Goal: Task Accomplishment & Management: Manage account settings

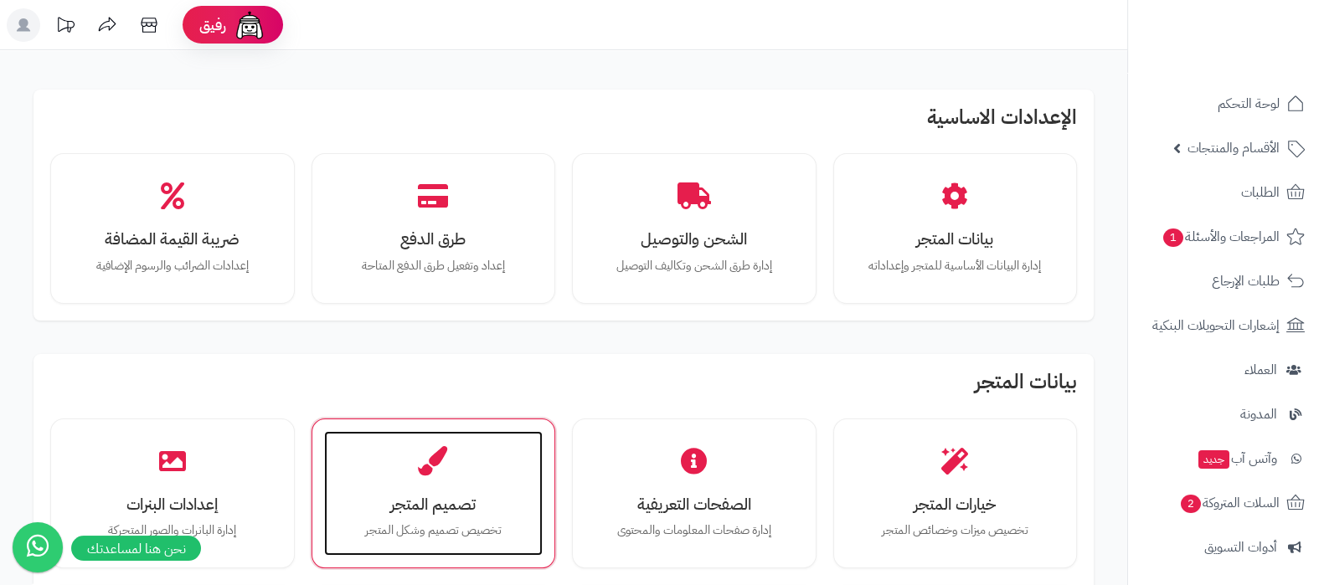
click at [454, 484] on div "تصميم المتجر تخصيص تصميم وشكل المتجر" at bounding box center [433, 494] width 219 height 126
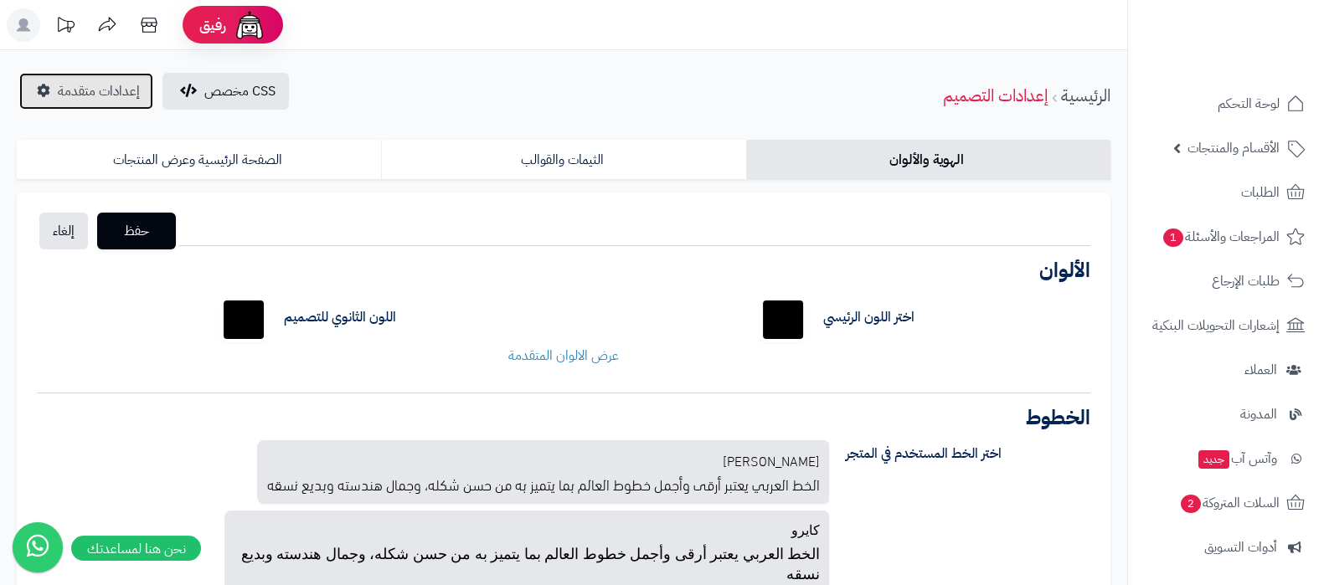
click at [76, 89] on span "إعدادات متقدمة" at bounding box center [99, 91] width 82 height 20
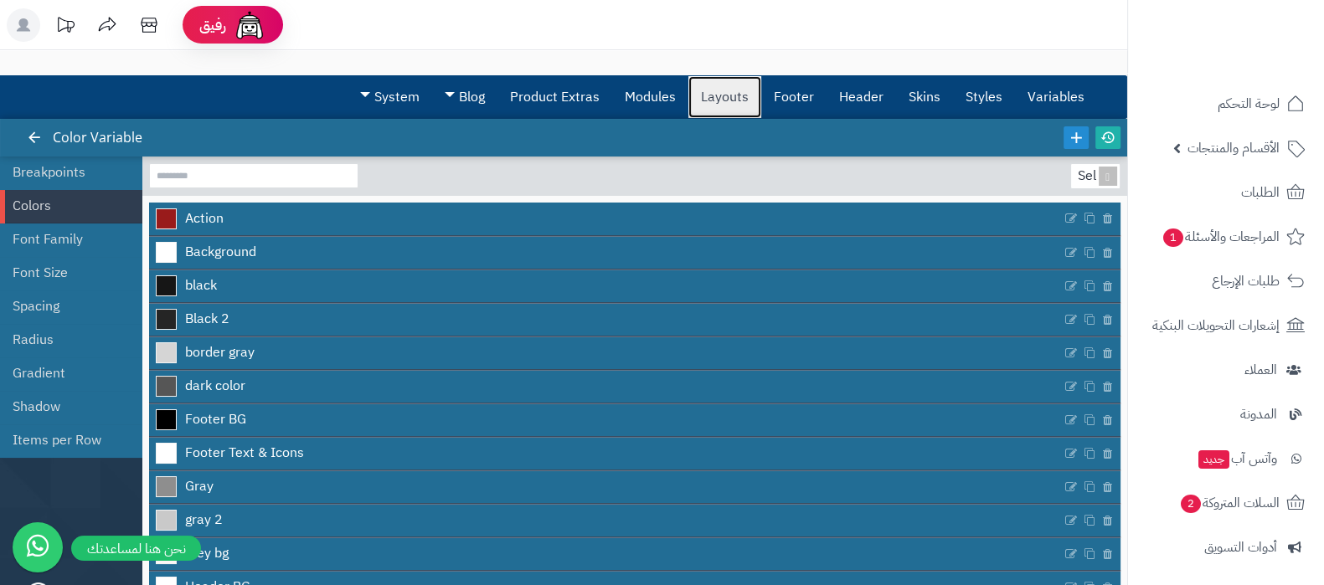
click at [712, 98] on link "Layouts" at bounding box center [724, 97] width 73 height 42
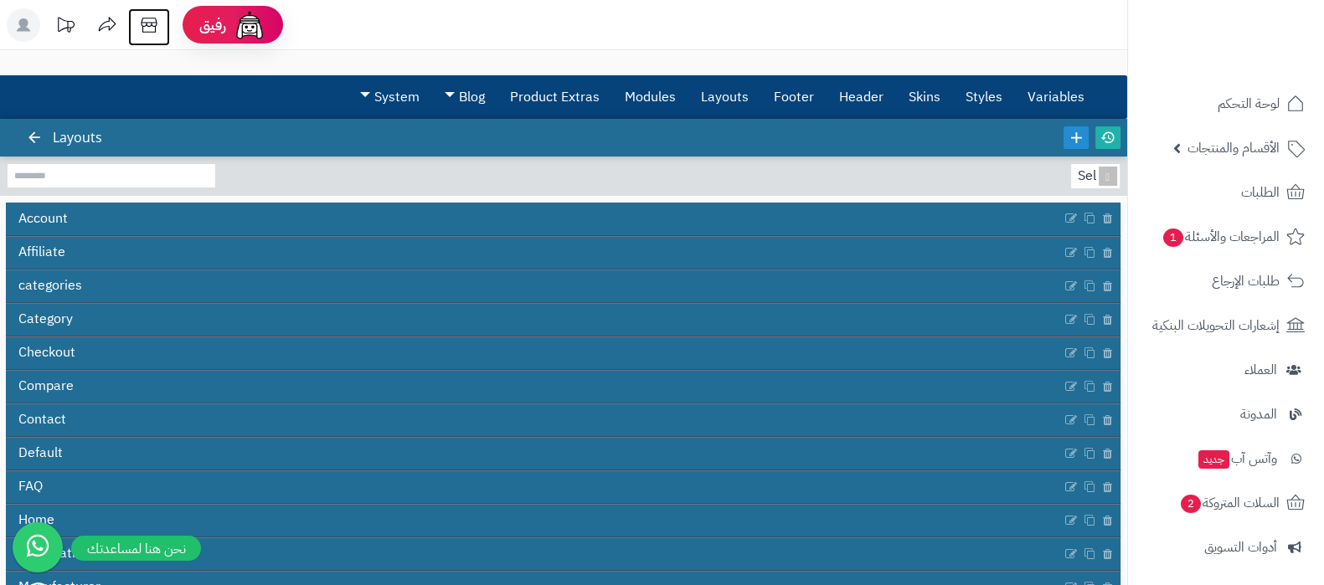
click at [140, 25] on icon at bounding box center [148, 24] width 33 height 33
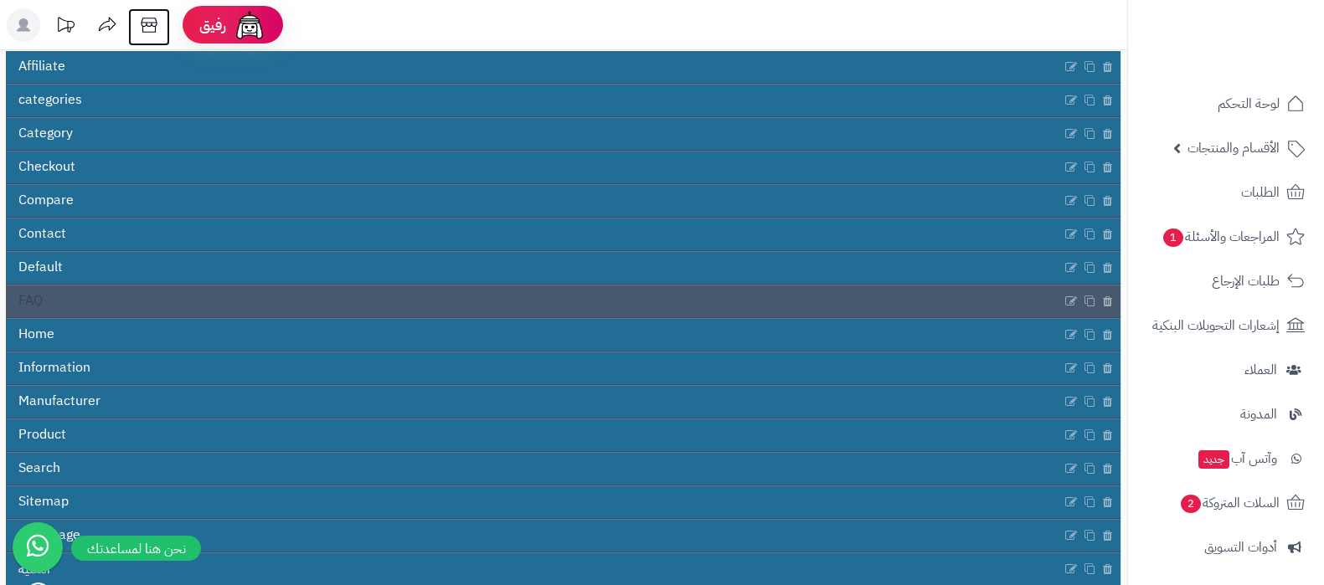
scroll to position [269, 0]
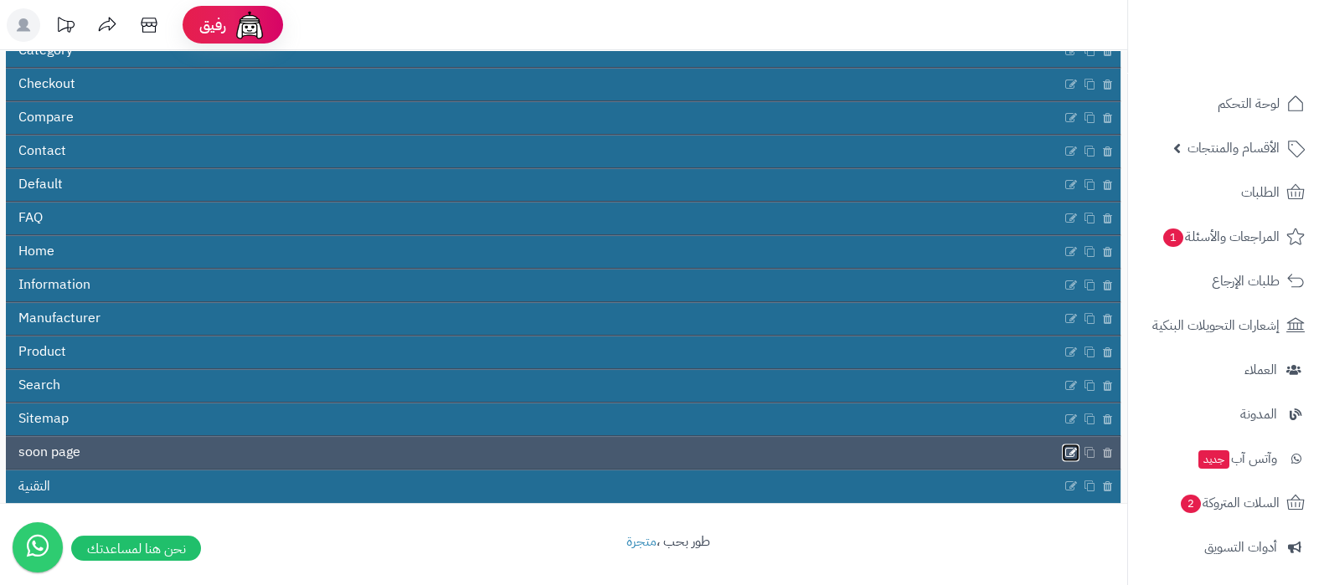
click at [1068, 450] on icon at bounding box center [1070, 452] width 13 height 14
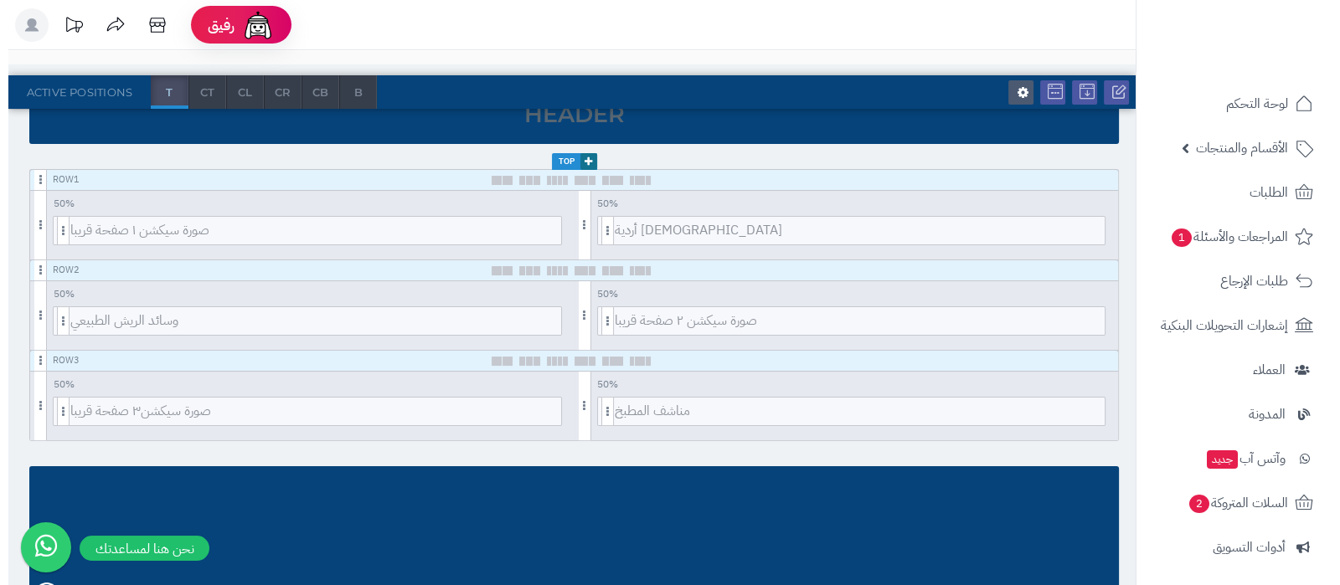
scroll to position [208, 0]
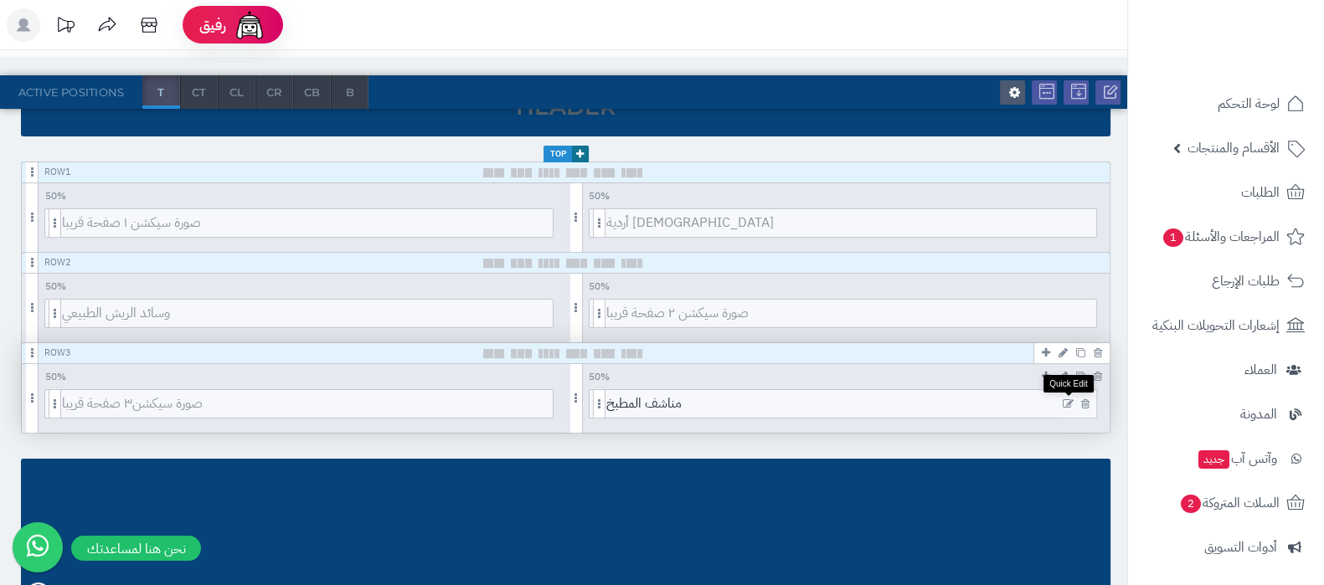
click at [1073, 402] on icon at bounding box center [1068, 405] width 11 height 12
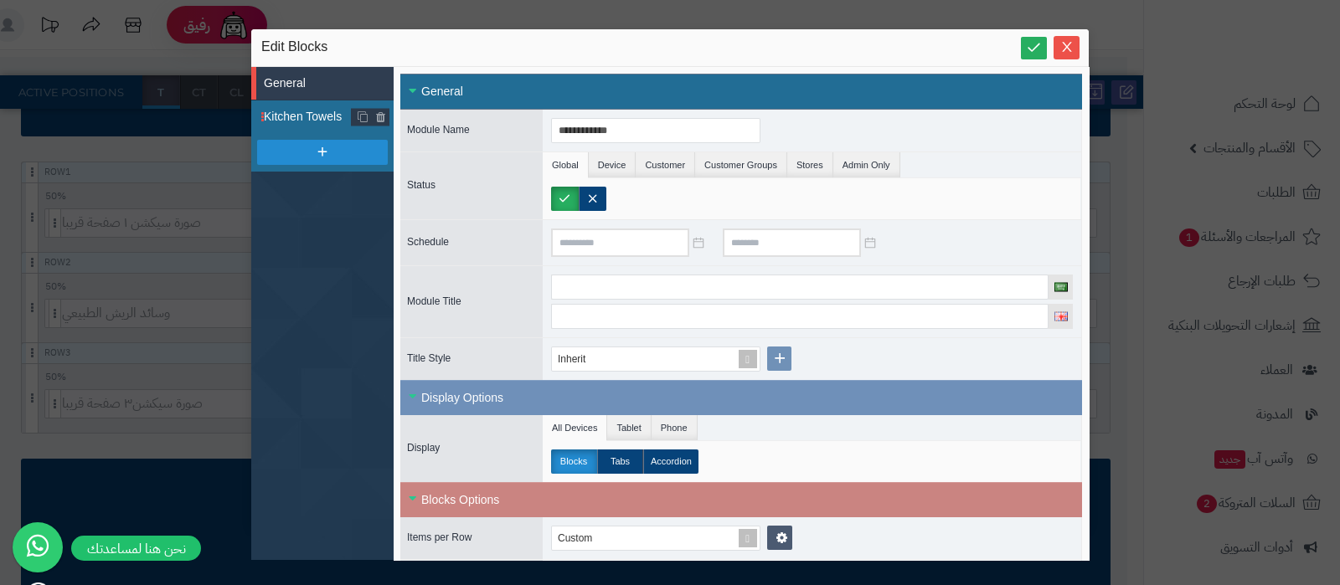
click at [286, 118] on span "Kitchen Towels" at bounding box center [308, 117] width 88 height 18
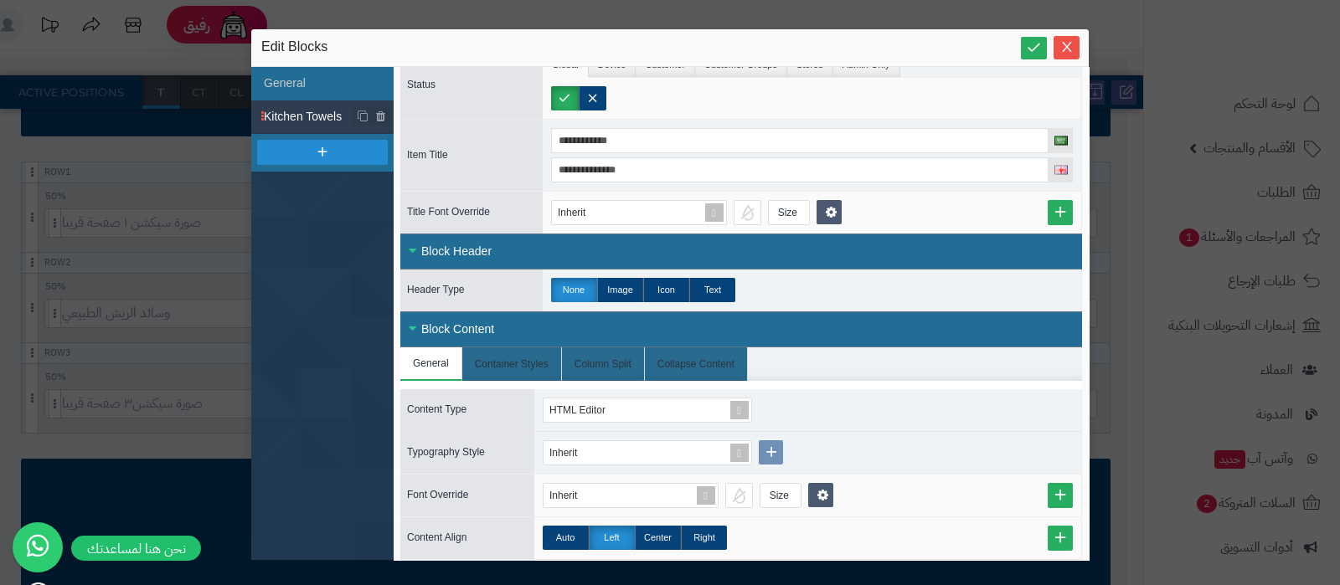
scroll to position [0, 0]
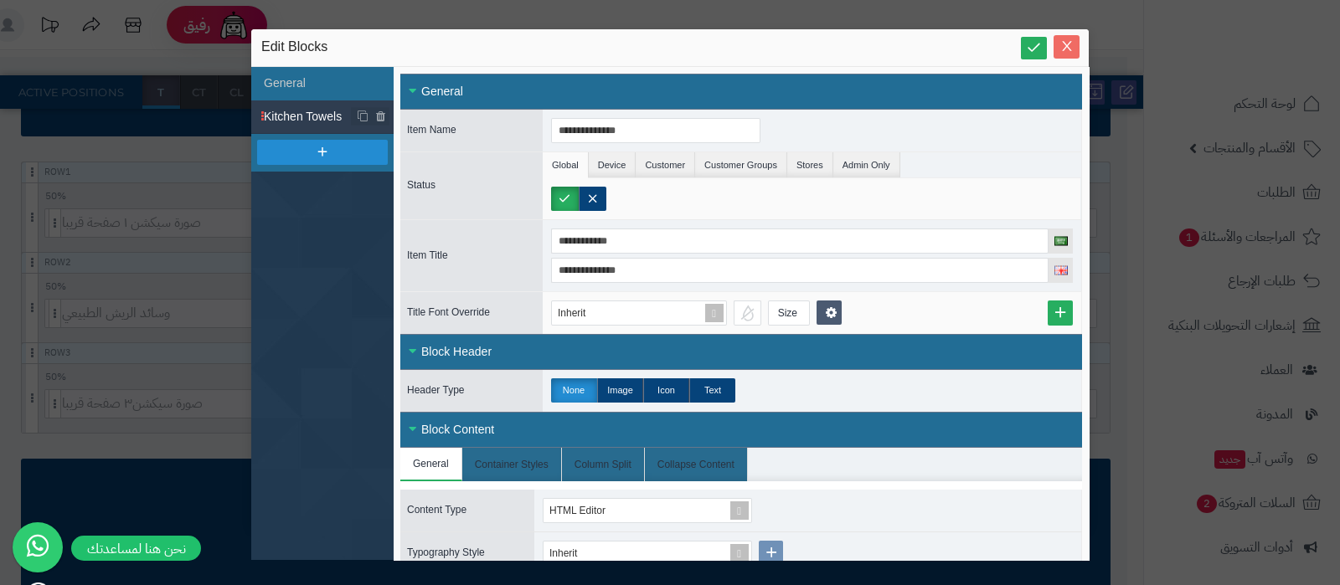
click at [1075, 48] on span "Close" at bounding box center [1066, 46] width 26 height 14
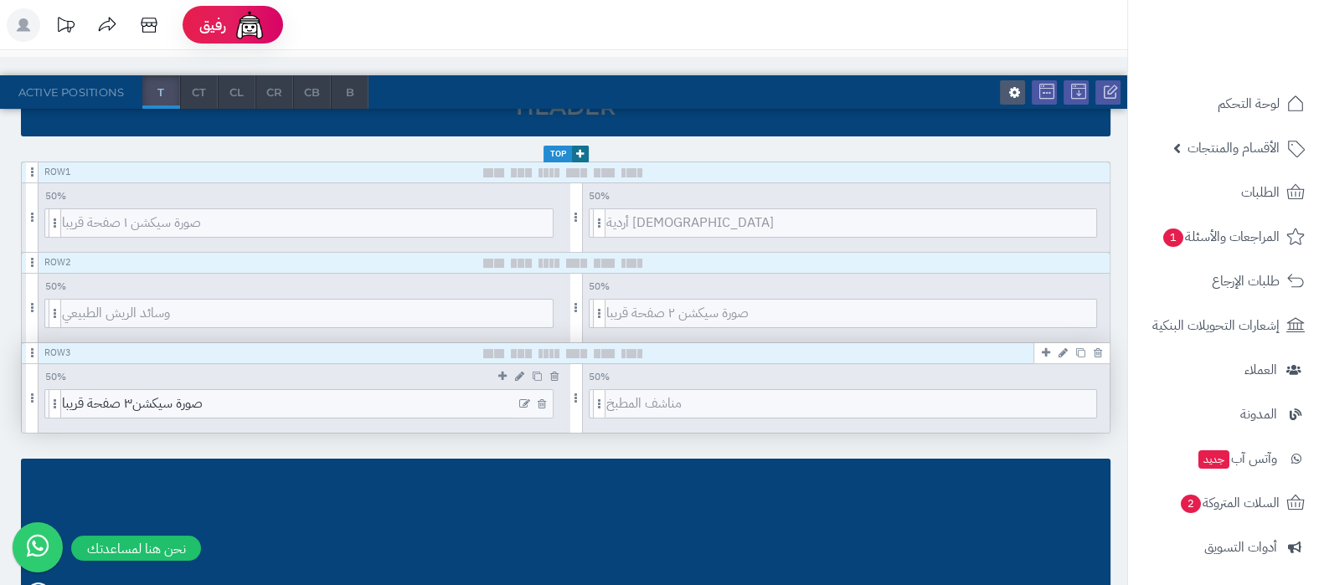
click at [520, 399] on icon at bounding box center [524, 405] width 11 height 12
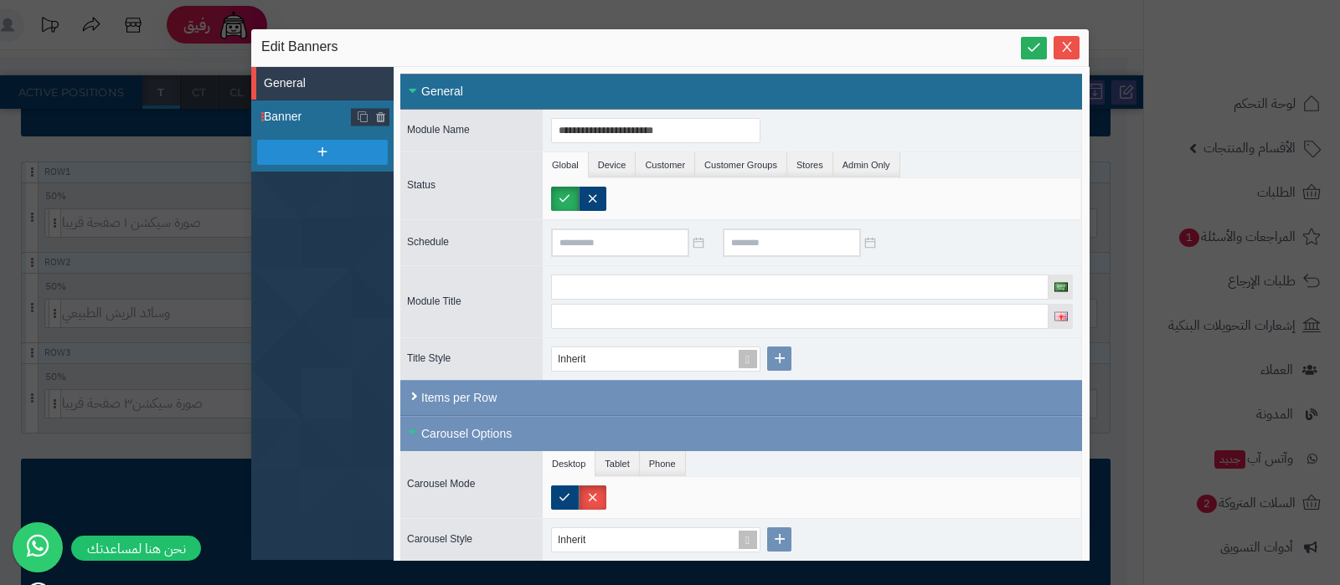
click at [307, 116] on span "Banner" at bounding box center [308, 117] width 88 height 18
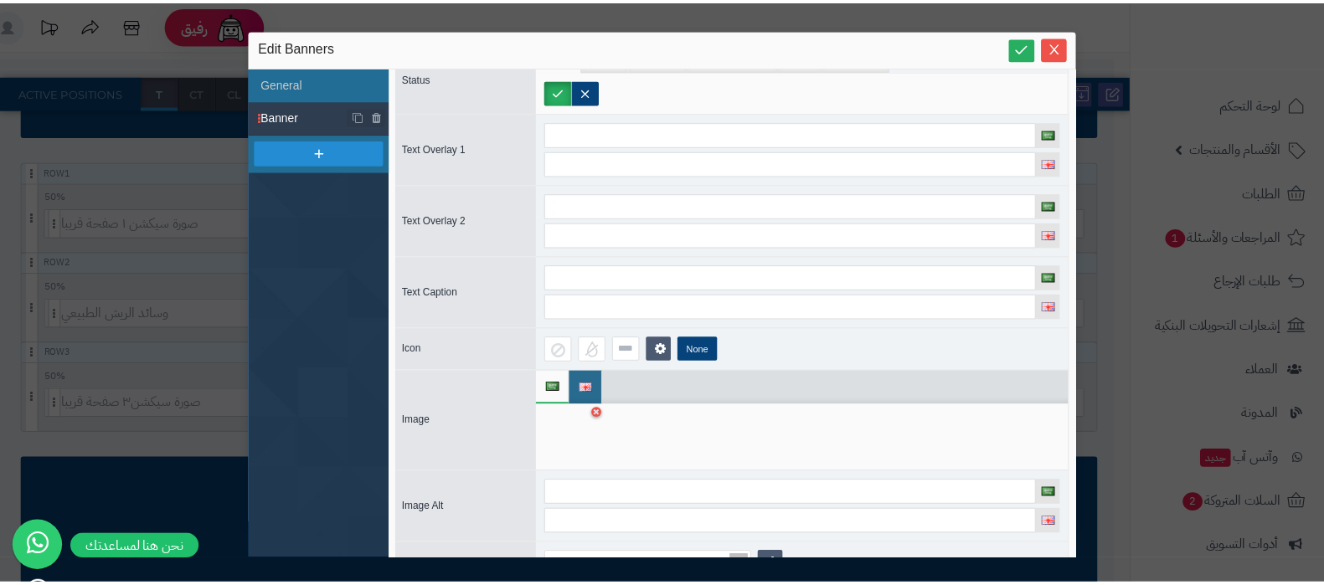
scroll to position [146, 0]
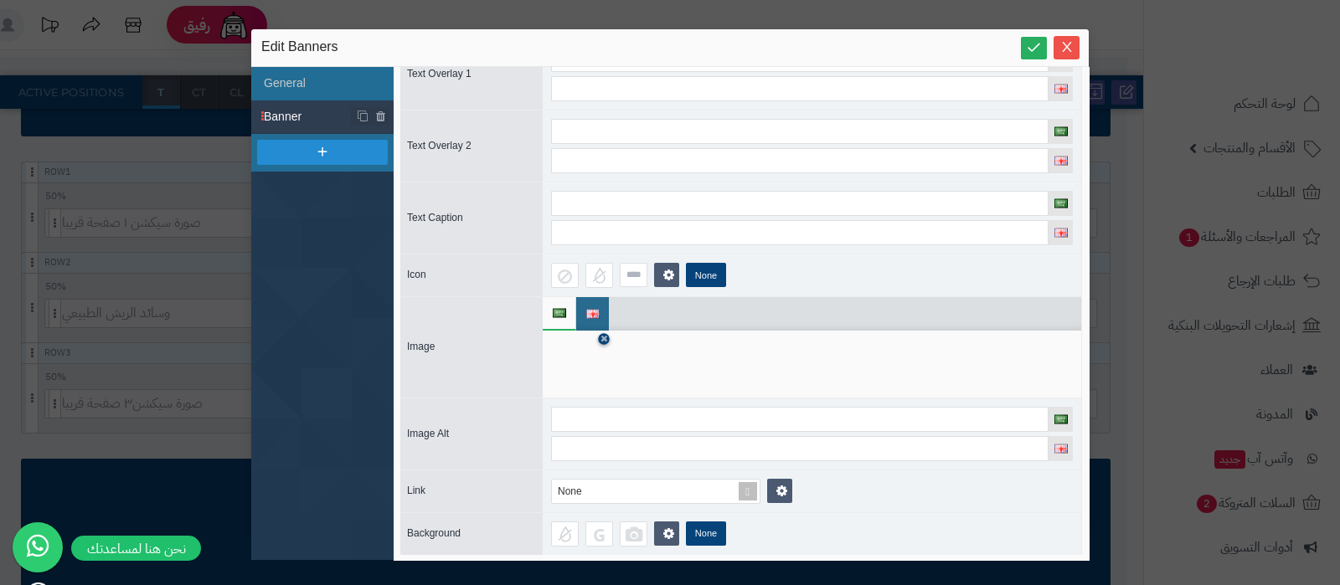
click at [601, 337] on icon at bounding box center [603, 339] width 7 height 10
click at [585, 362] on icon at bounding box center [578, 365] width 54 height 50
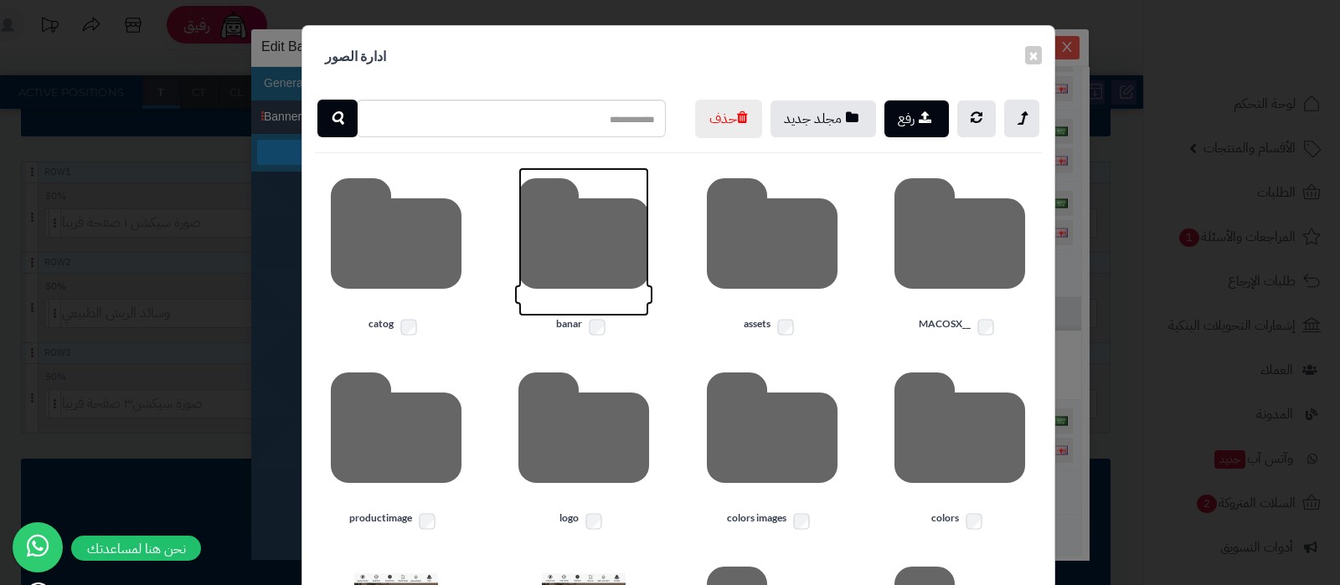
click at [586, 280] on icon at bounding box center [583, 241] width 131 height 149
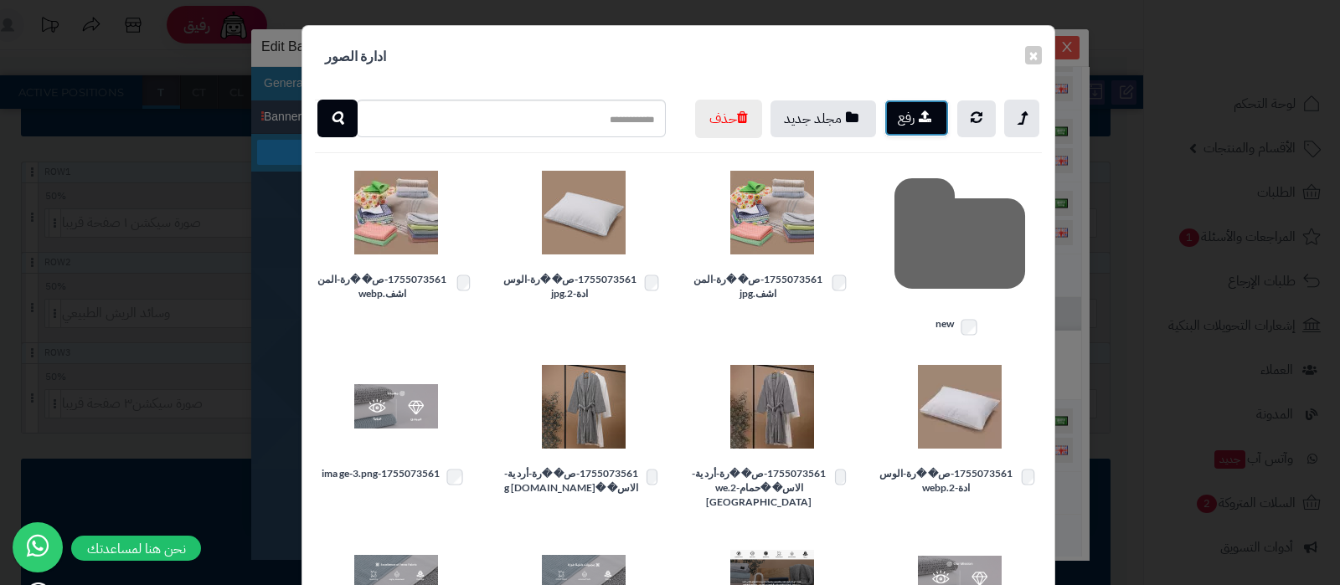
click at [913, 115] on button "رفع" at bounding box center [916, 118] width 64 height 37
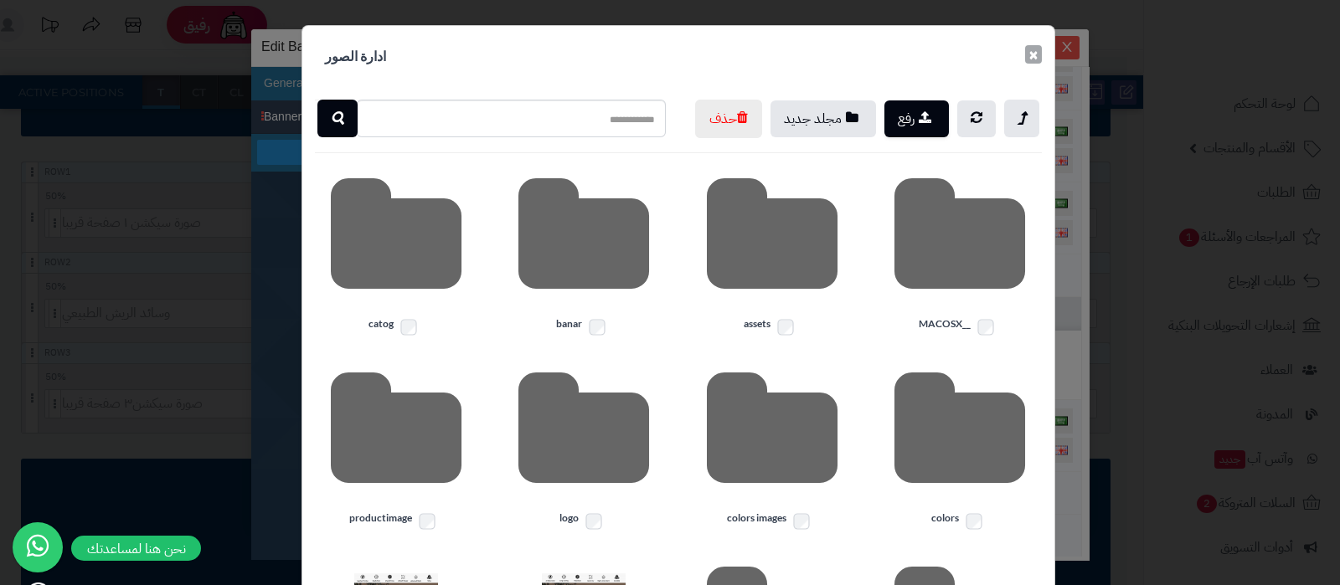
click at [1042, 59] on button "×" at bounding box center [1033, 54] width 17 height 18
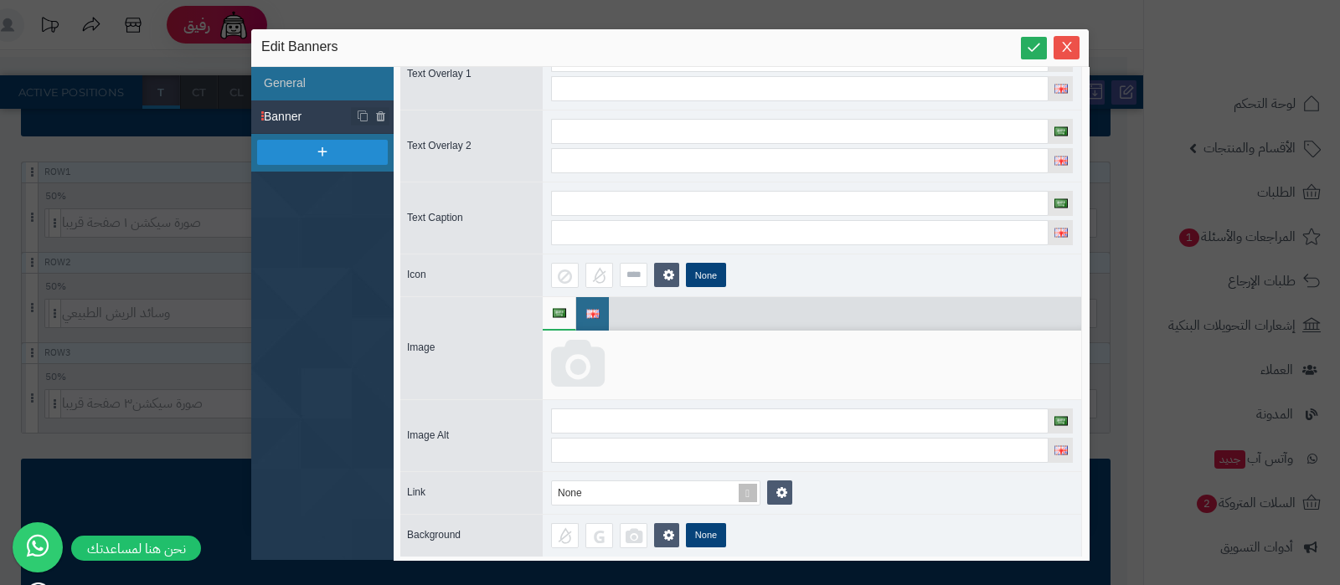
click at [599, 366] on icon at bounding box center [578, 365] width 54 height 50
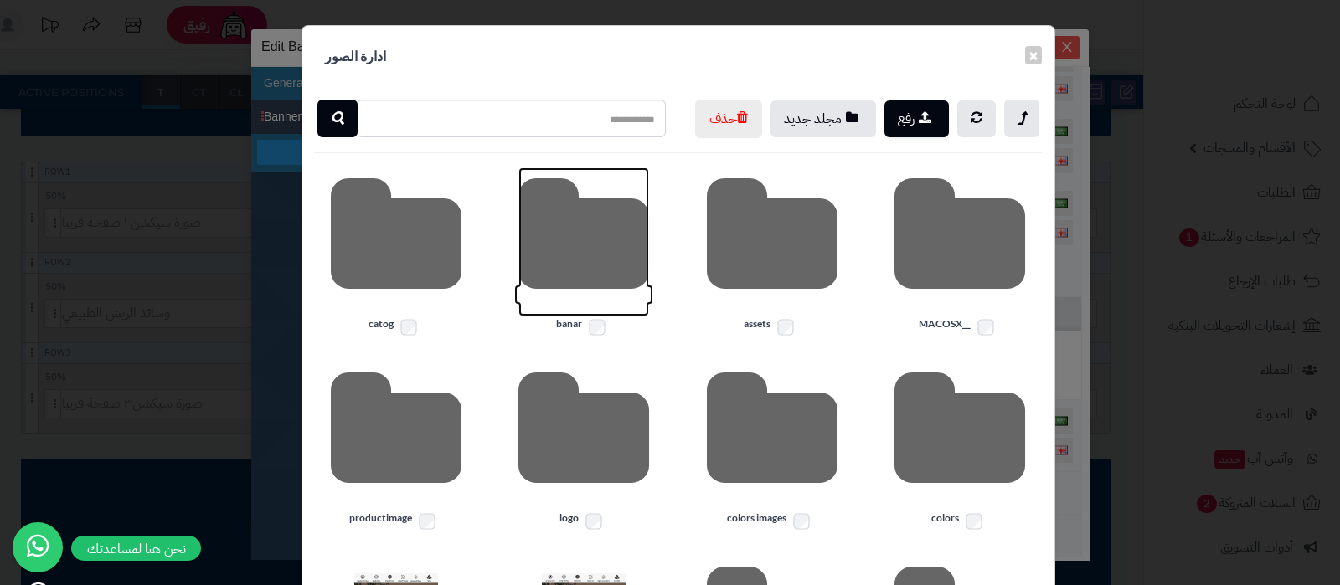
click at [615, 263] on icon at bounding box center [583, 241] width 131 height 149
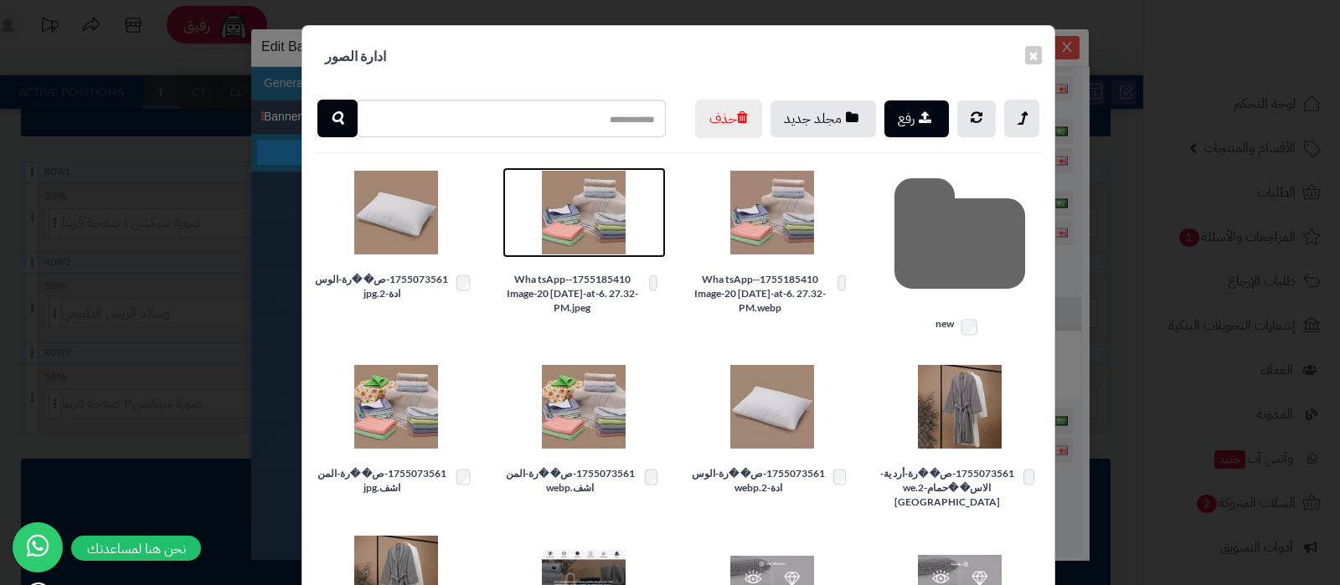
click at [594, 255] on img at bounding box center [584, 213] width 84 height 84
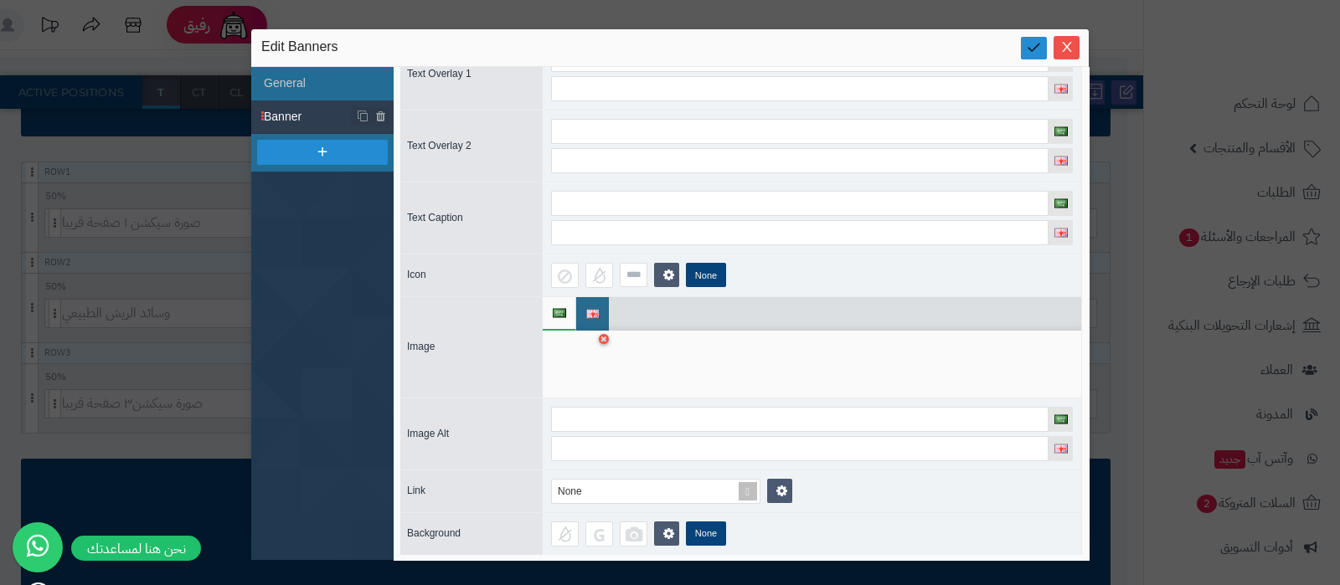
click at [1029, 47] on icon at bounding box center [1034, 47] width 16 height 16
click at [1076, 51] on span "Close" at bounding box center [1066, 46] width 26 height 14
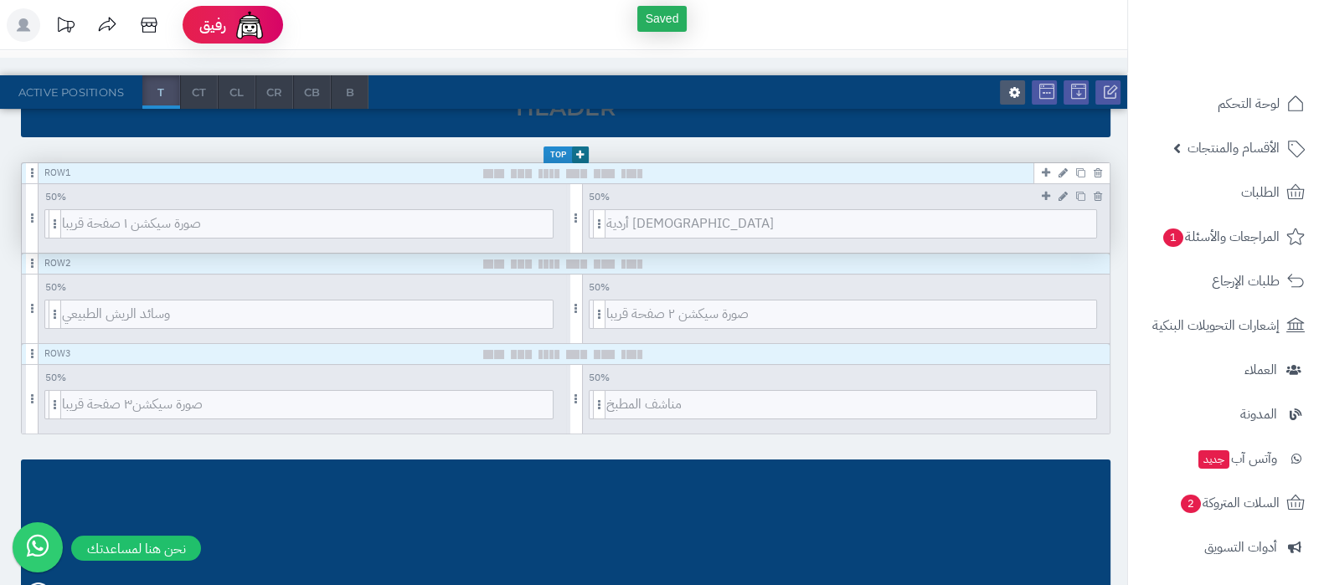
scroll to position [0, 0]
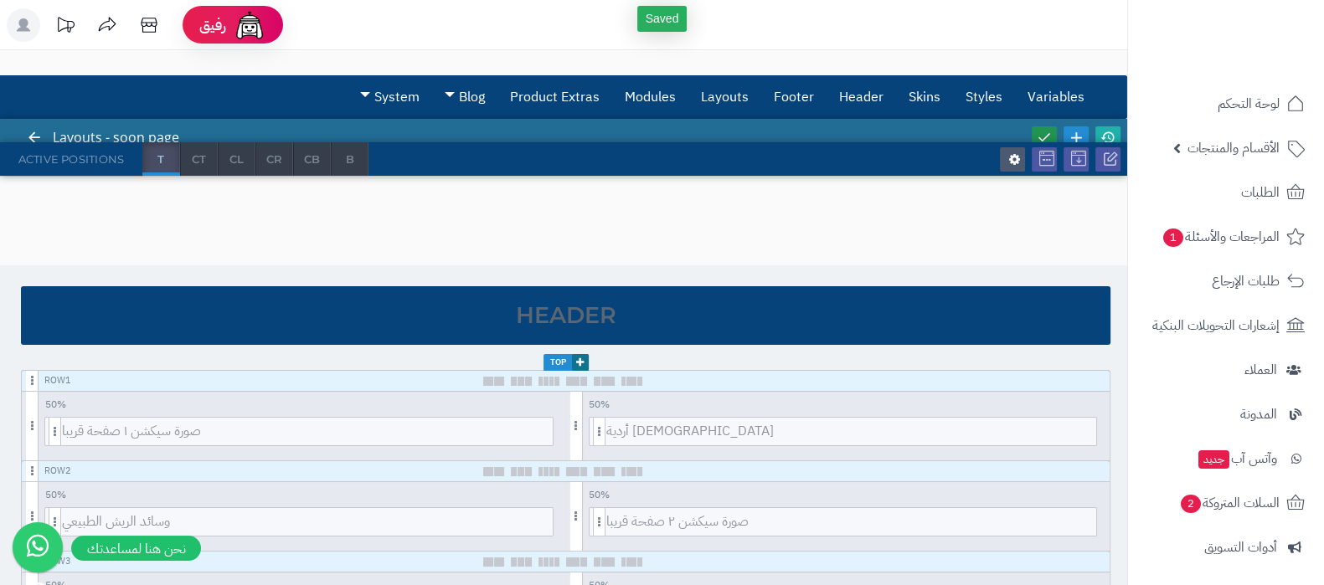
click at [1044, 139] on icon at bounding box center [1044, 137] width 15 height 15
click at [1102, 133] on icon at bounding box center [1107, 137] width 15 height 15
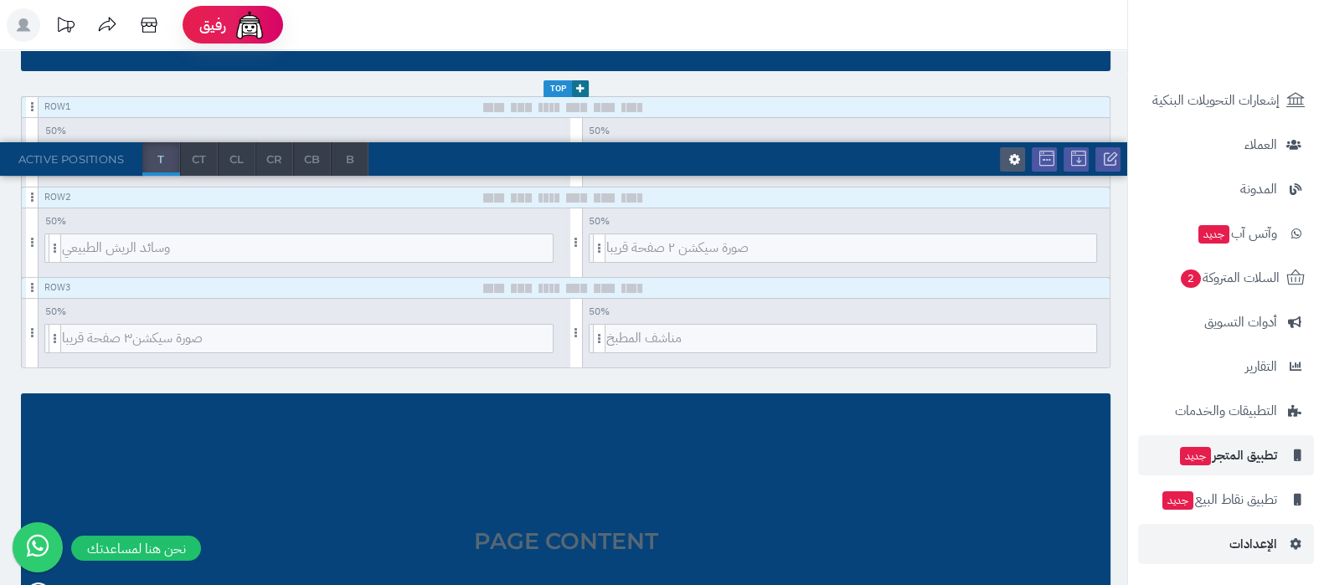
scroll to position [418, 0]
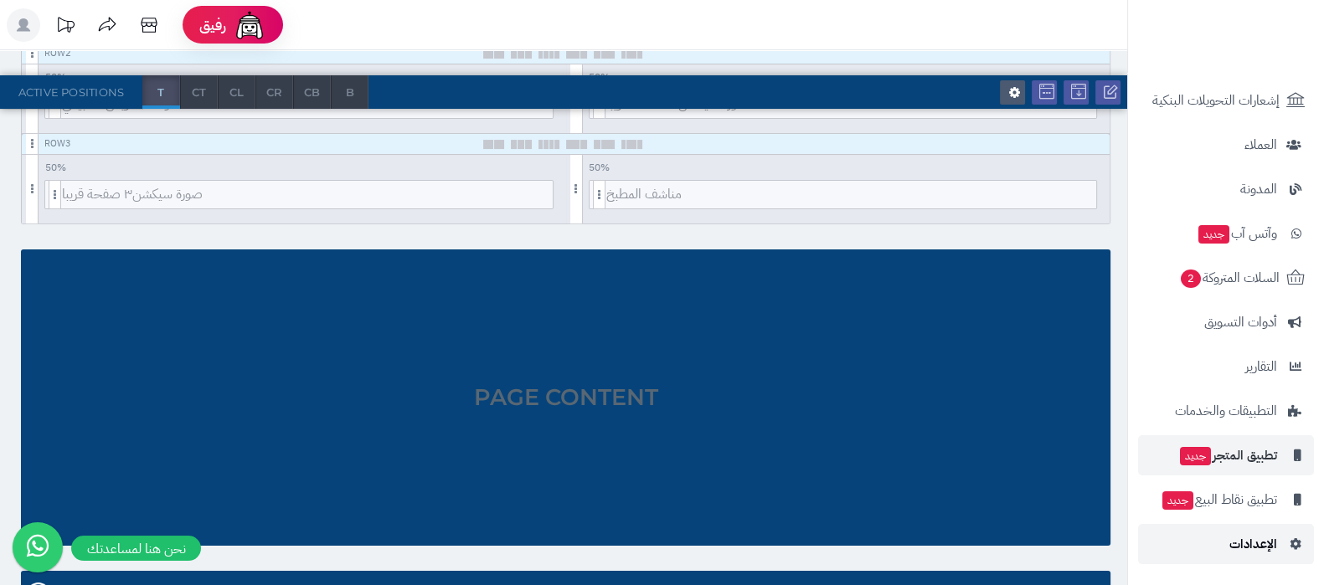
click at [1227, 535] on link "الإعدادات" at bounding box center [1226, 544] width 176 height 40
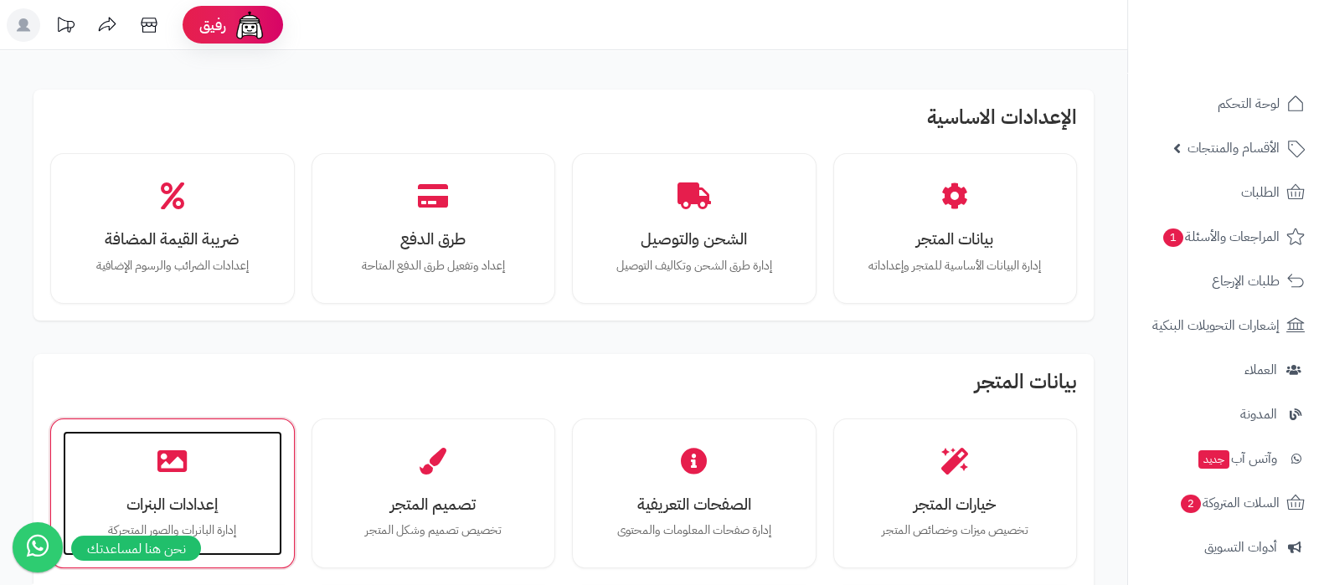
click at [179, 496] on h3 "إعدادات البنرات" at bounding box center [173, 505] width 186 height 18
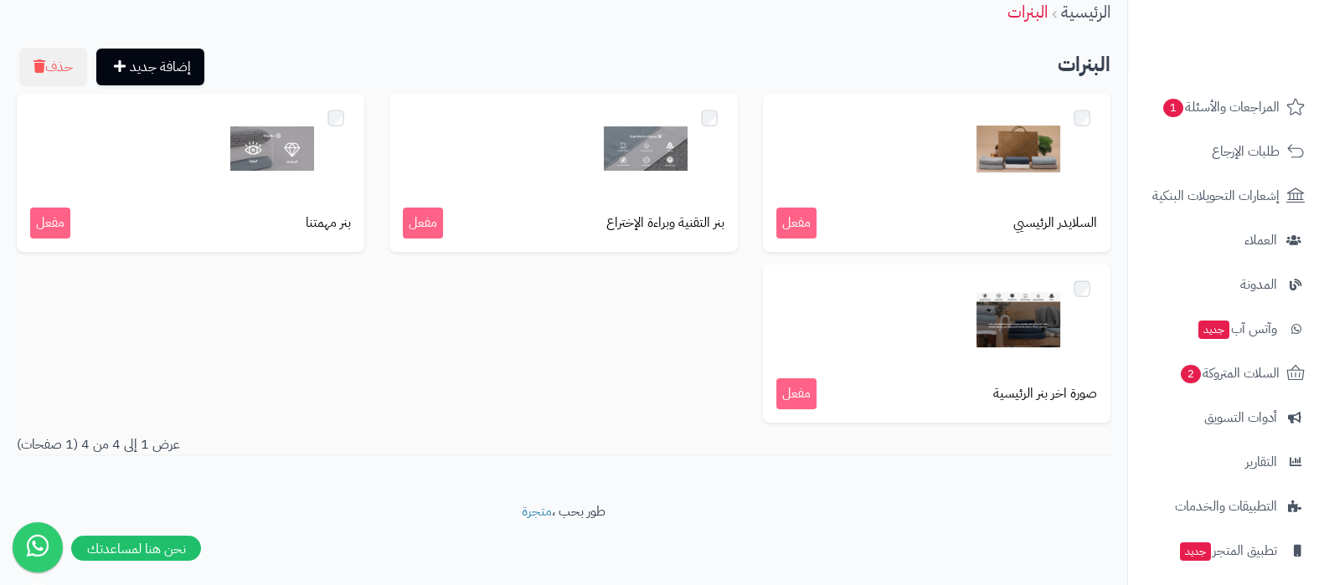
scroll to position [225, 0]
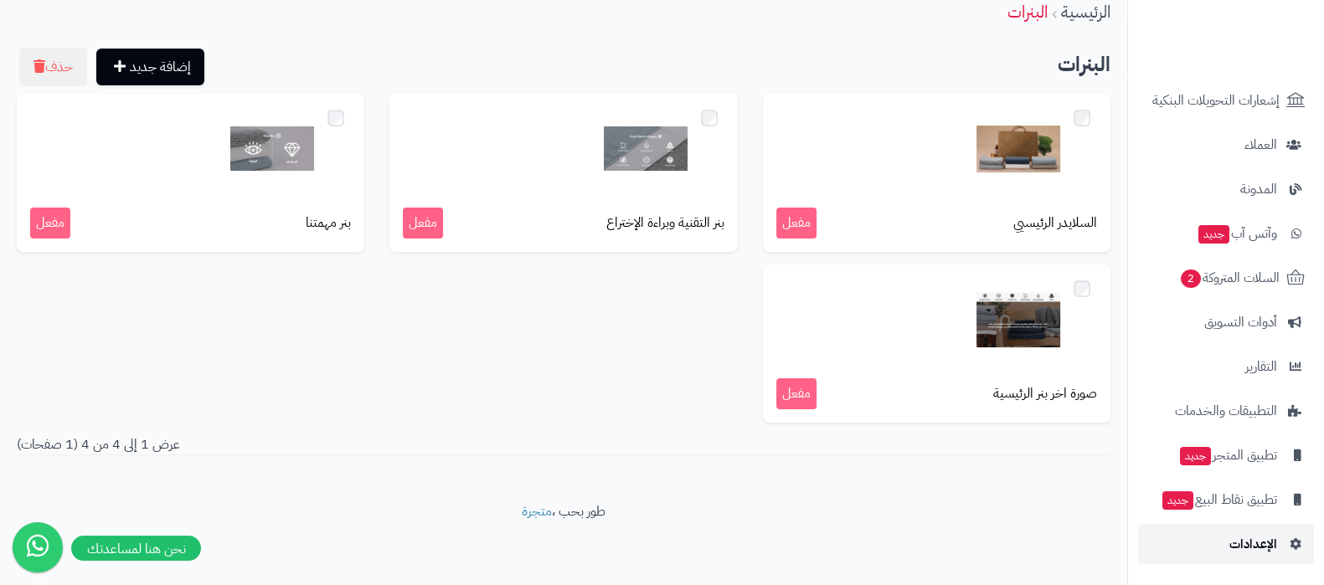
click at [1225, 554] on link "الإعدادات" at bounding box center [1226, 544] width 176 height 40
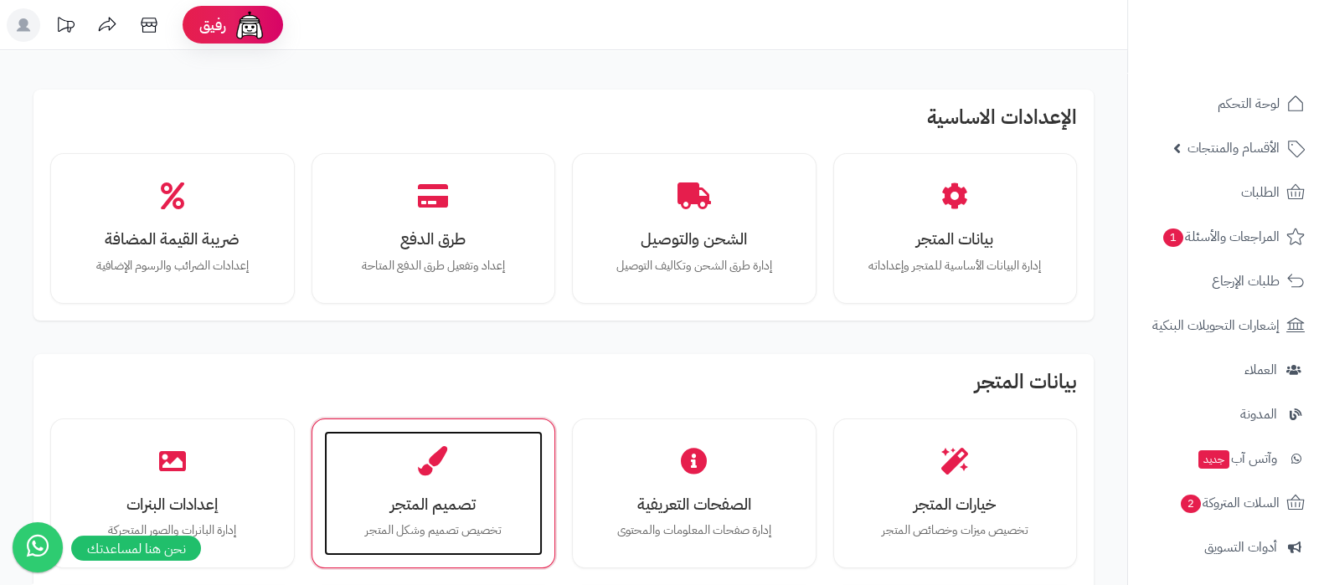
click at [475, 481] on div "تصميم المتجر تخصيص تصميم وشكل المتجر" at bounding box center [433, 494] width 219 height 126
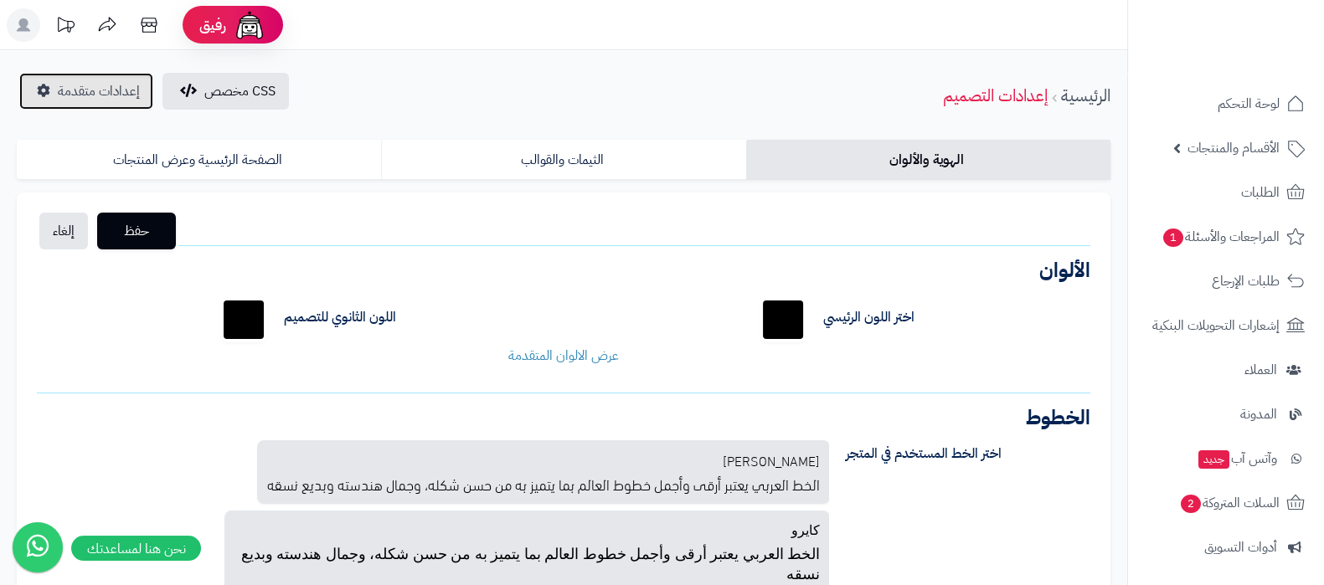
click at [98, 85] on span "إعدادات متقدمة" at bounding box center [99, 91] width 82 height 20
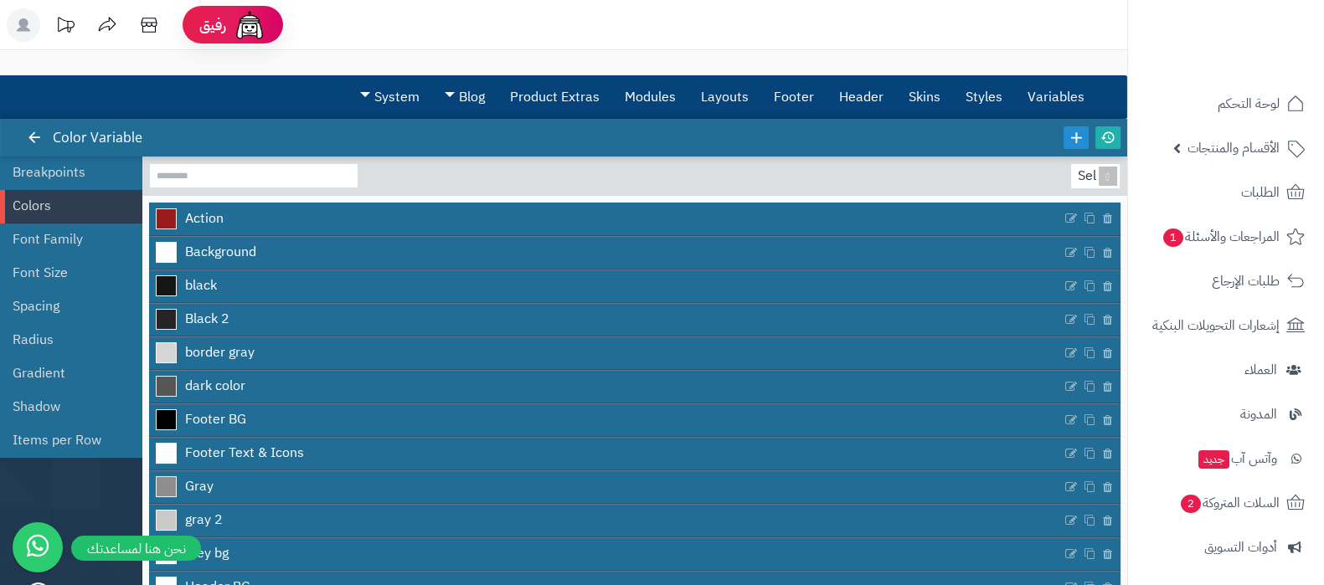
scroll to position [104, 0]
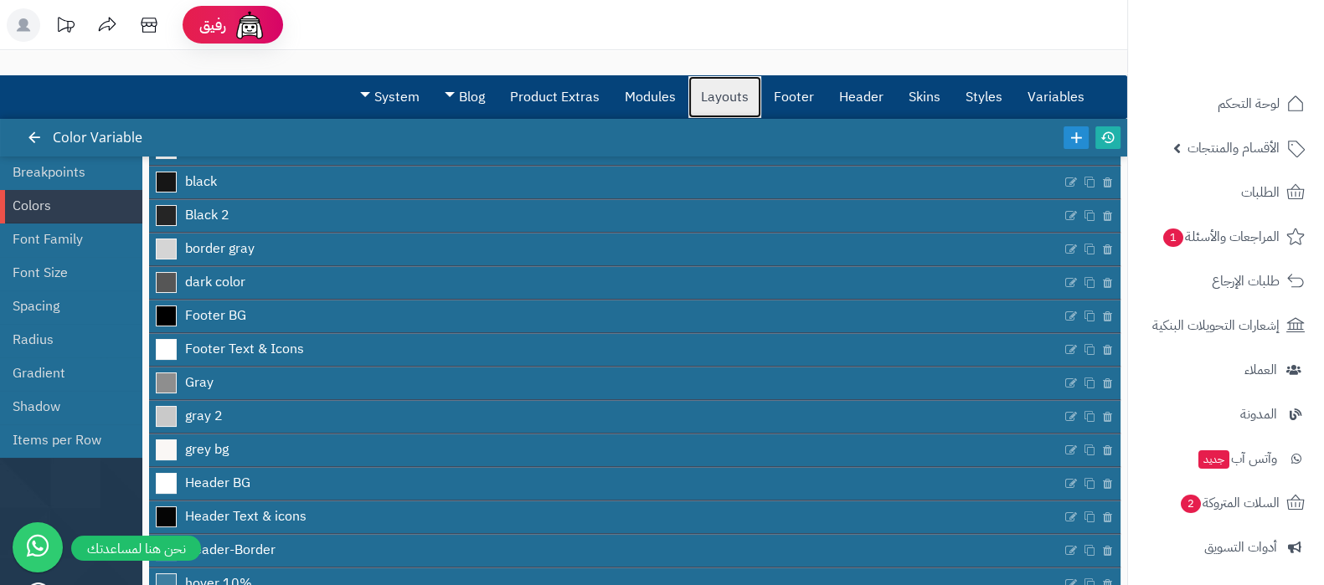
click at [737, 98] on link "Layouts" at bounding box center [724, 97] width 73 height 42
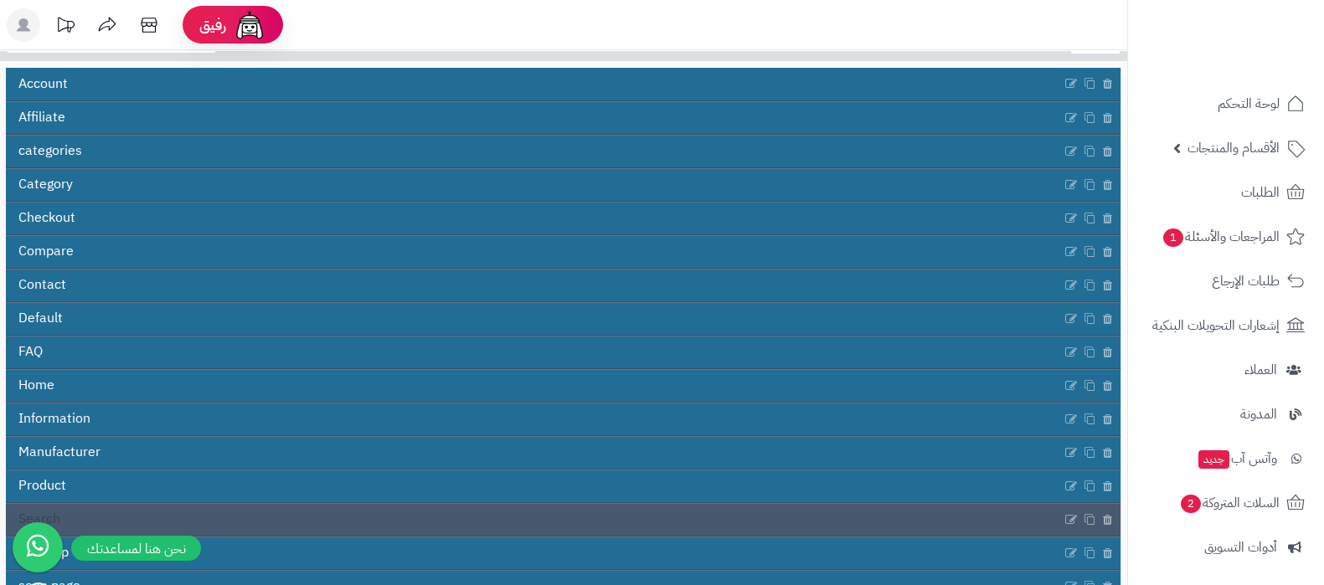
scroll to position [208, 0]
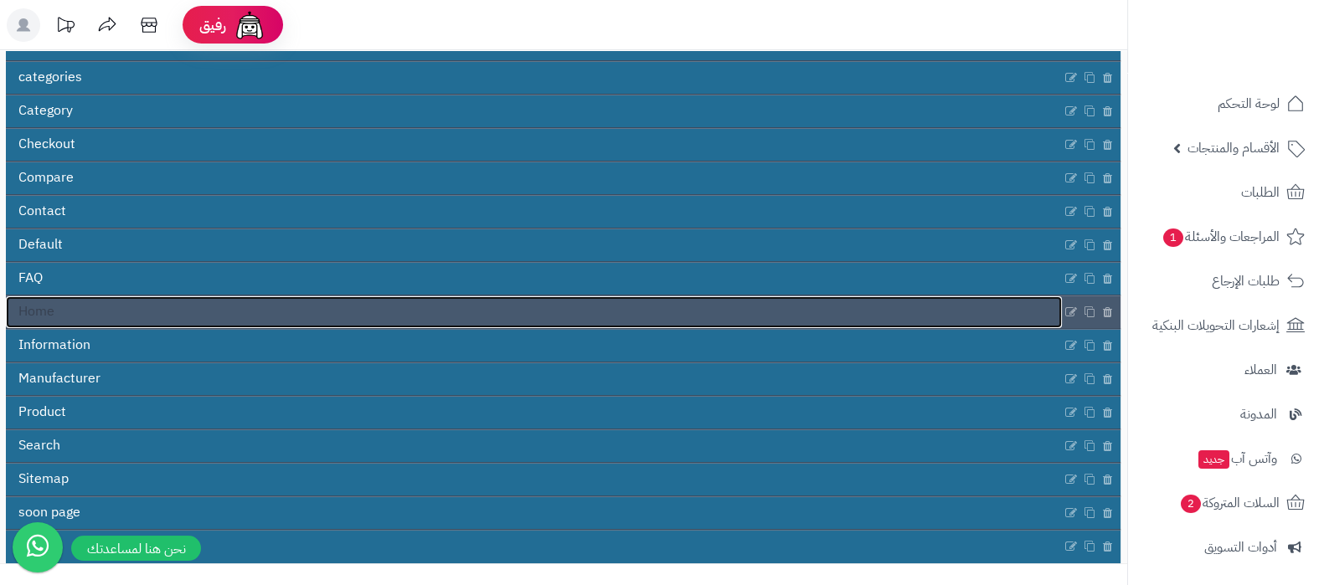
click at [666, 298] on link "Home" at bounding box center [534, 312] width 1056 height 32
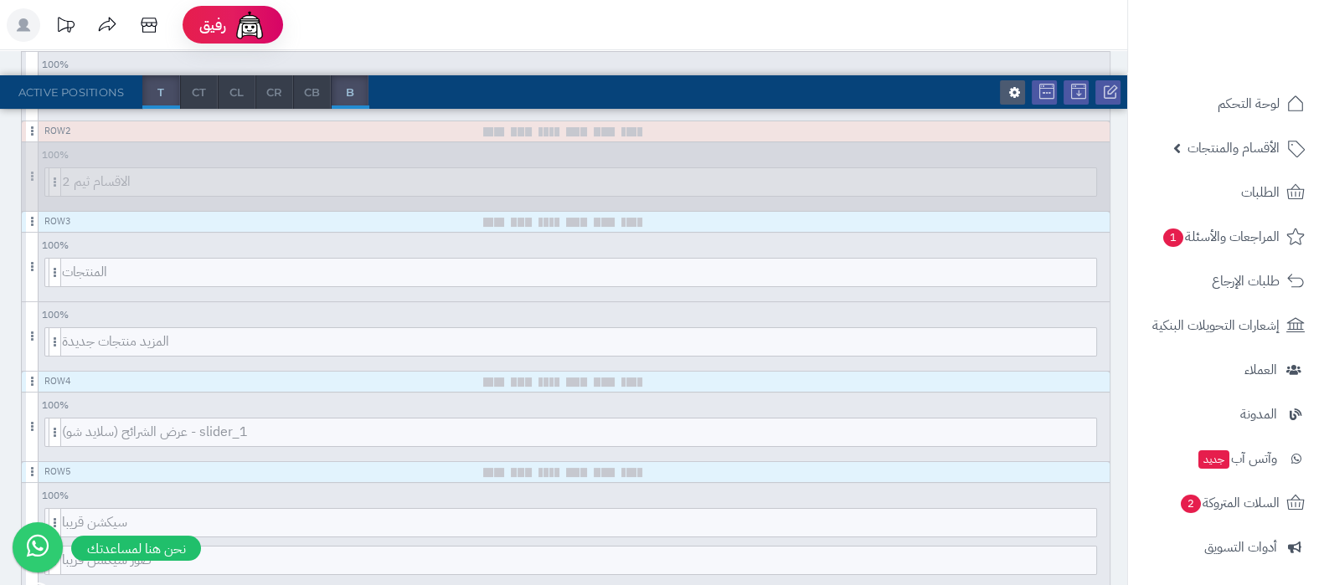
scroll to position [514, 0]
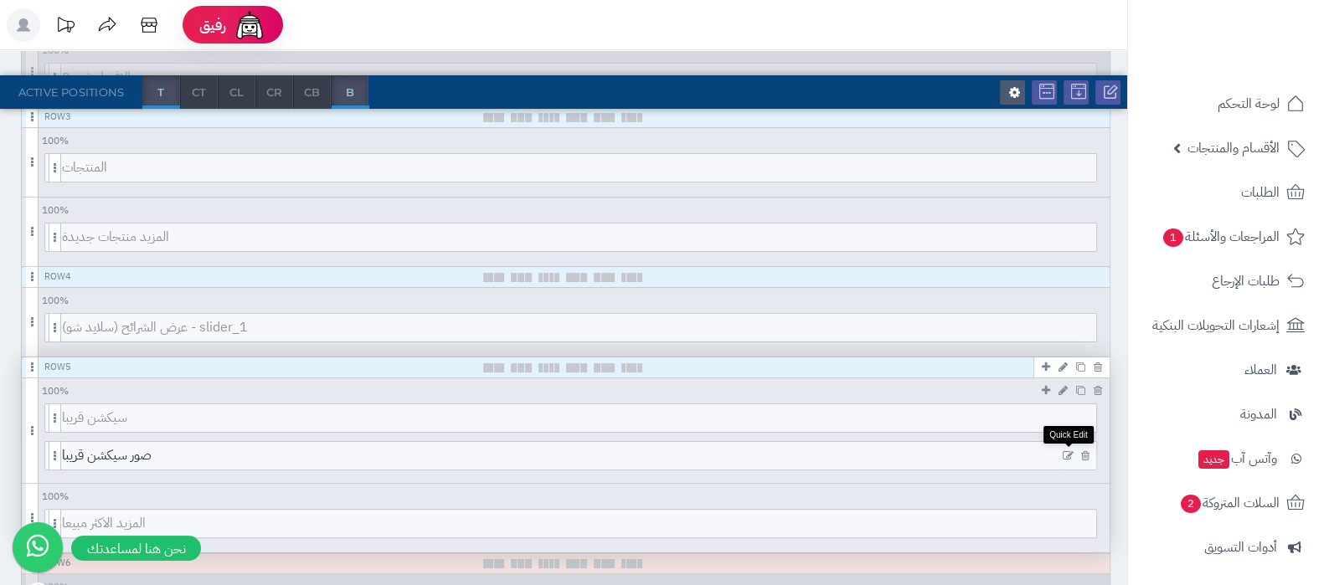
click at [1068, 453] on icon at bounding box center [1068, 456] width 11 height 12
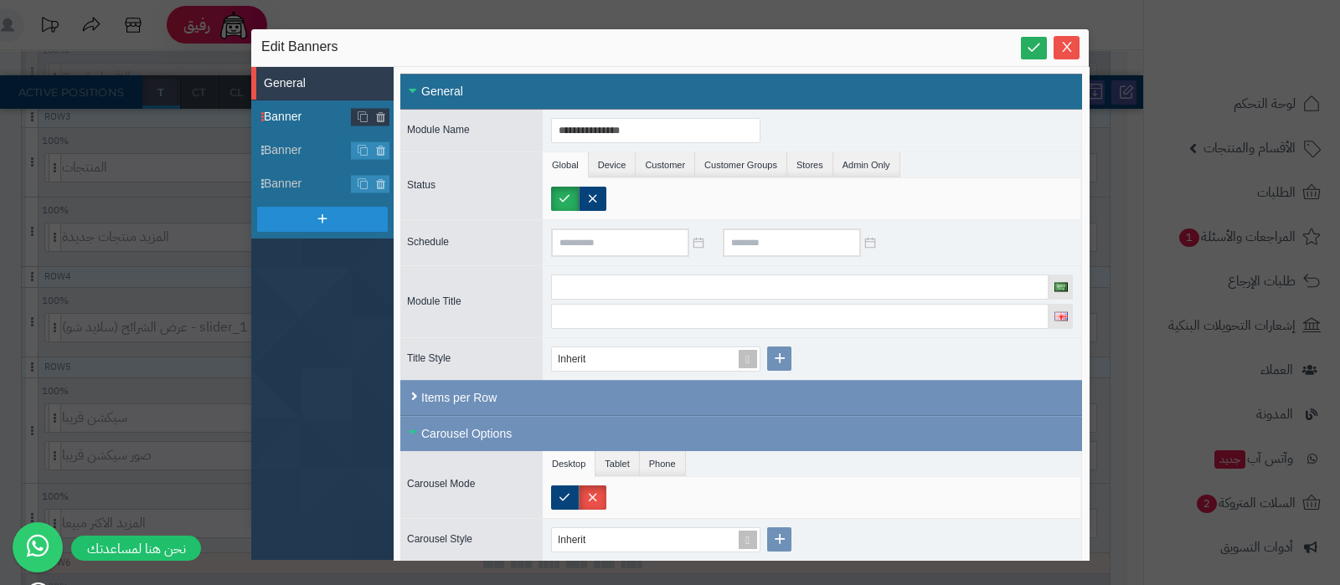
click at [282, 119] on span "Banner" at bounding box center [308, 117] width 88 height 18
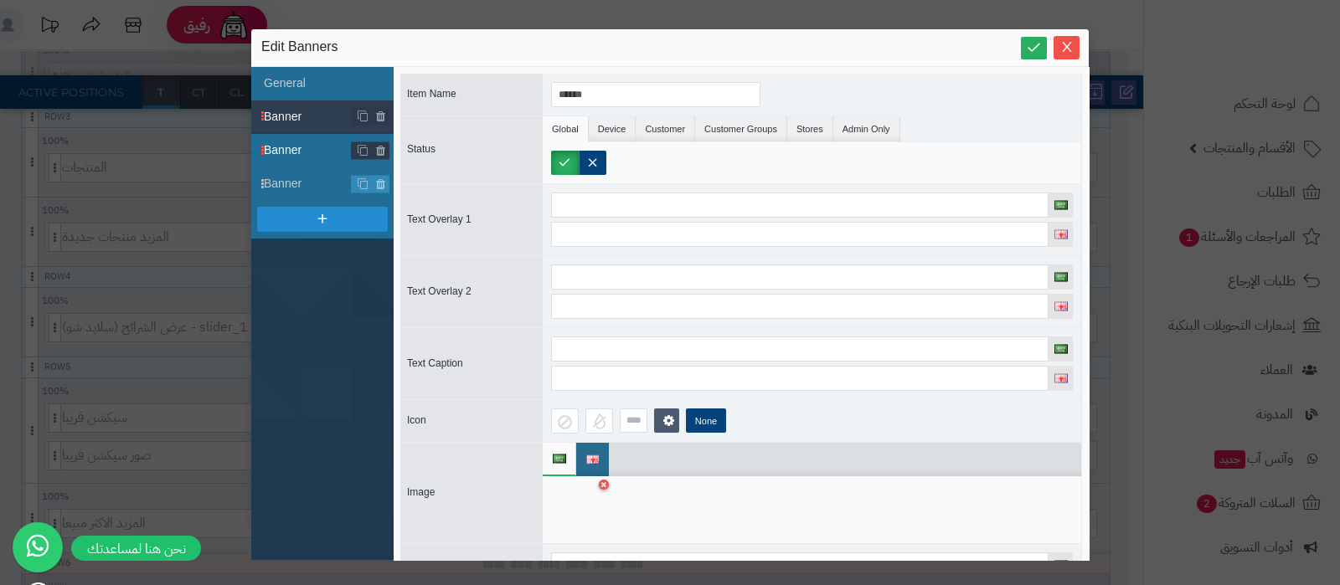
click at [284, 144] on span "Banner" at bounding box center [308, 151] width 88 height 18
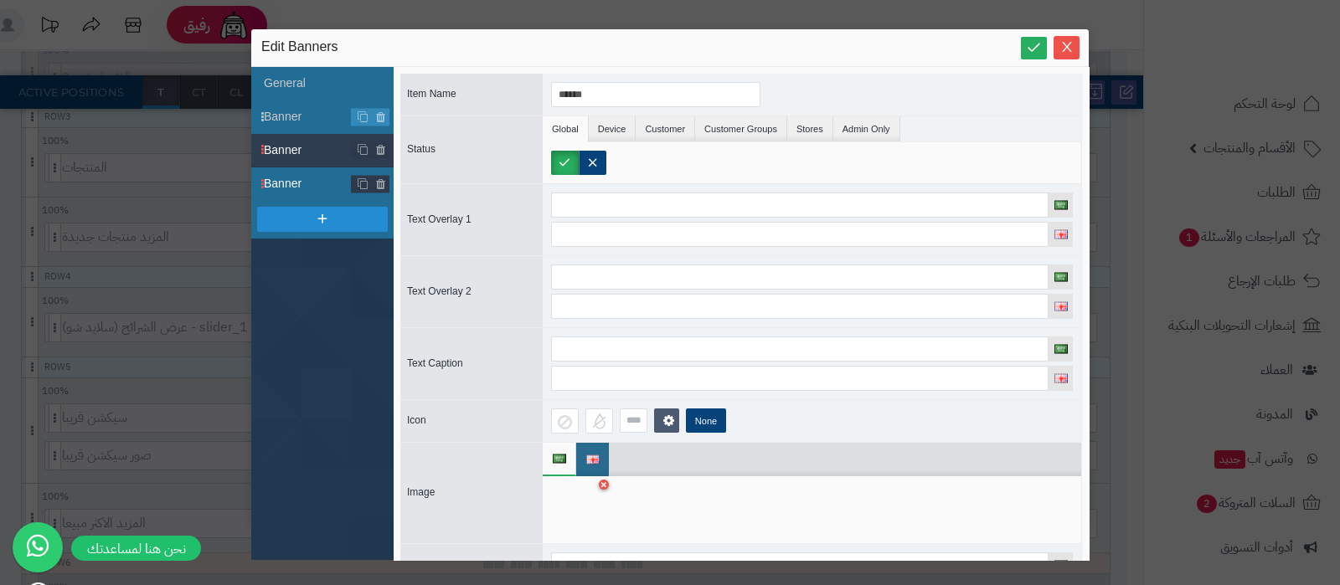
click at [293, 182] on span "Banner" at bounding box center [308, 184] width 88 height 18
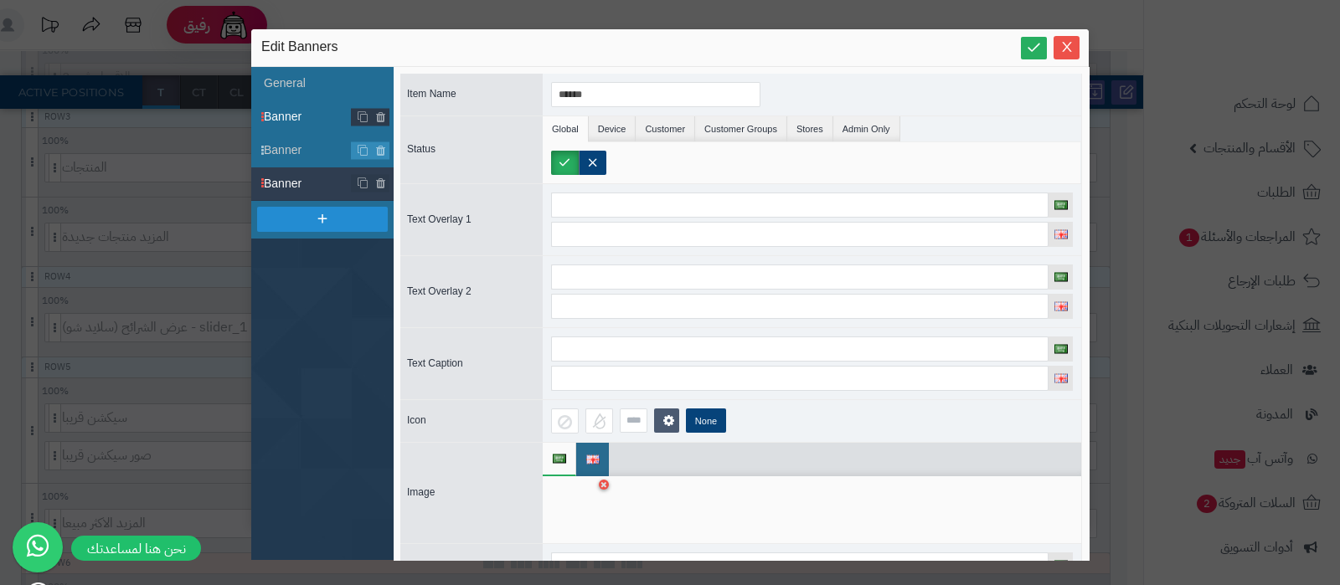
click at [301, 122] on span "Banner" at bounding box center [308, 117] width 88 height 18
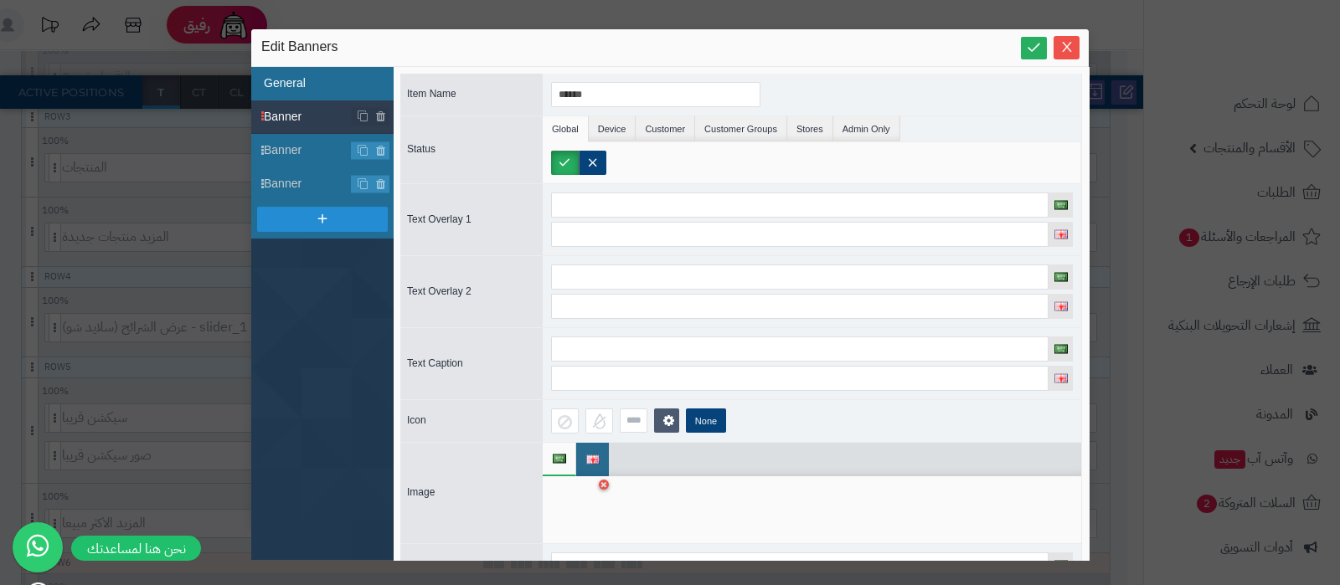
click at [306, 80] on li "General" at bounding box center [322, 83] width 142 height 33
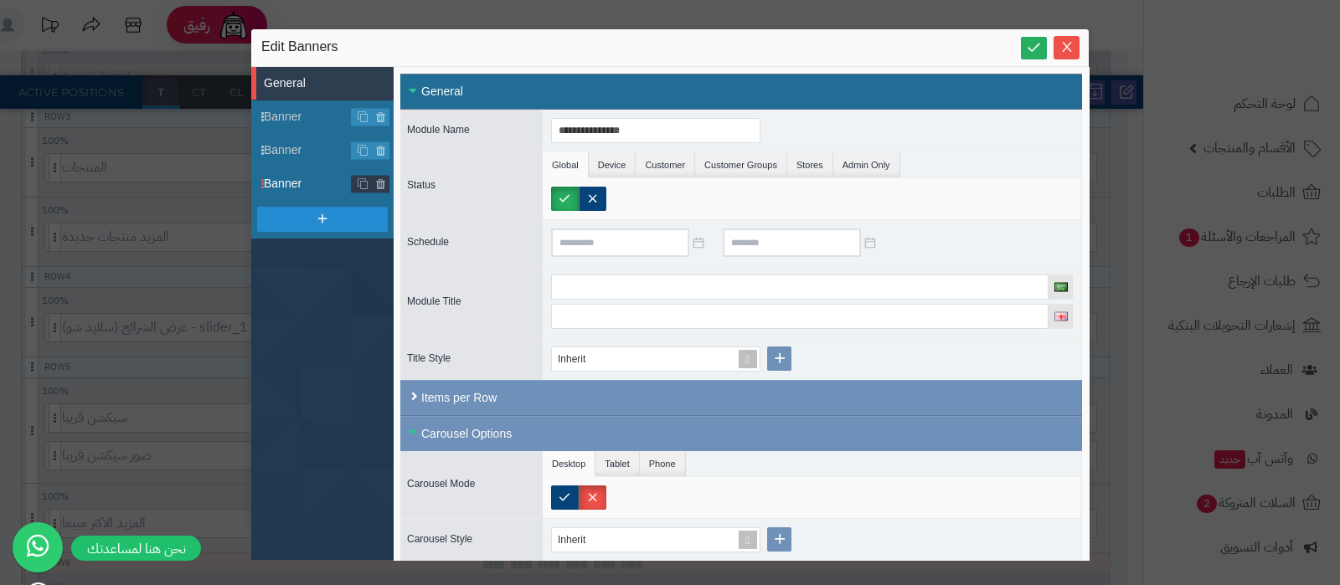
click at [291, 189] on span "Banner" at bounding box center [308, 184] width 88 height 18
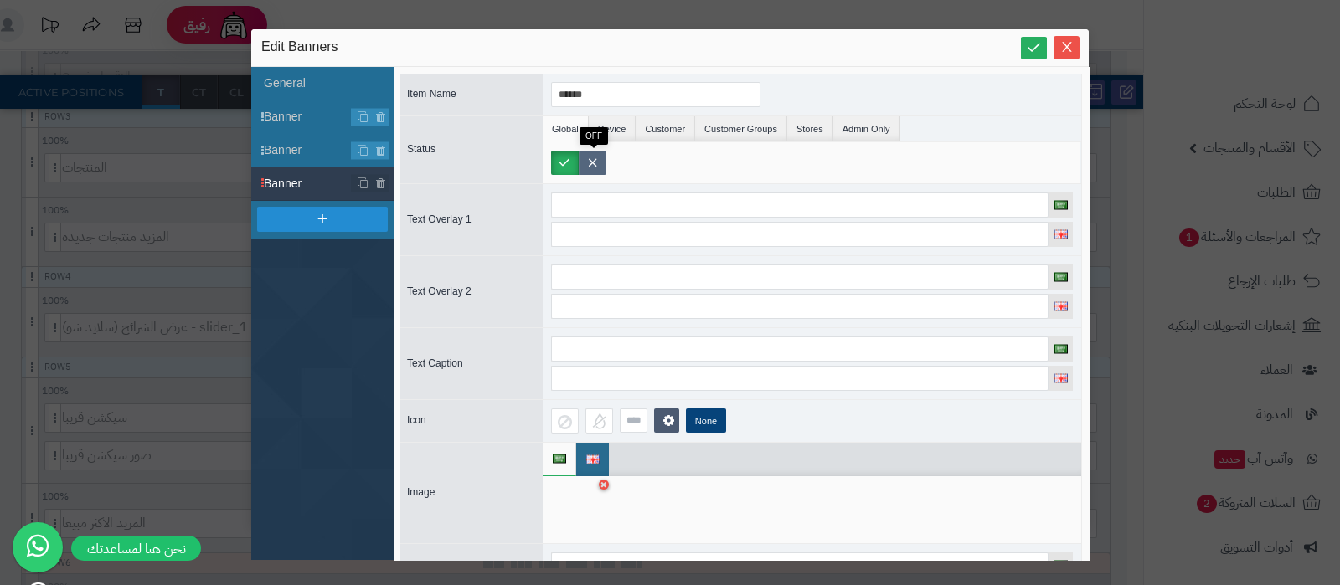
click at [592, 162] on label at bounding box center [593, 163] width 28 height 24
click at [1039, 51] on icon at bounding box center [1034, 47] width 16 height 16
click at [1060, 49] on icon "Close" at bounding box center [1066, 45] width 13 height 13
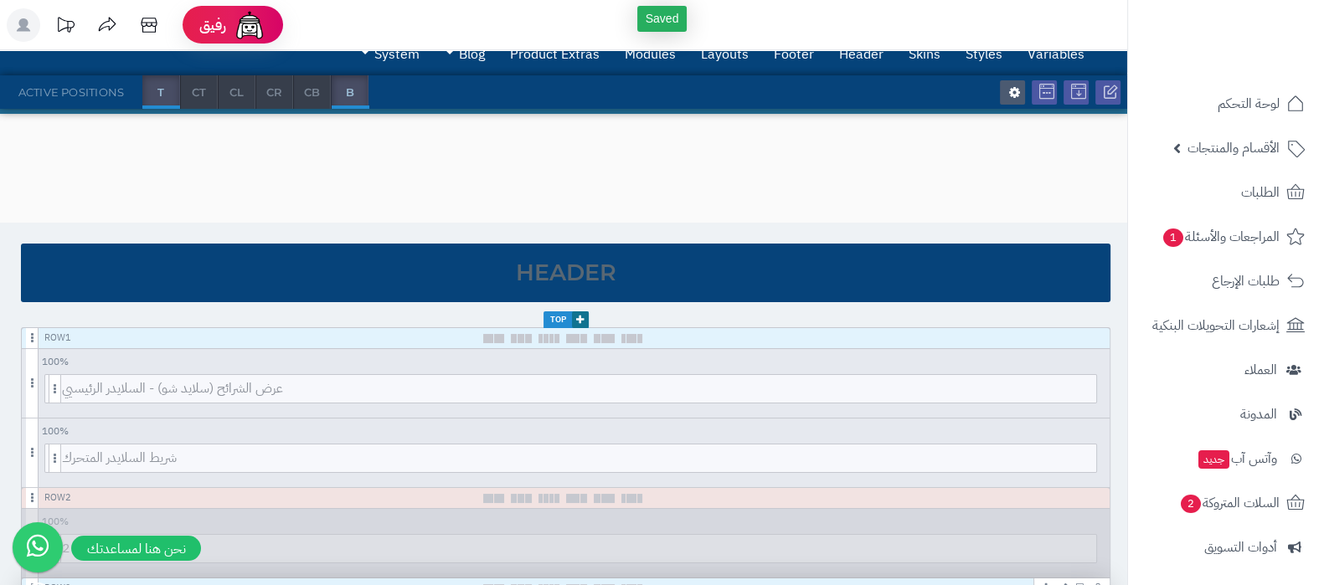
scroll to position [0, 0]
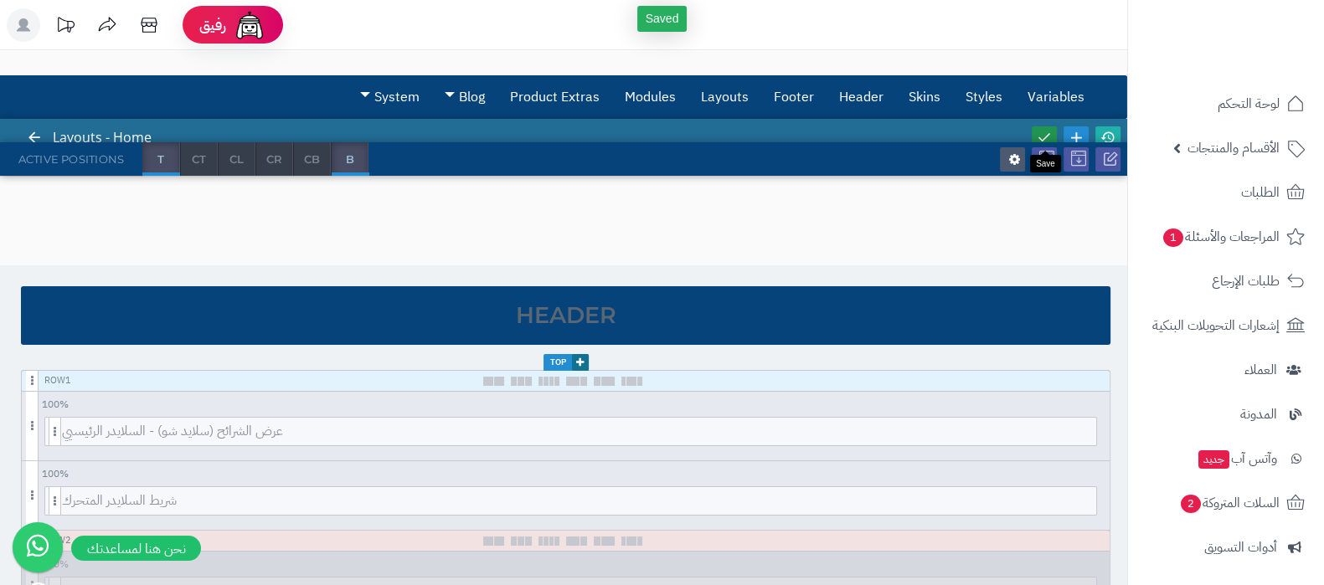
click at [1047, 138] on icon at bounding box center [1044, 137] width 15 height 15
click at [1100, 136] on icon at bounding box center [1107, 137] width 15 height 15
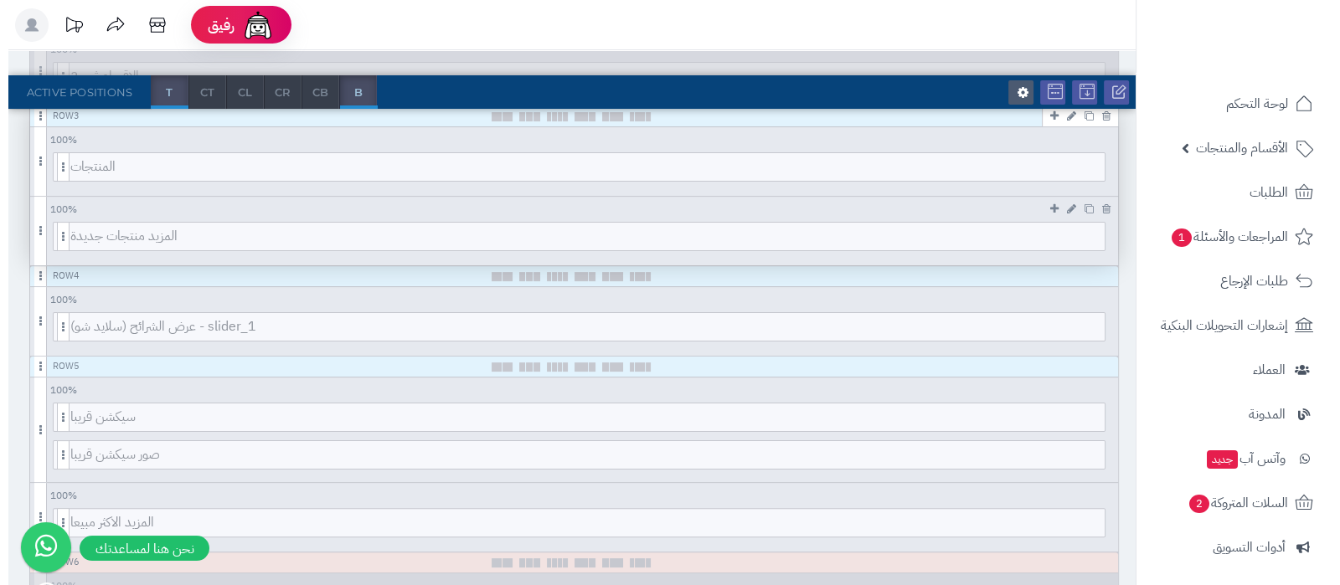
scroll to position [628, 0]
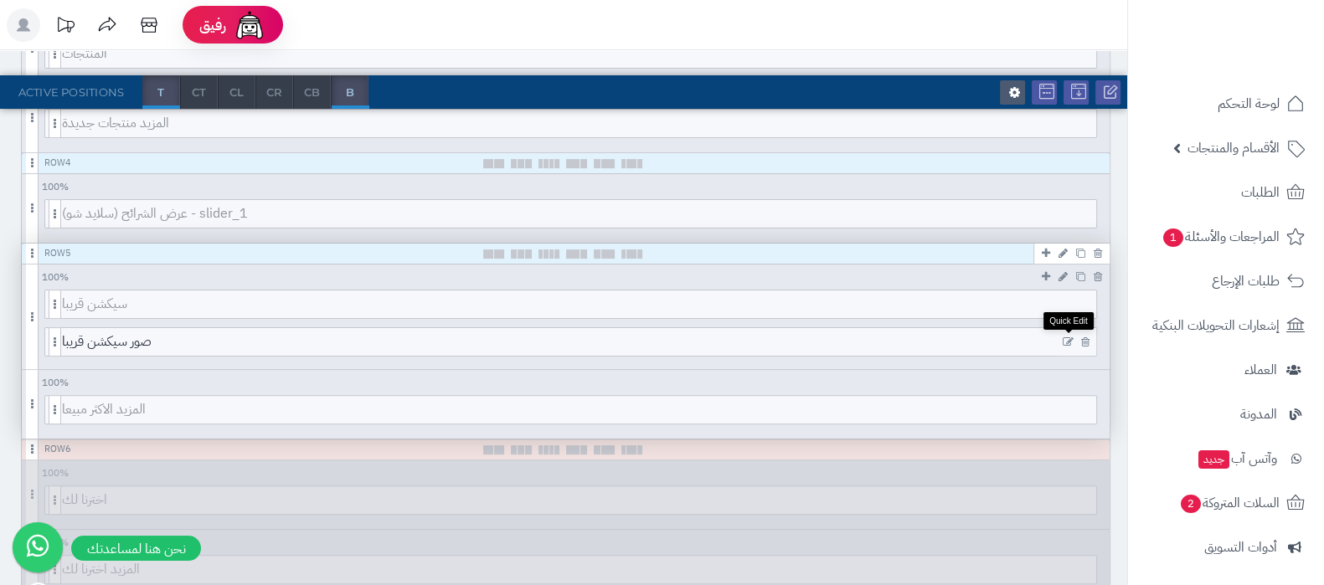
click at [1068, 338] on icon at bounding box center [1068, 343] width 11 height 12
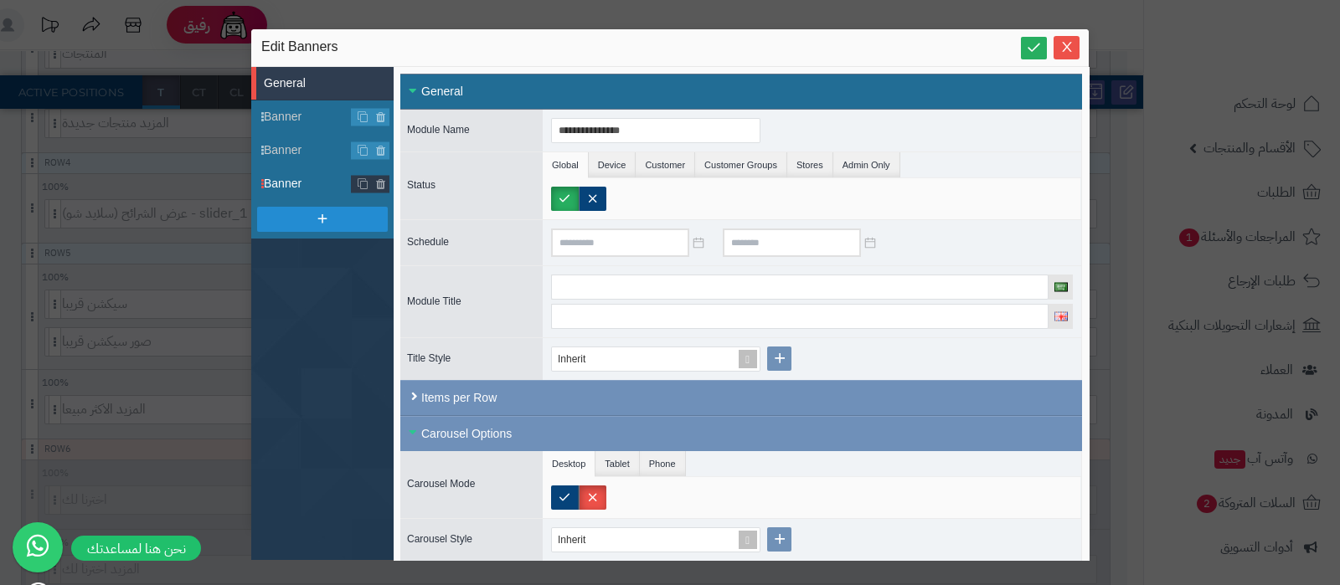
click at [294, 188] on span "Banner" at bounding box center [308, 184] width 88 height 18
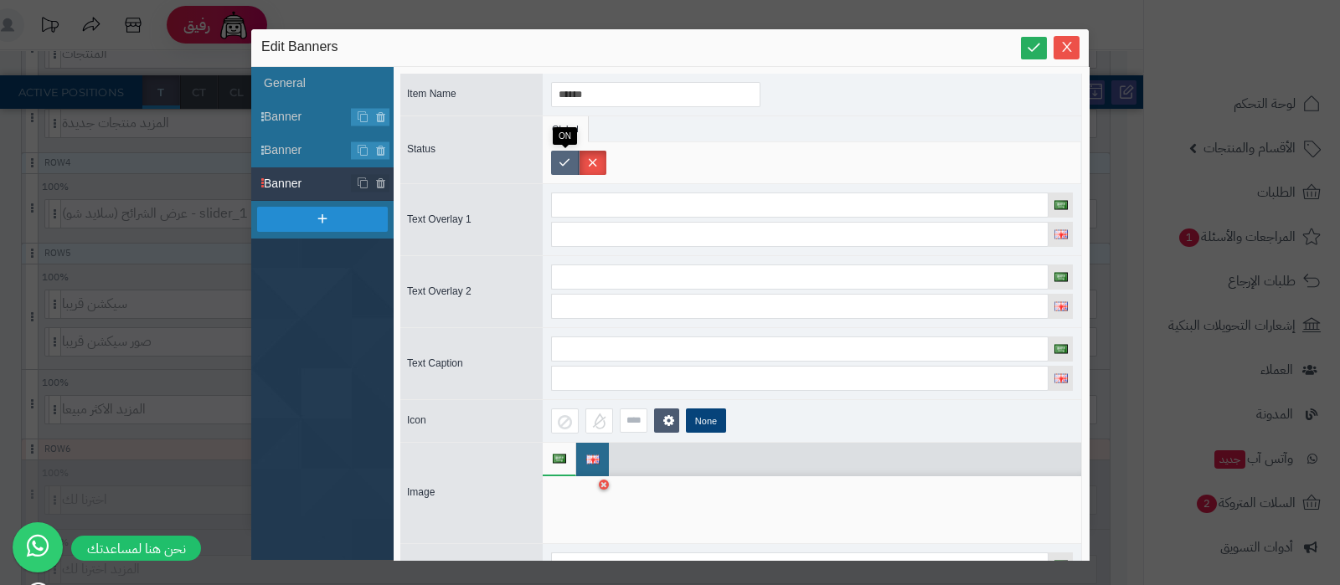
click at [569, 167] on label at bounding box center [565, 163] width 28 height 24
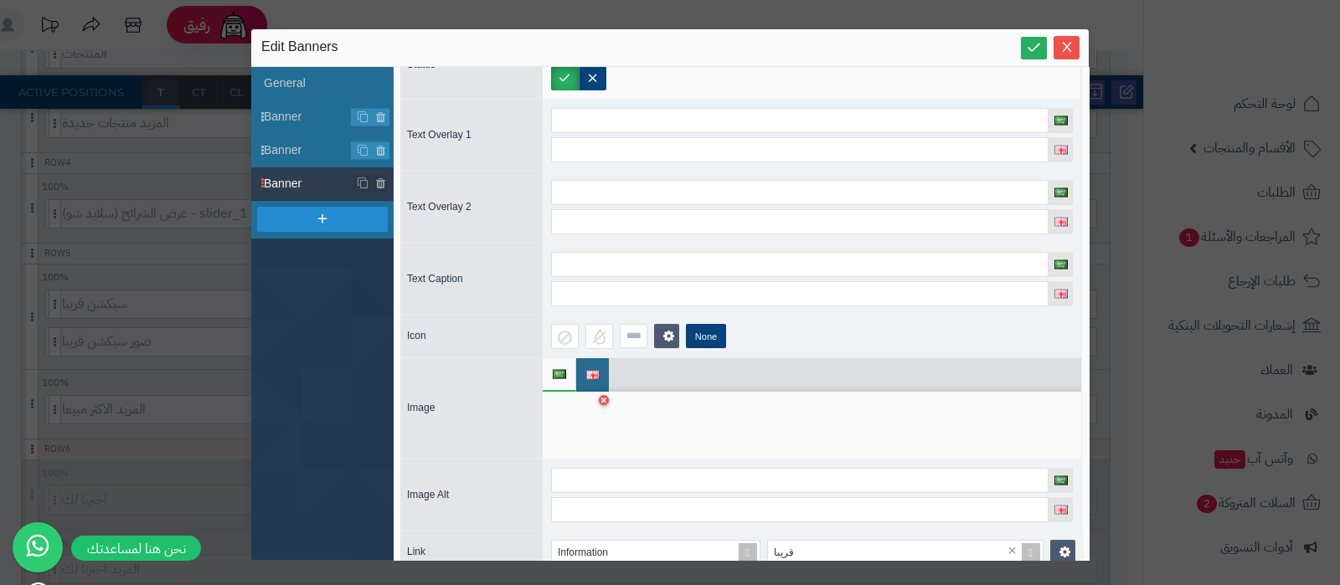
scroll to position [104, 0]
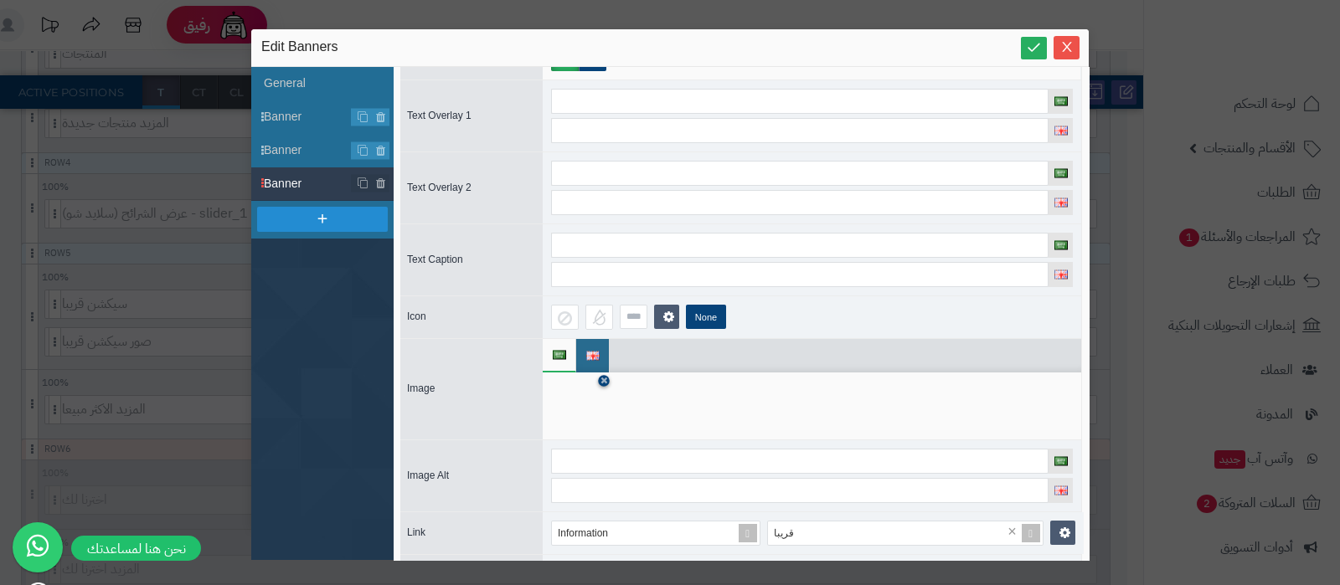
click at [600, 378] on icon at bounding box center [603, 381] width 7 height 10
click at [578, 410] on icon at bounding box center [578, 407] width 54 height 50
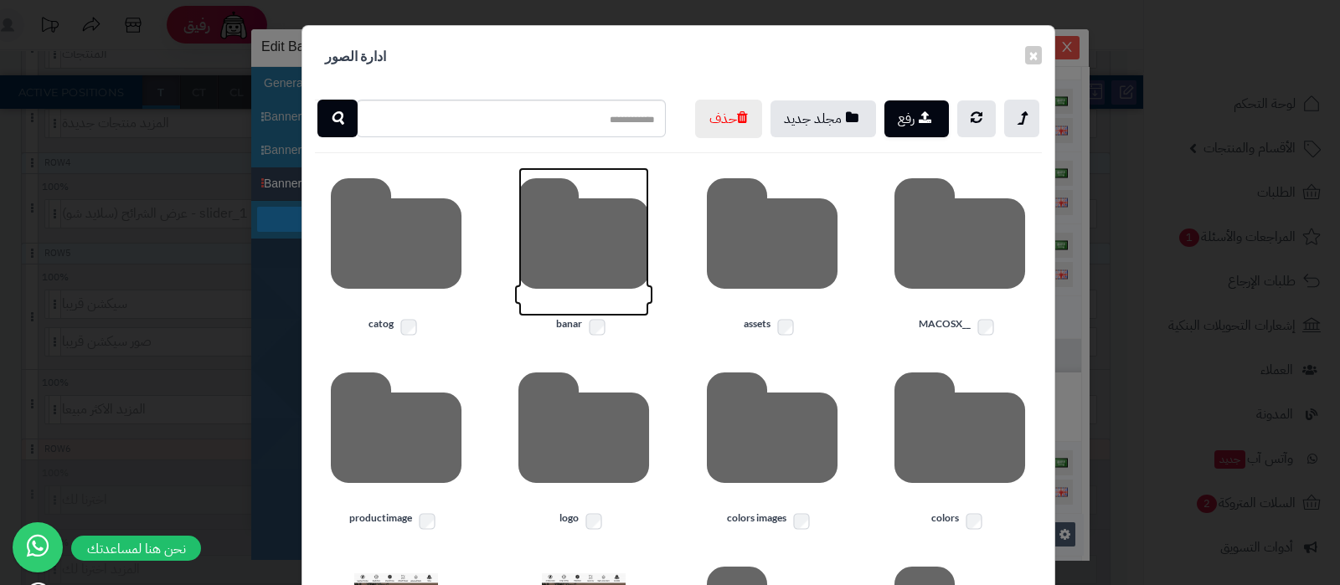
click at [593, 293] on icon at bounding box center [583, 241] width 131 height 149
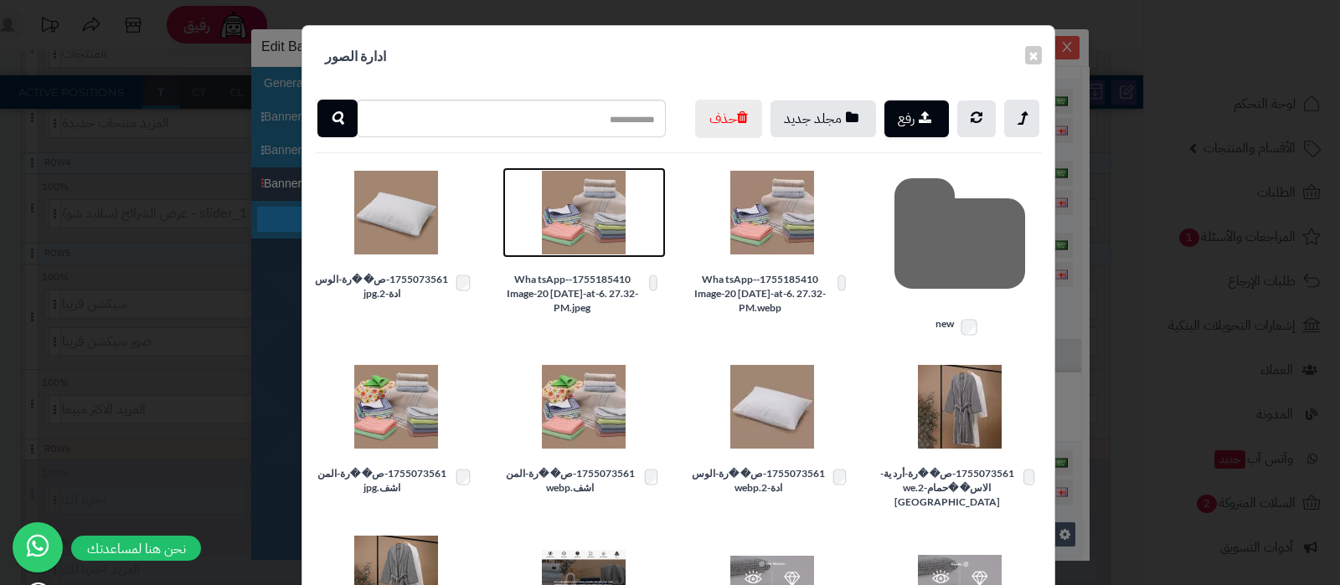
click at [600, 244] on img at bounding box center [584, 213] width 84 height 84
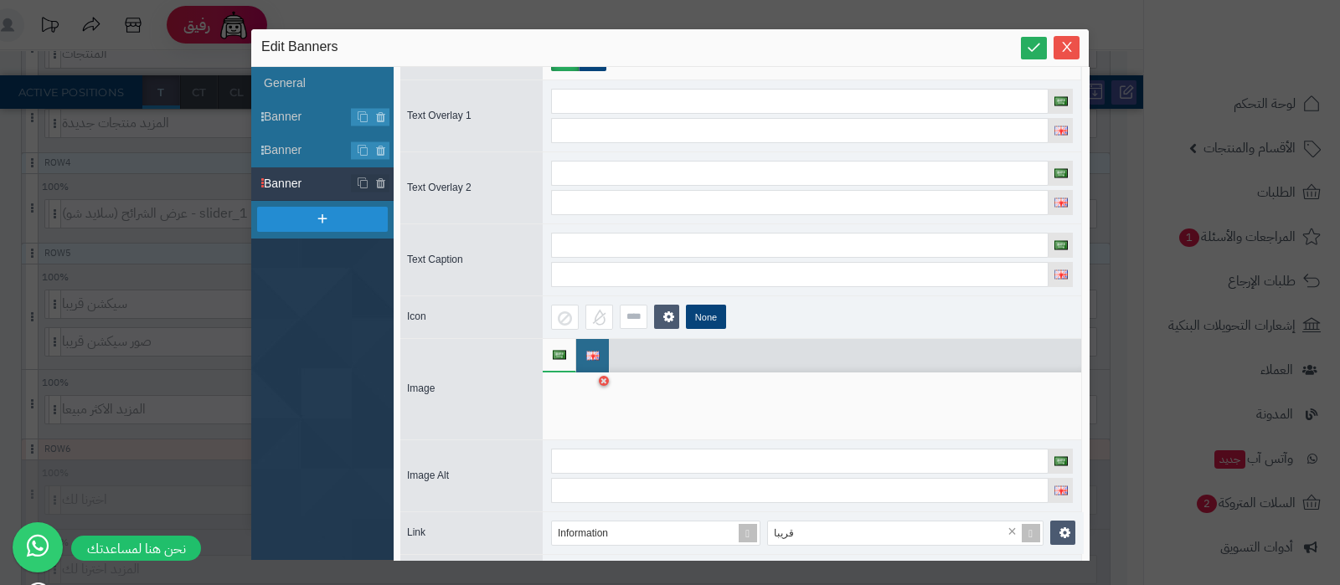
click at [553, 358] on span at bounding box center [559, 355] width 13 height 32
click at [588, 353] on img at bounding box center [592, 355] width 13 height 9
click at [578, 395] on div at bounding box center [577, 406] width 53 height 50
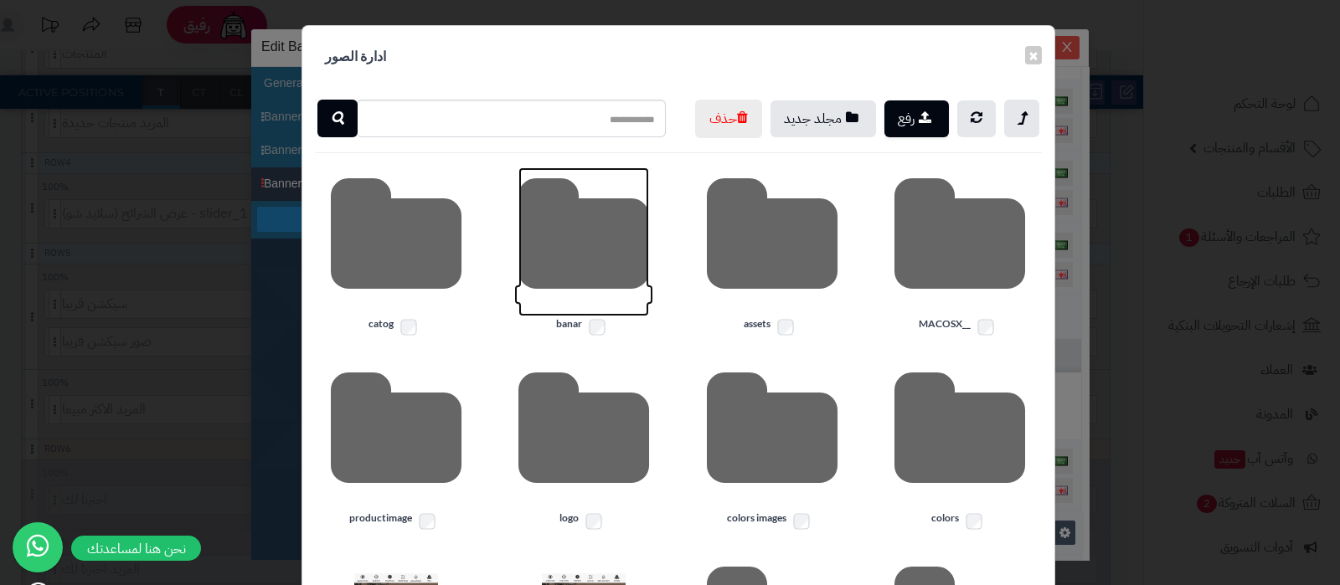
click at [593, 292] on icon at bounding box center [583, 241] width 131 height 149
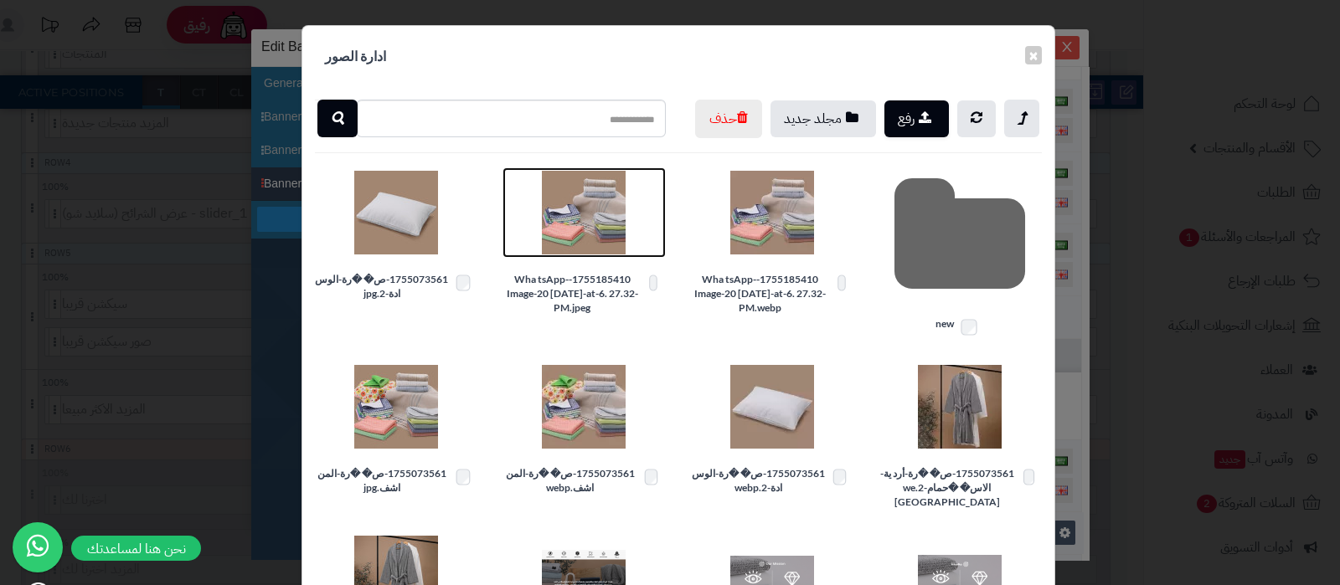
click at [605, 255] on img at bounding box center [584, 213] width 84 height 84
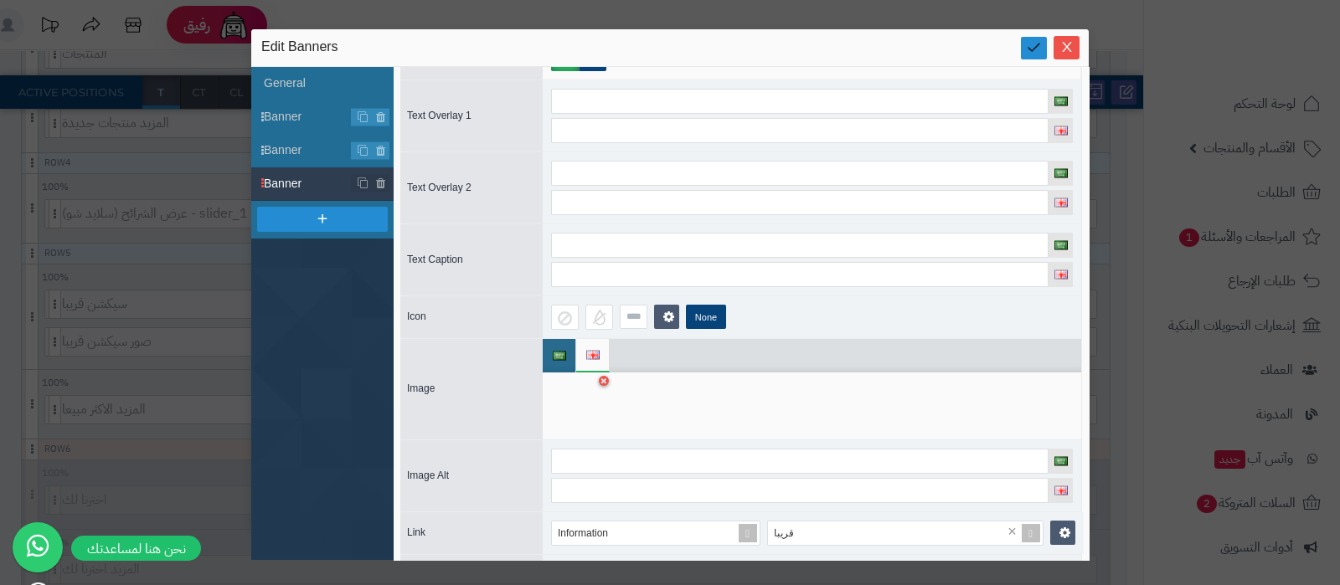
click at [1034, 54] on icon at bounding box center [1034, 47] width 16 height 16
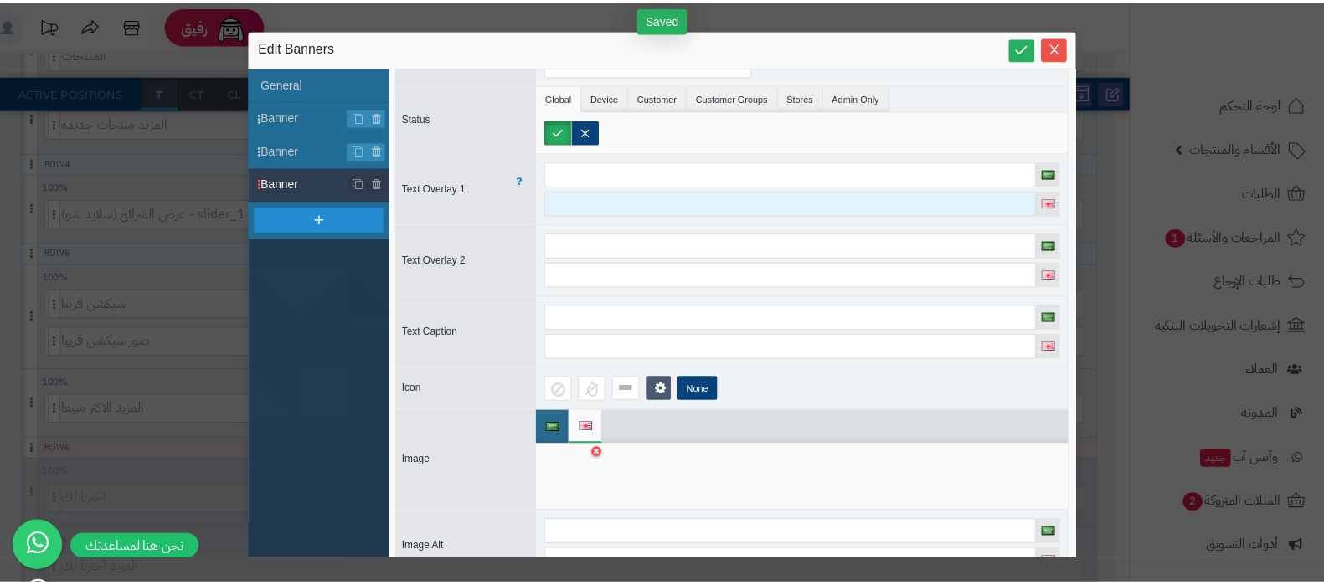
scroll to position [0, 0]
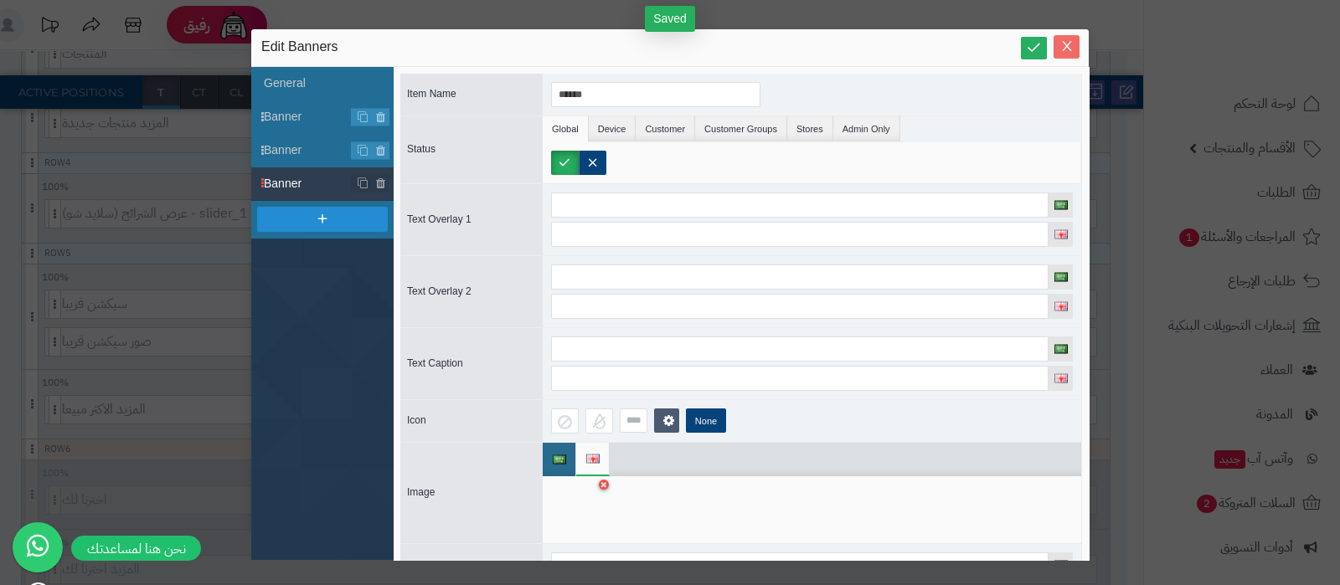
click at [1068, 43] on icon "Close" at bounding box center [1066, 47] width 9 height 10
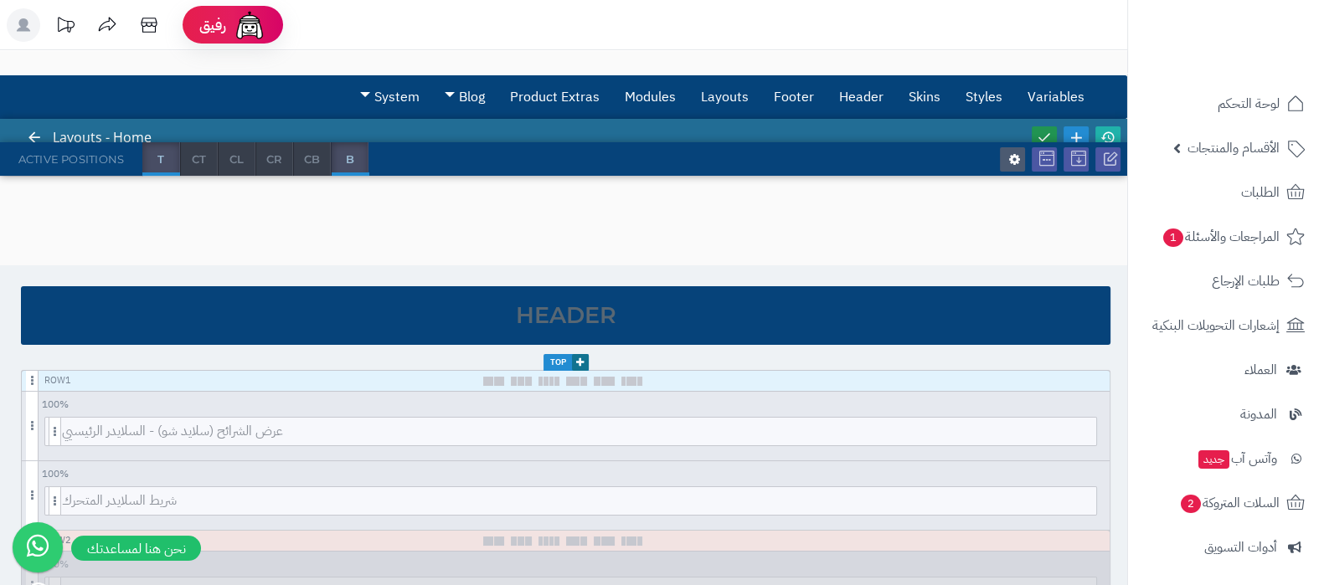
click at [1040, 136] on icon at bounding box center [1044, 137] width 15 height 15
click at [1114, 133] on icon at bounding box center [1107, 137] width 15 height 15
click at [925, 90] on link "Skins" at bounding box center [924, 97] width 57 height 42
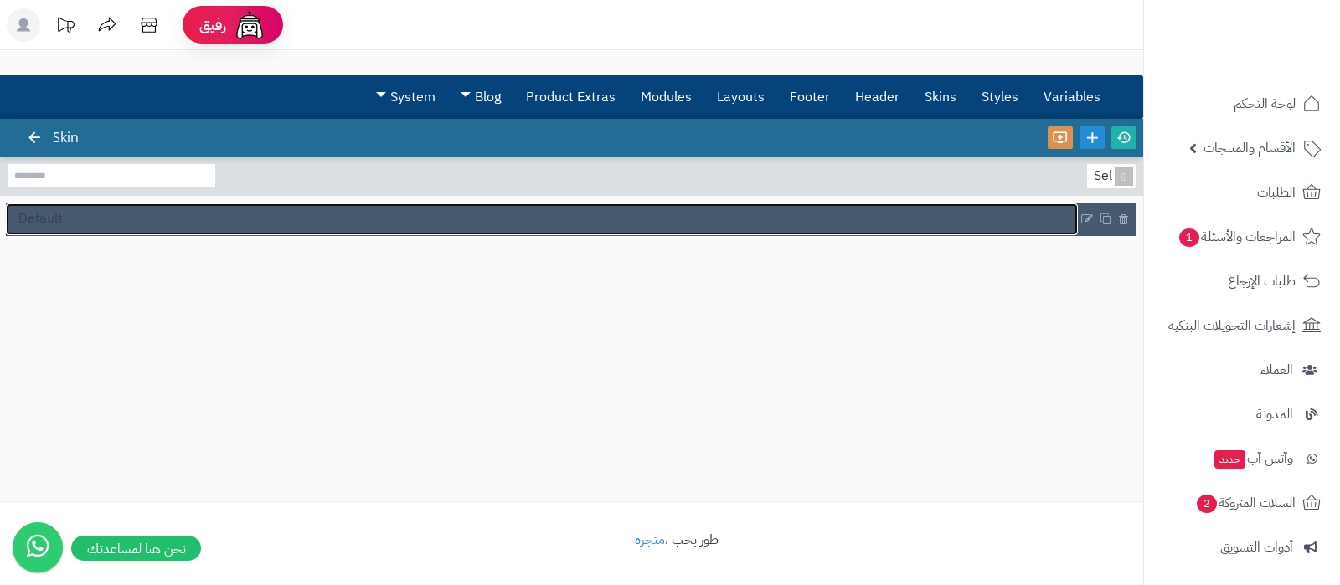
click at [301, 228] on link "Default" at bounding box center [542, 219] width 1072 height 32
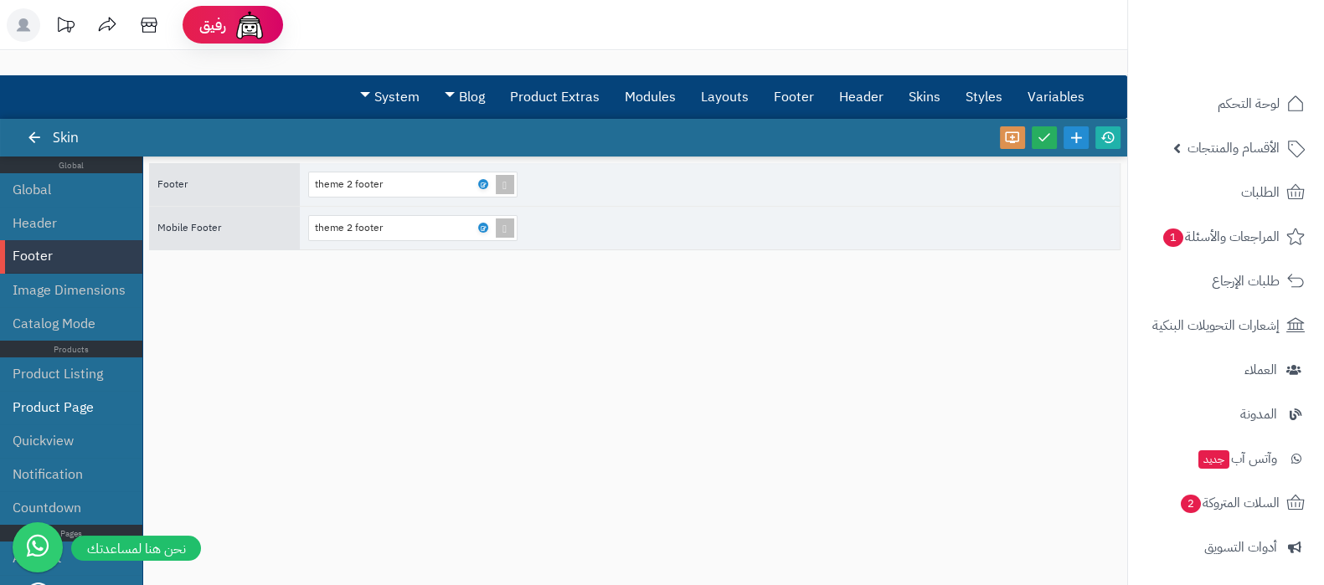
click at [75, 401] on li "Product Page" at bounding box center [71, 407] width 142 height 33
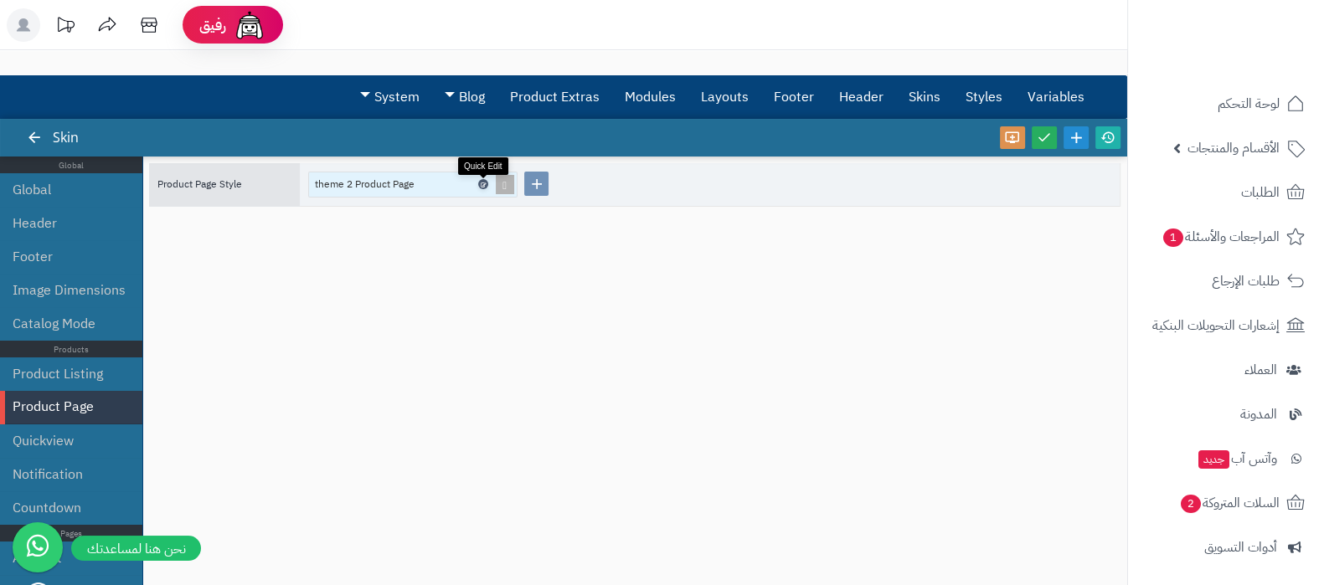
click at [485, 184] on icon at bounding box center [482, 185] width 5 height 8
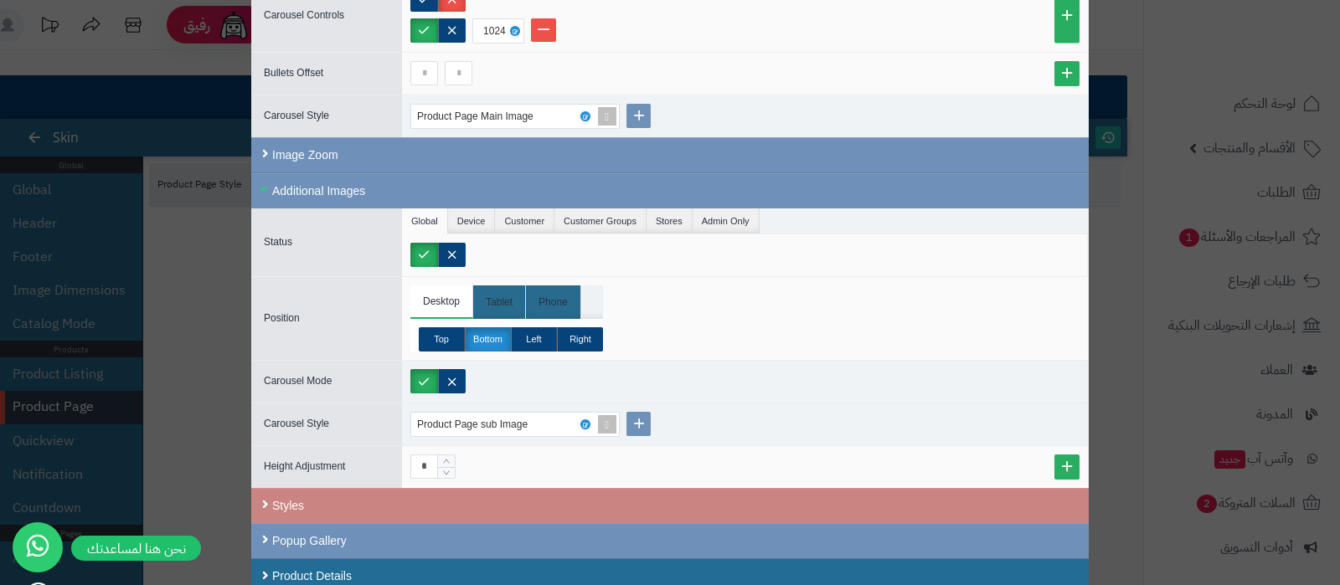
scroll to position [732, 0]
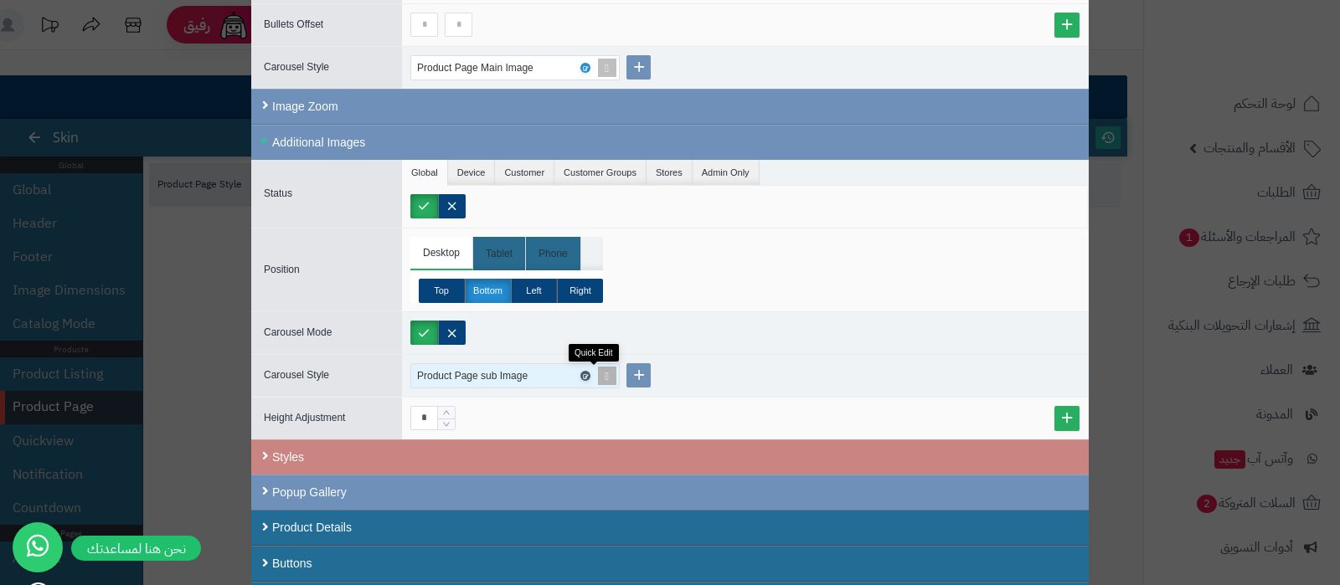
click at [587, 373] on icon at bounding box center [584, 377] width 5 height 8
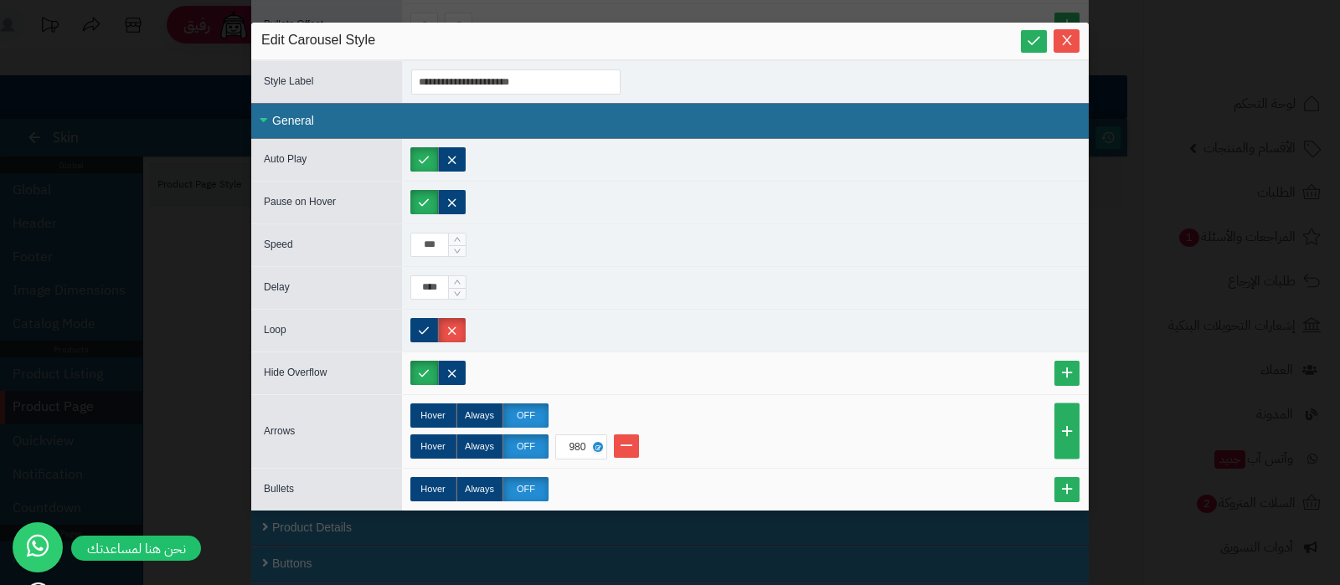
scroll to position [0, 0]
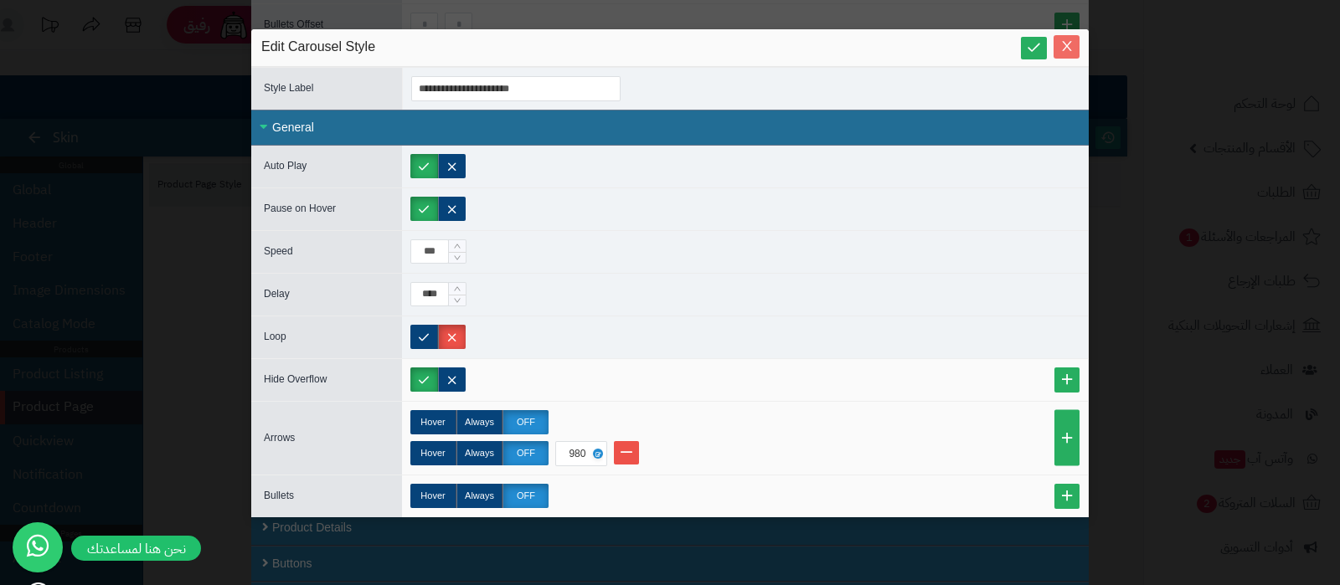
click at [1067, 52] on span "Close" at bounding box center [1066, 46] width 26 height 14
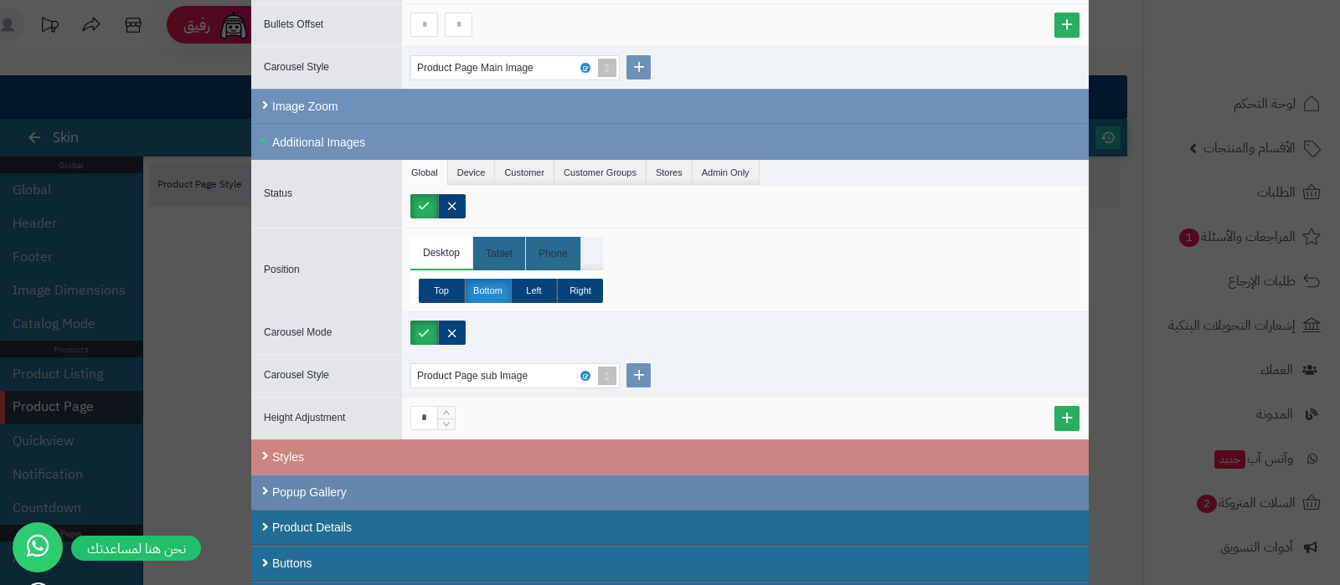
click at [437, 494] on div "Popup Gallery" at bounding box center [669, 492] width 837 height 35
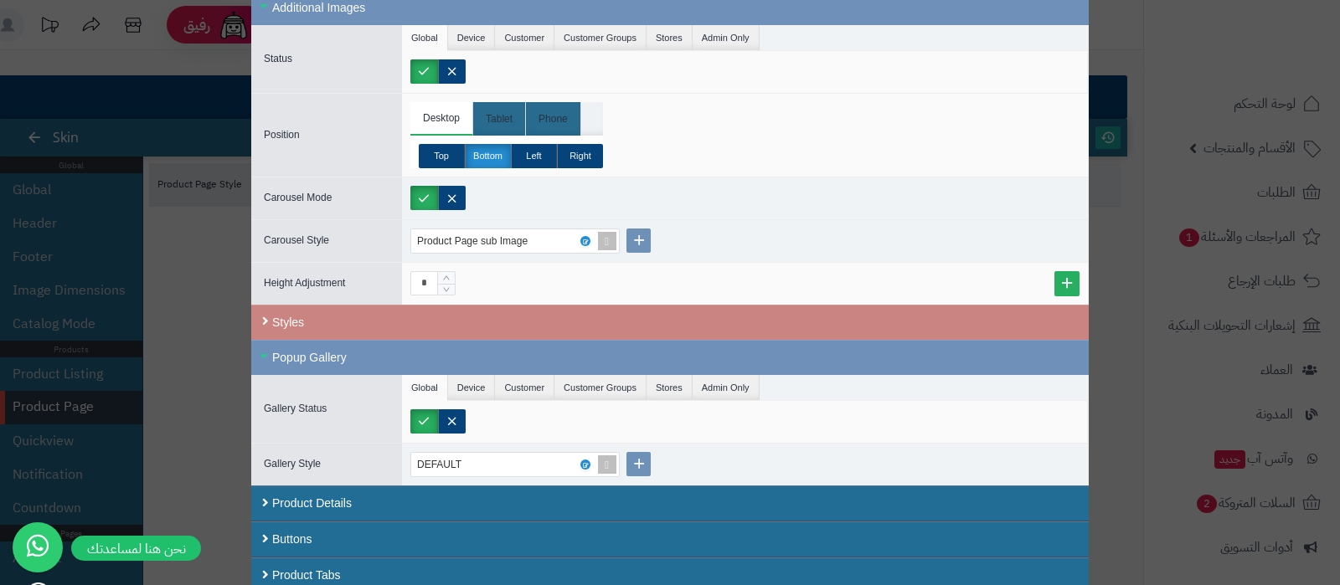
scroll to position [868, 0]
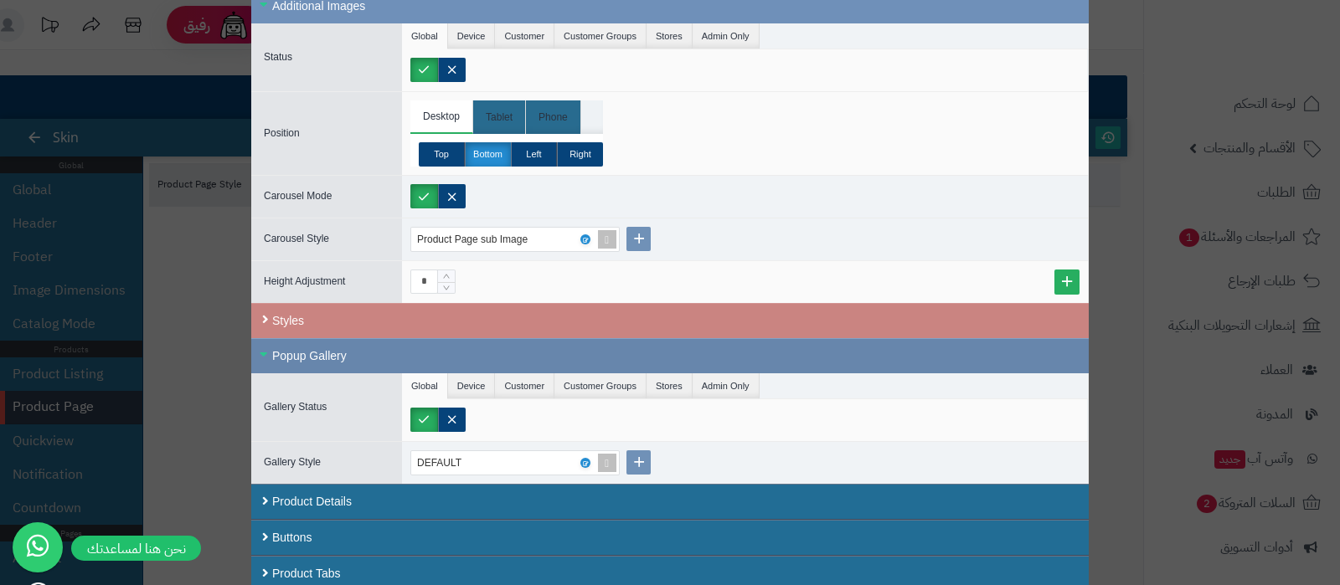
click at [322, 351] on div "Popup Gallery" at bounding box center [669, 355] width 837 height 35
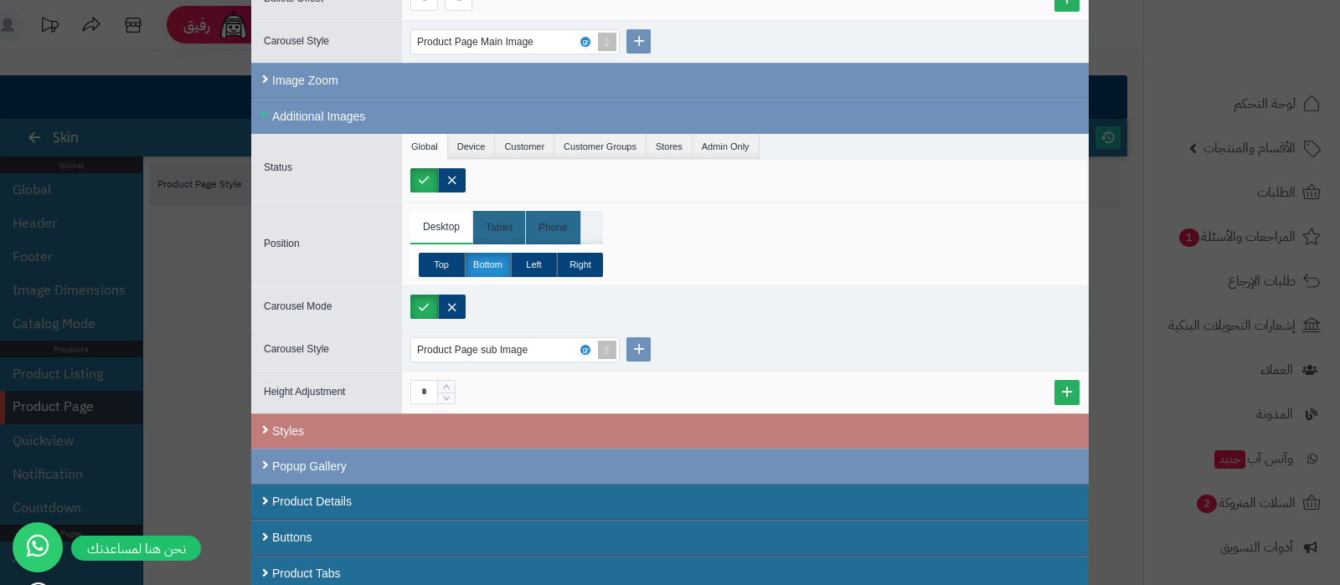
click at [353, 425] on div "Styles" at bounding box center [669, 431] width 837 height 35
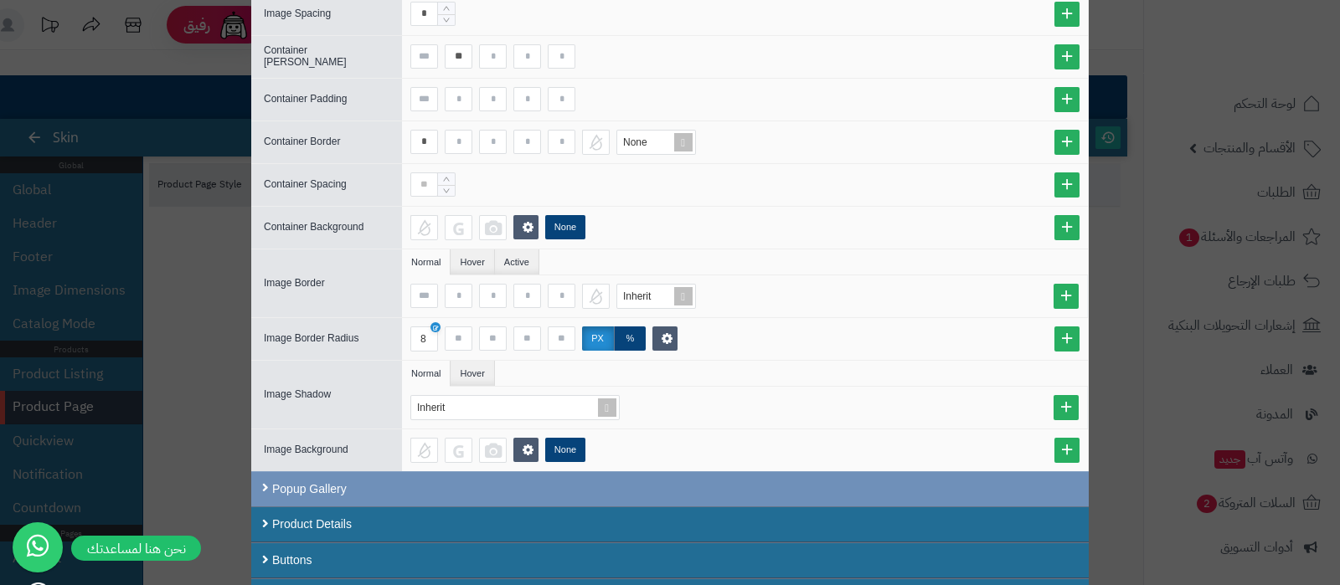
scroll to position [973, 0]
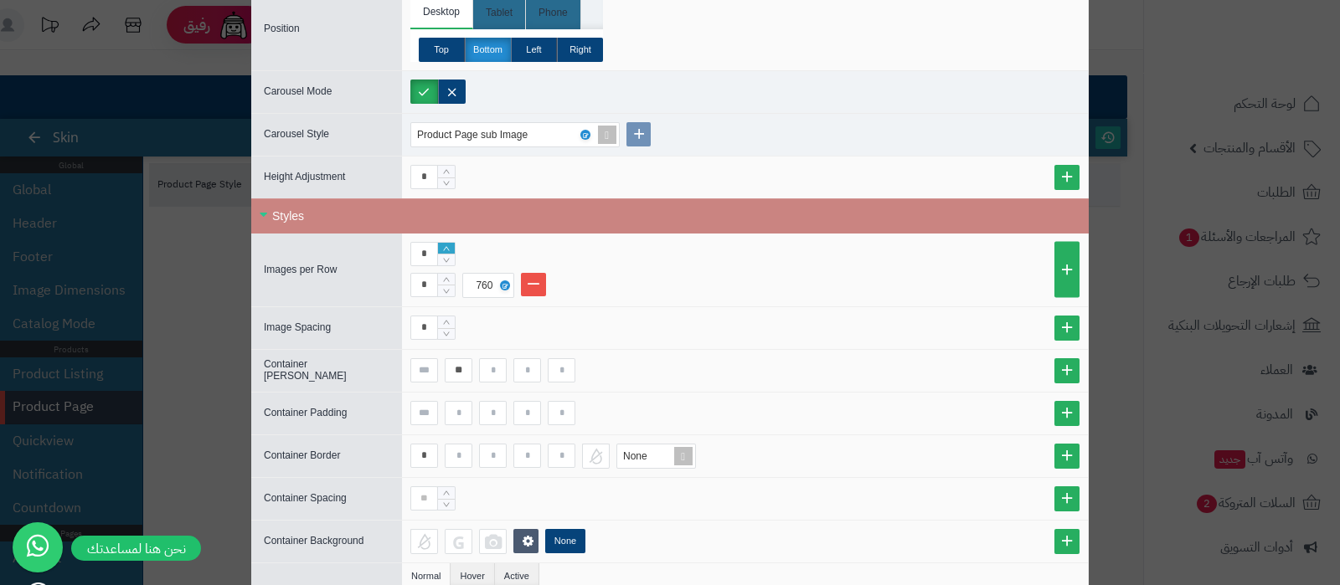
click at [450, 244] on icon "Increase Value" at bounding box center [447, 249] width 8 height 10
type input "**"
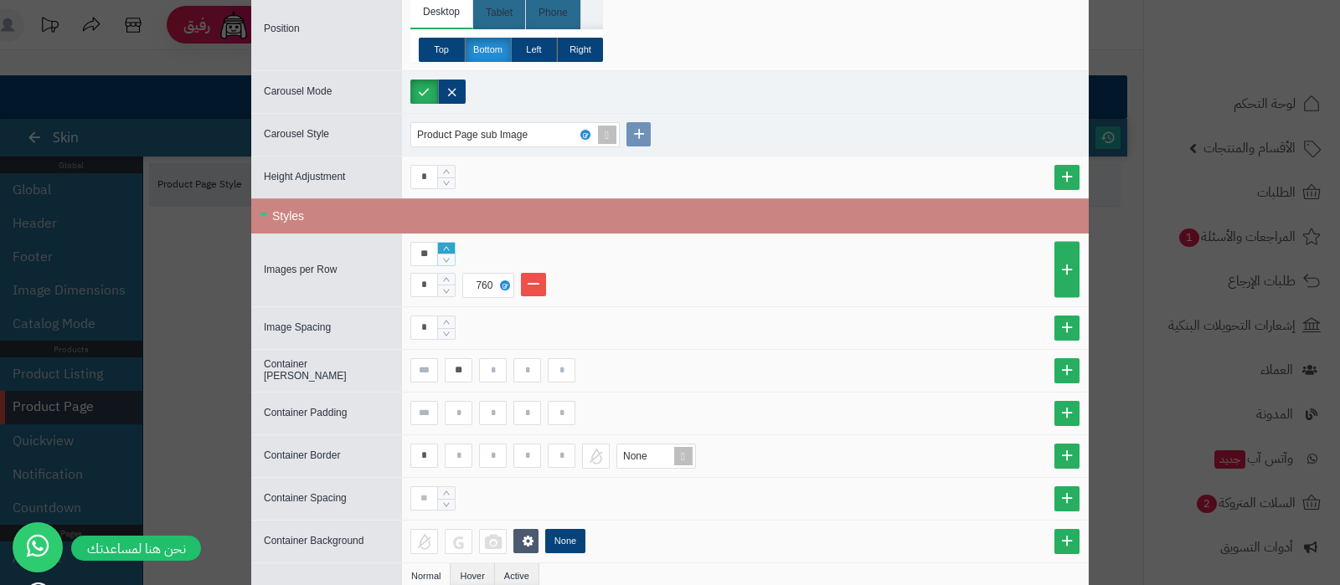
click at [450, 244] on icon "Increase Value" at bounding box center [447, 249] width 8 height 10
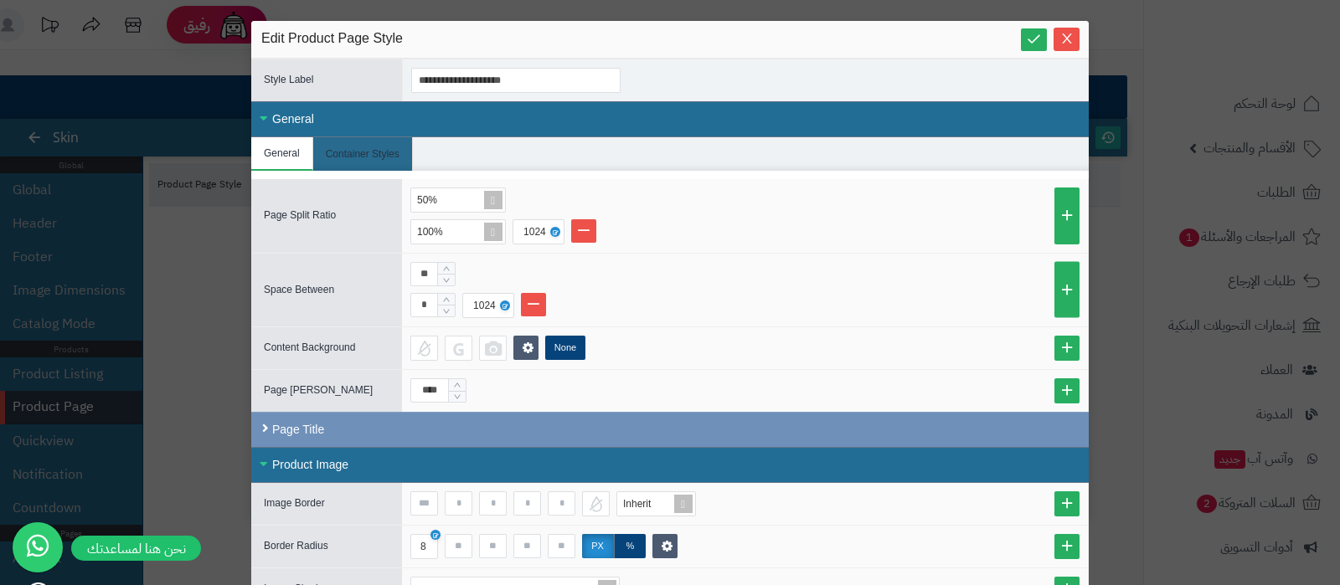
scroll to position [0, 0]
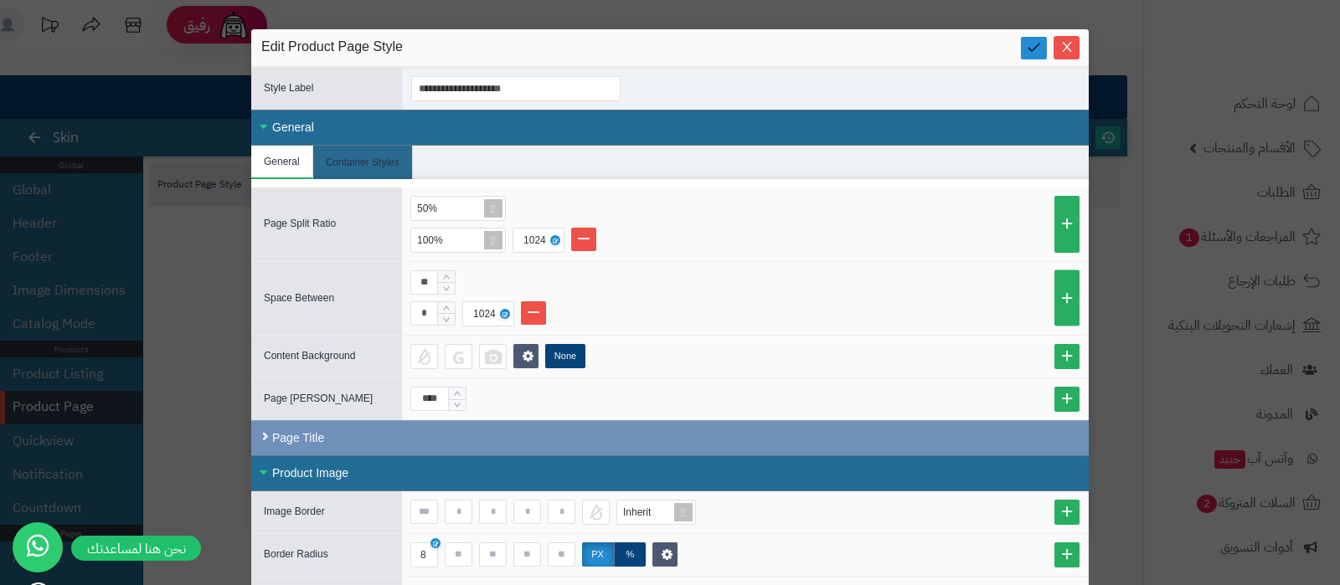
click at [1041, 44] on icon at bounding box center [1034, 47] width 16 height 16
click at [1071, 44] on icon "Close" at bounding box center [1066, 47] width 9 height 10
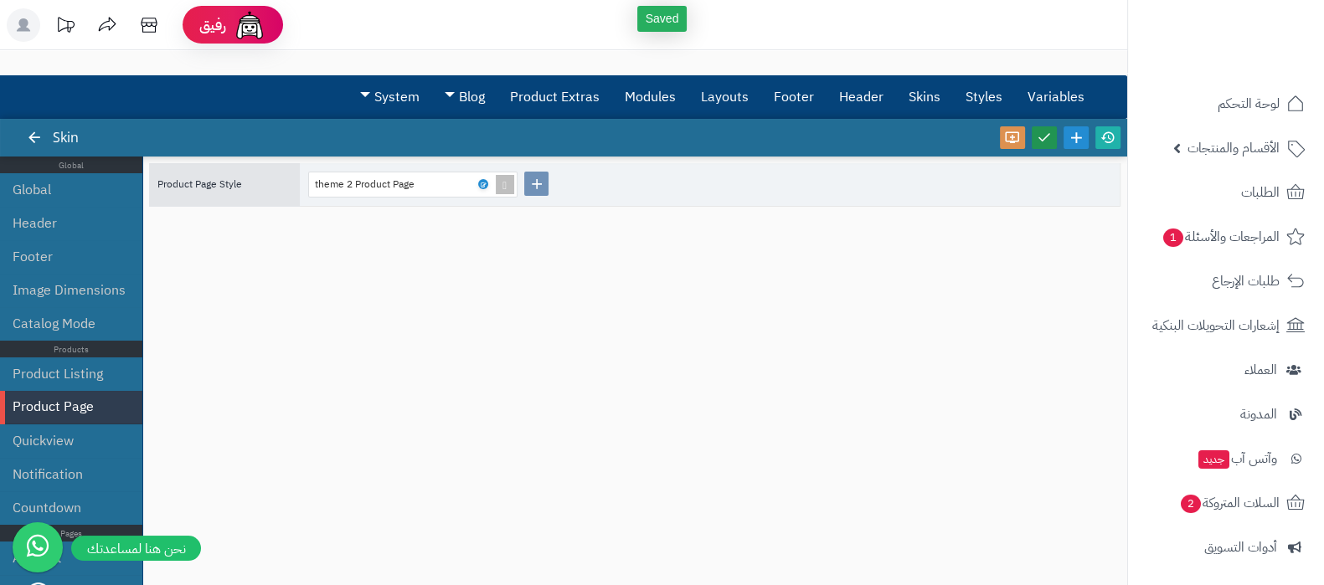
click at [1043, 143] on icon at bounding box center [1044, 137] width 15 height 15
click at [1109, 140] on icon at bounding box center [1107, 137] width 15 height 15
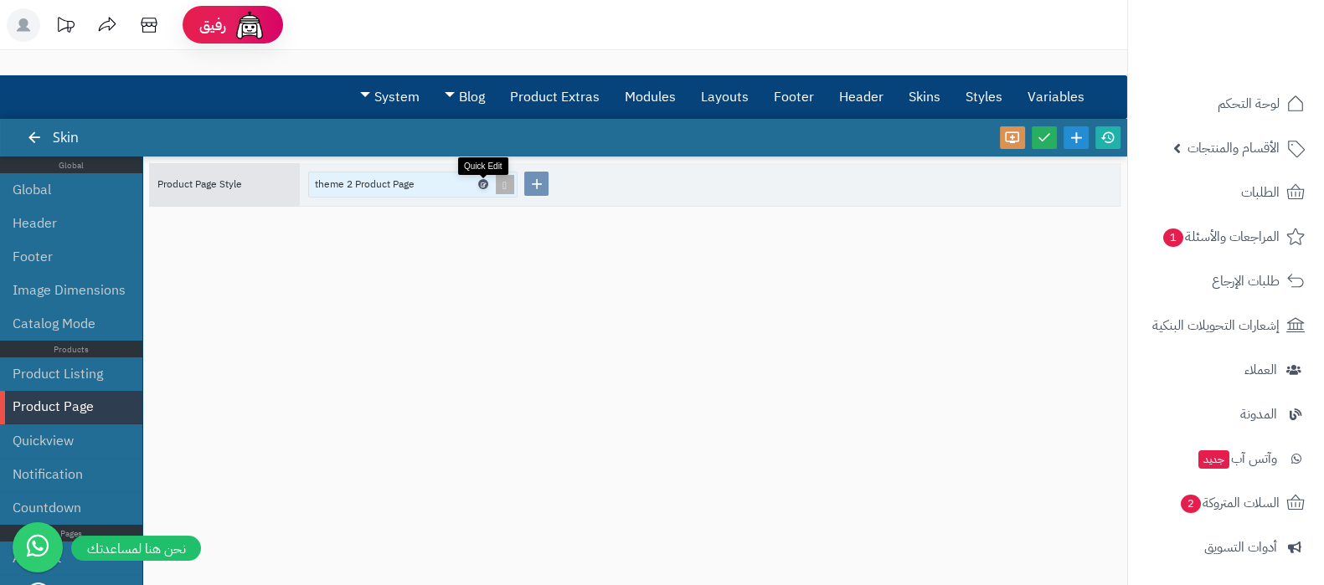
click at [481, 183] on icon at bounding box center [482, 185] width 5 height 8
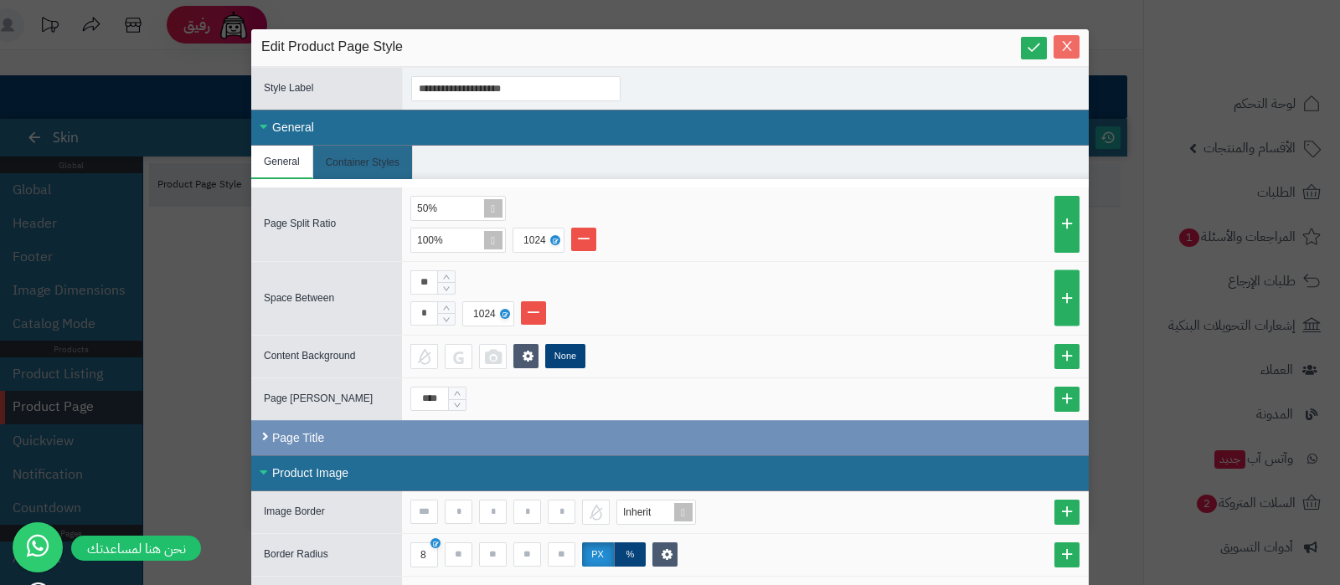
click at [1076, 38] on button "Close" at bounding box center [1066, 46] width 26 height 23
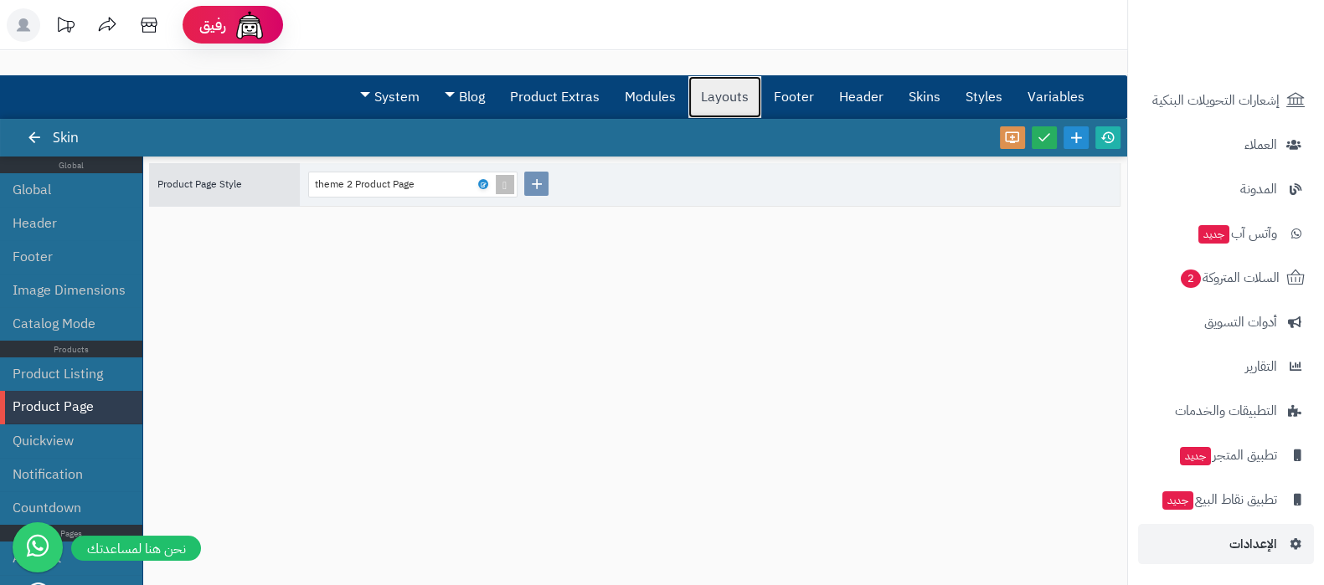
click at [733, 78] on link "Layouts" at bounding box center [724, 97] width 73 height 42
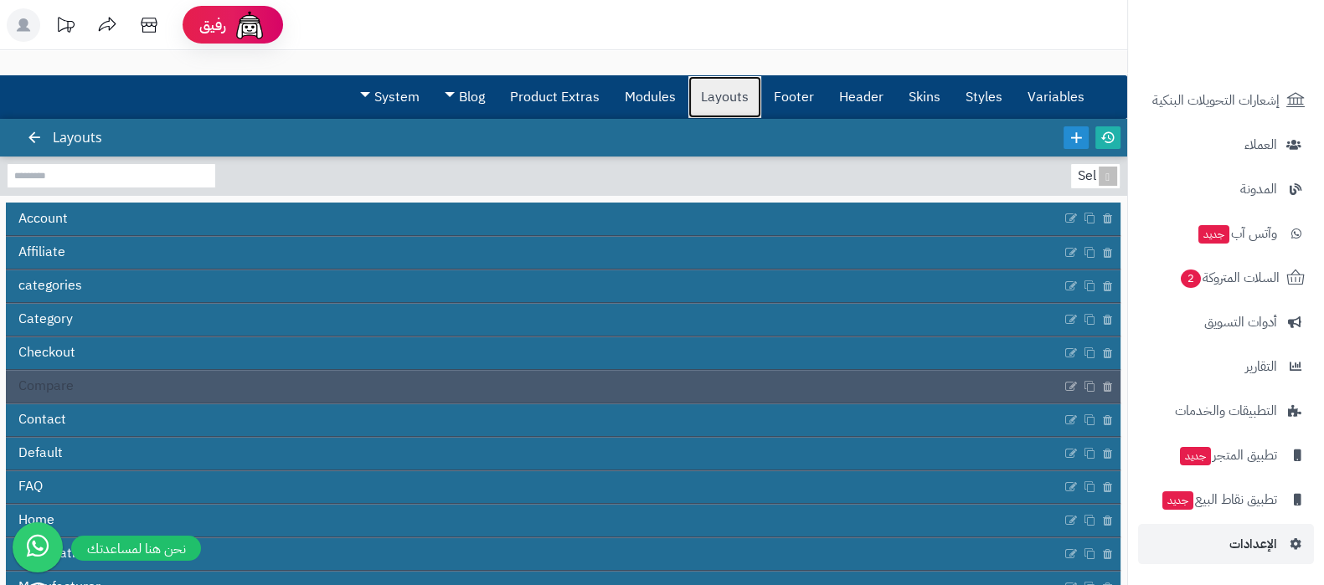
scroll to position [269, 0]
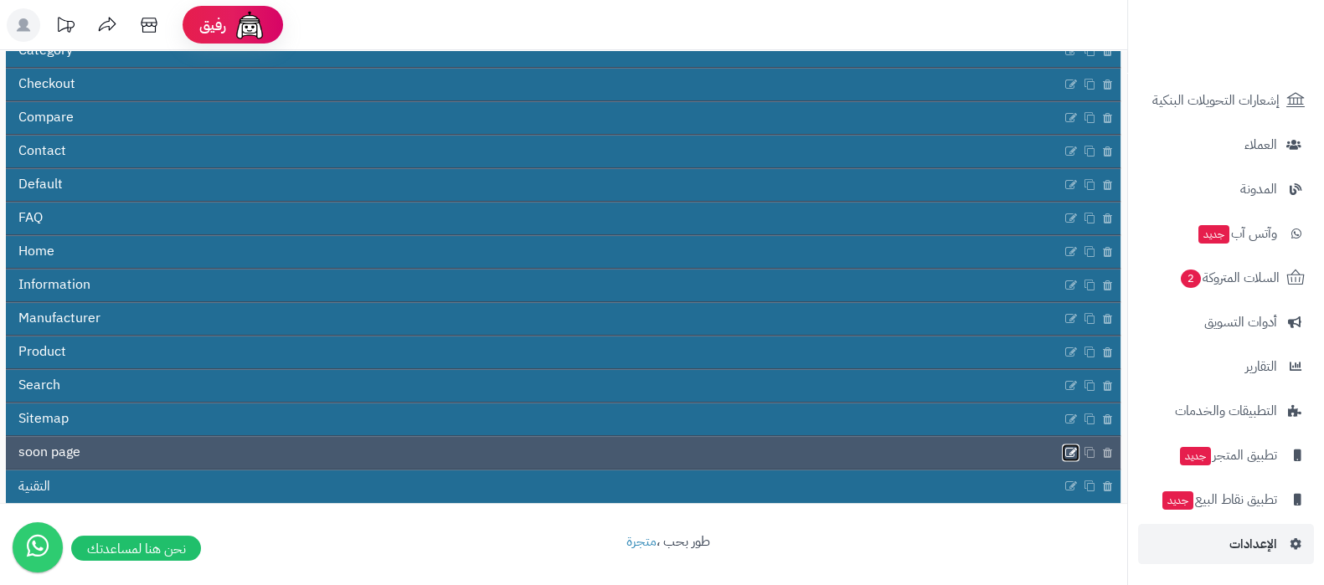
click at [1068, 452] on icon at bounding box center [1070, 452] width 13 height 14
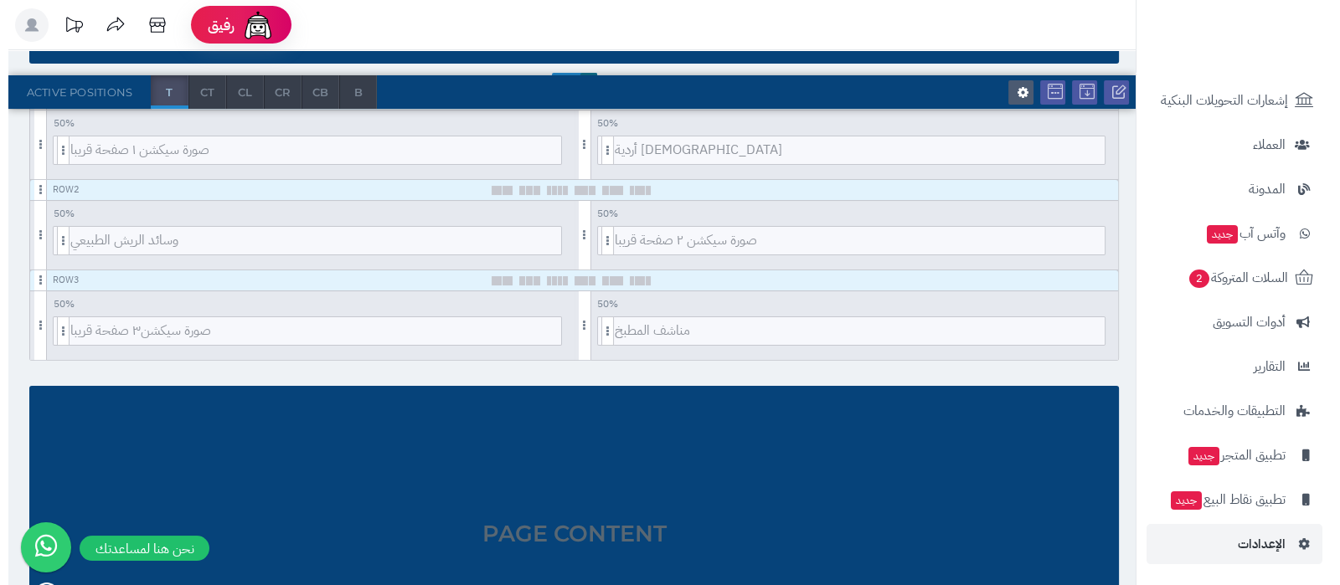
scroll to position [314, 0]
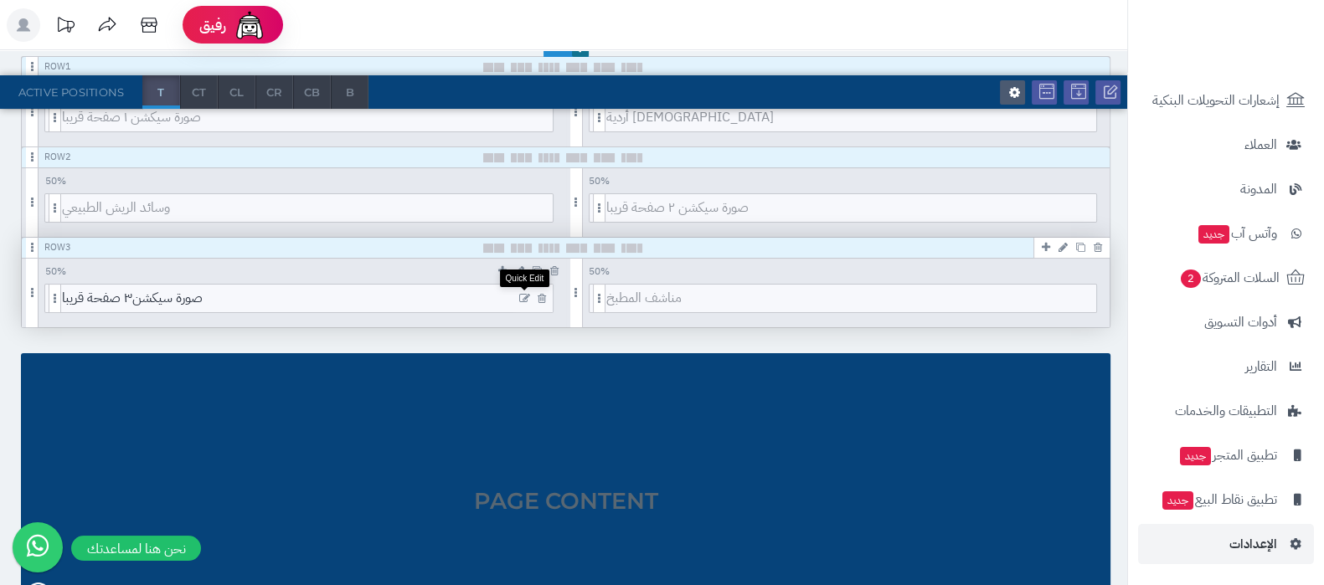
click at [523, 296] on icon at bounding box center [524, 299] width 11 height 12
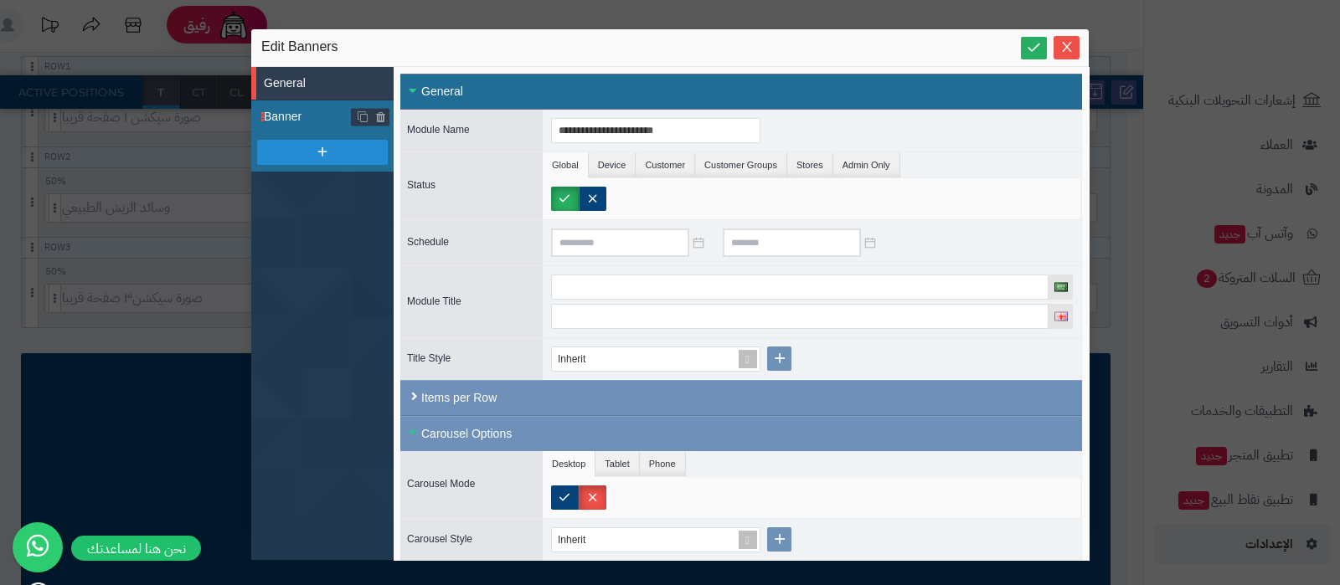
click at [286, 116] on span "Banner" at bounding box center [308, 117] width 88 height 18
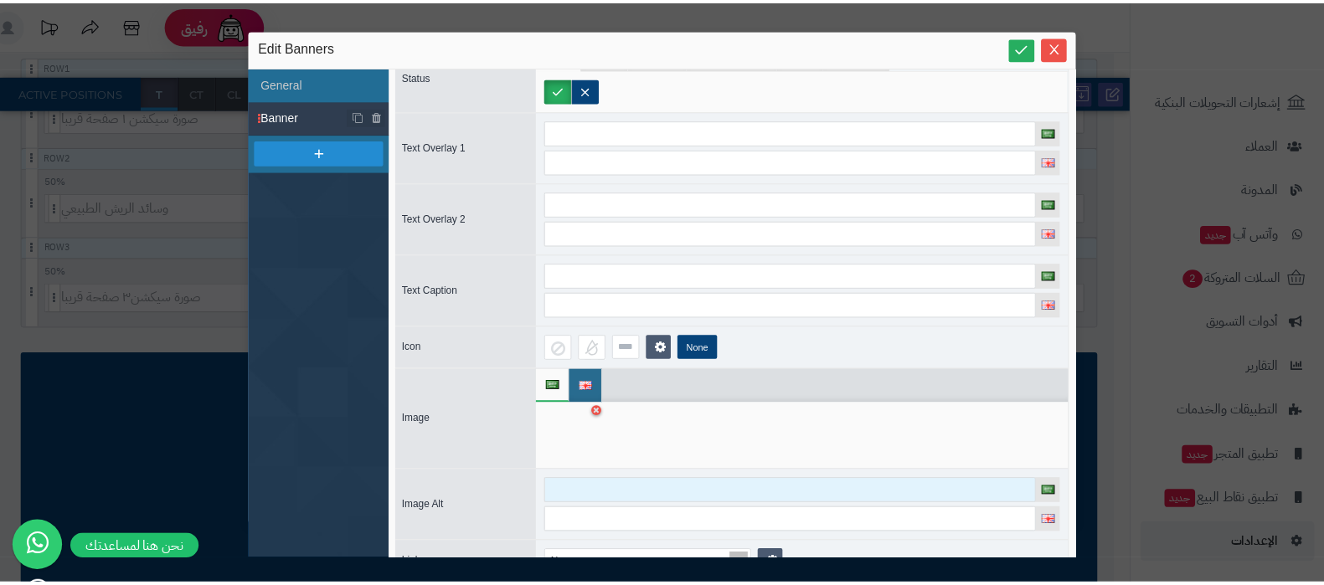
scroll to position [146, 0]
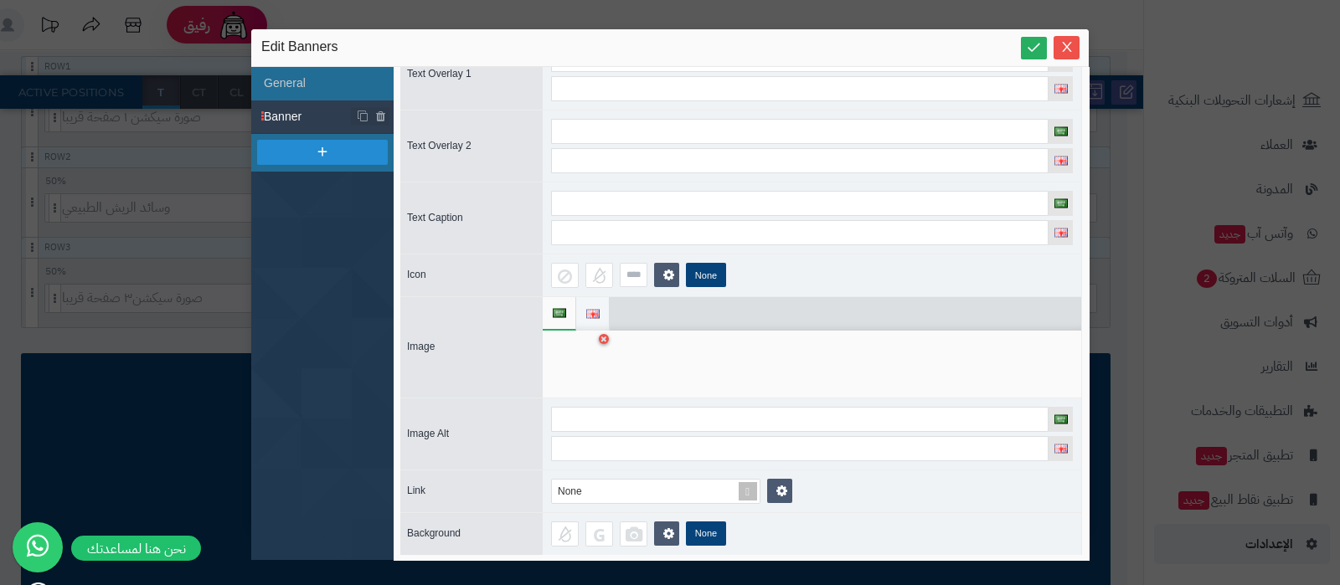
click at [589, 309] on img at bounding box center [592, 313] width 13 height 9
click at [586, 356] on div at bounding box center [577, 364] width 53 height 50
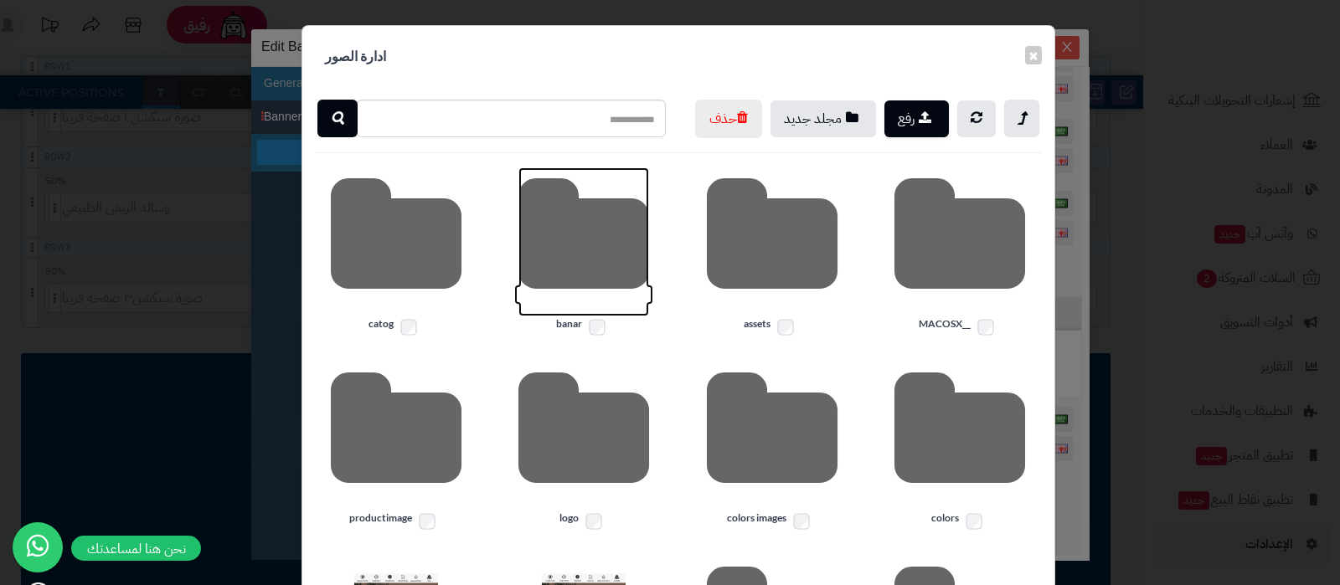
click at [583, 271] on icon at bounding box center [583, 241] width 131 height 149
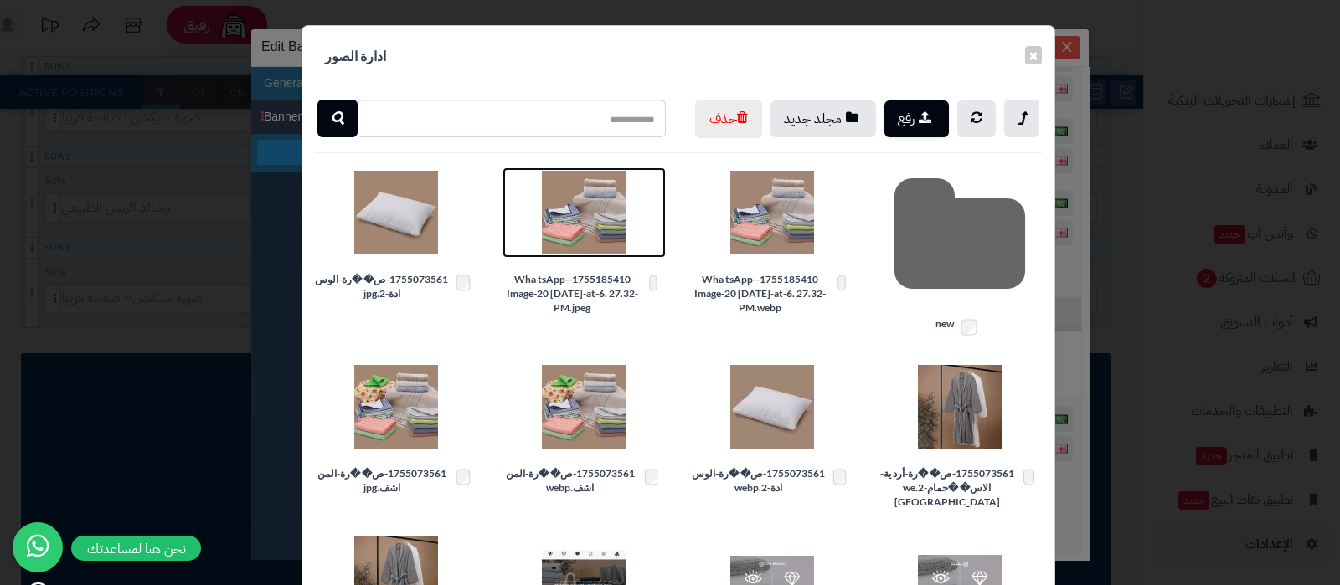
click at [601, 253] on img at bounding box center [584, 213] width 84 height 84
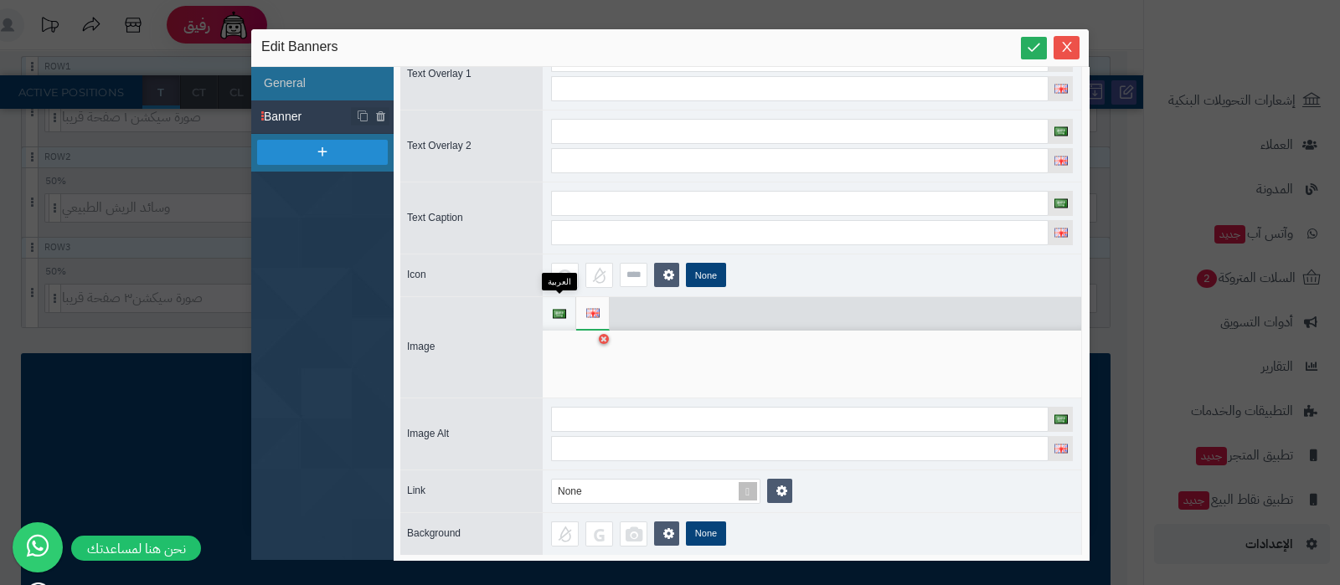
click at [560, 311] on img at bounding box center [559, 313] width 13 height 9
click at [572, 352] on div at bounding box center [577, 364] width 53 height 50
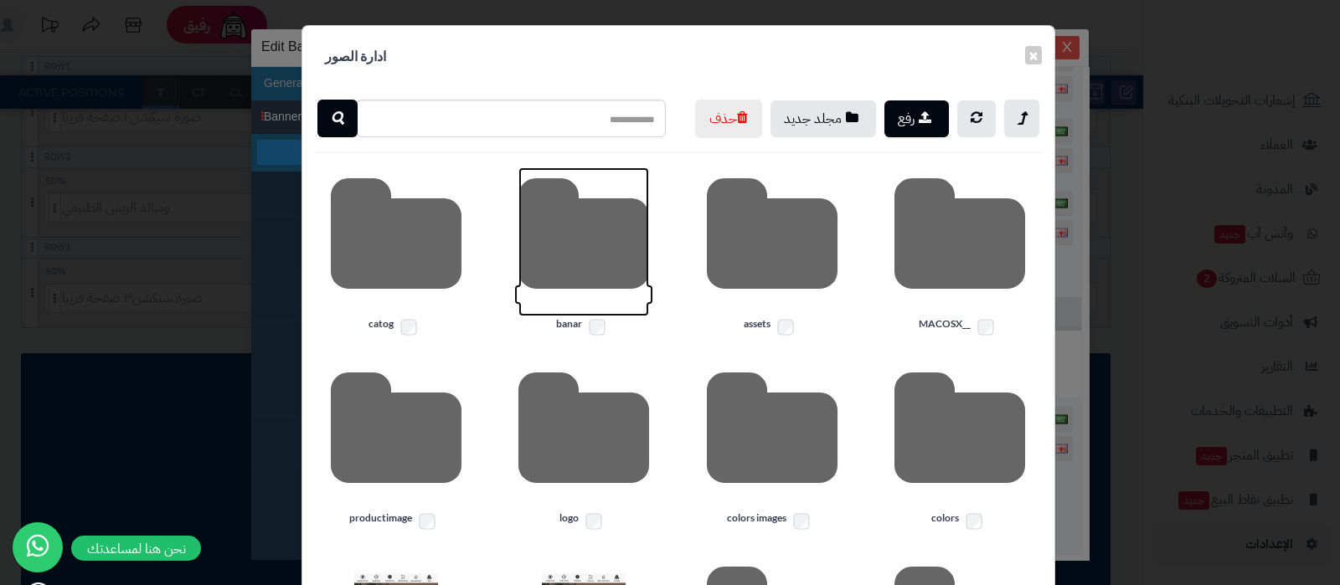
click at [589, 291] on icon at bounding box center [583, 241] width 131 height 149
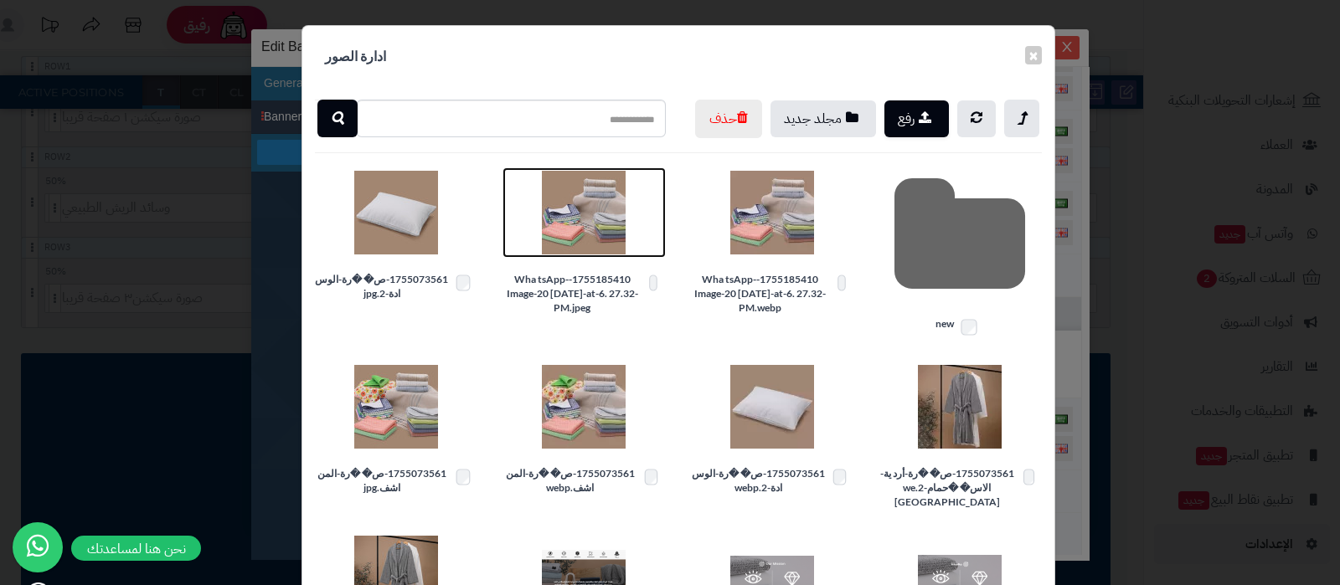
click at [582, 255] on img at bounding box center [584, 213] width 84 height 84
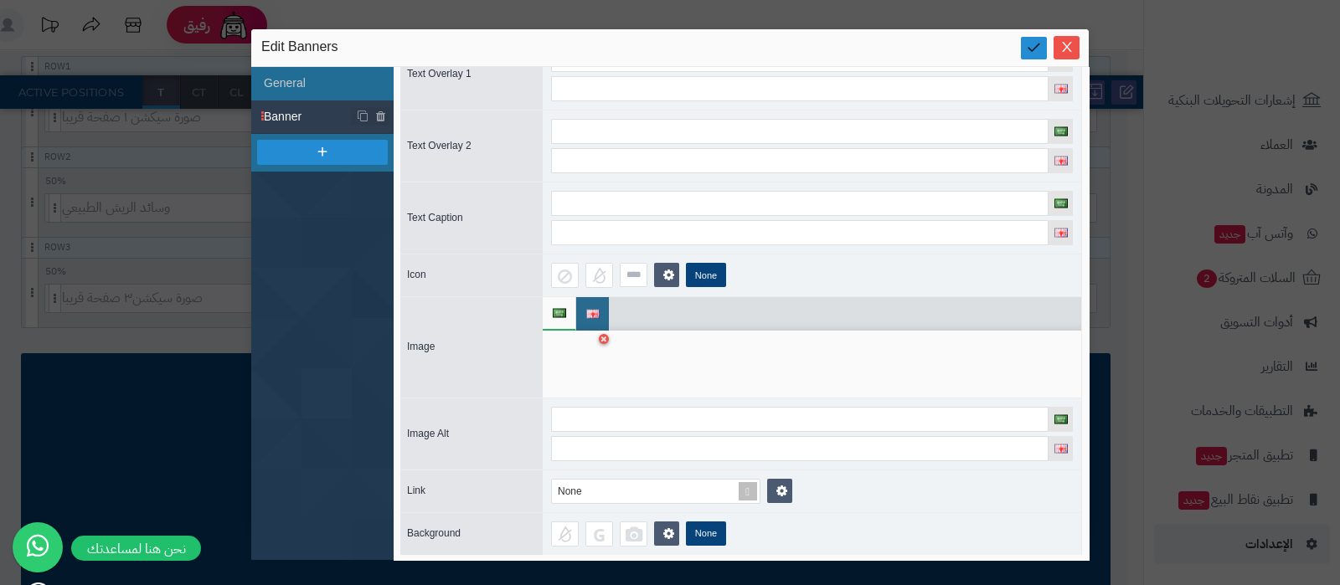
click at [1035, 44] on icon at bounding box center [1034, 47] width 16 height 16
click at [1065, 46] on icon "Close" at bounding box center [1066, 47] width 9 height 10
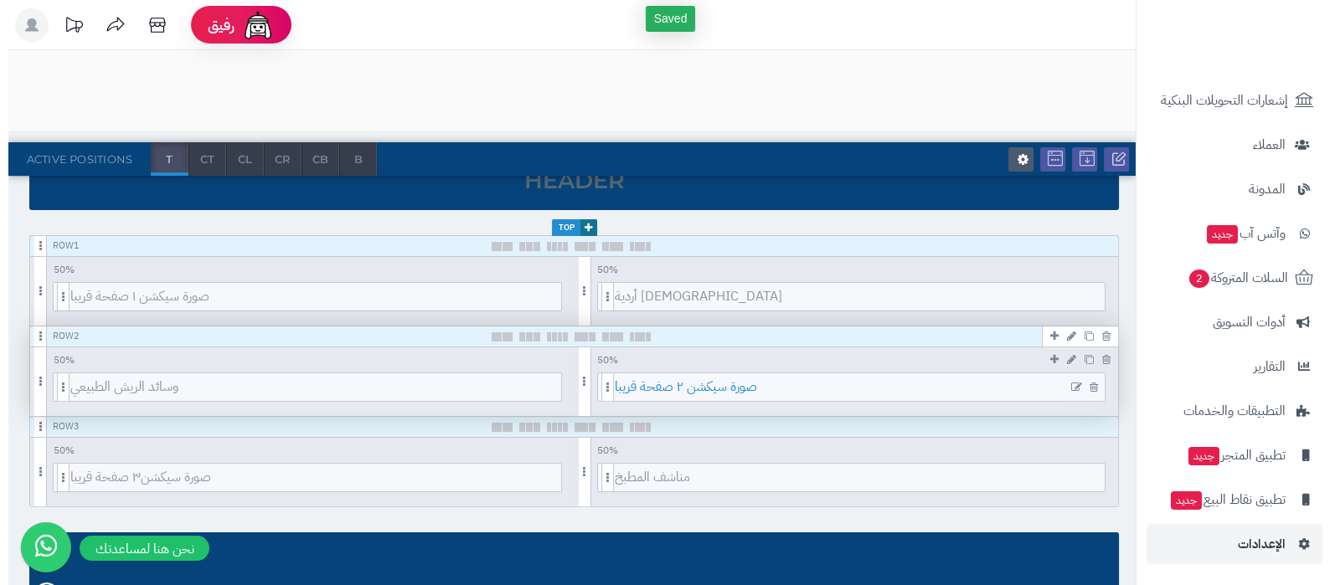
scroll to position [0, 0]
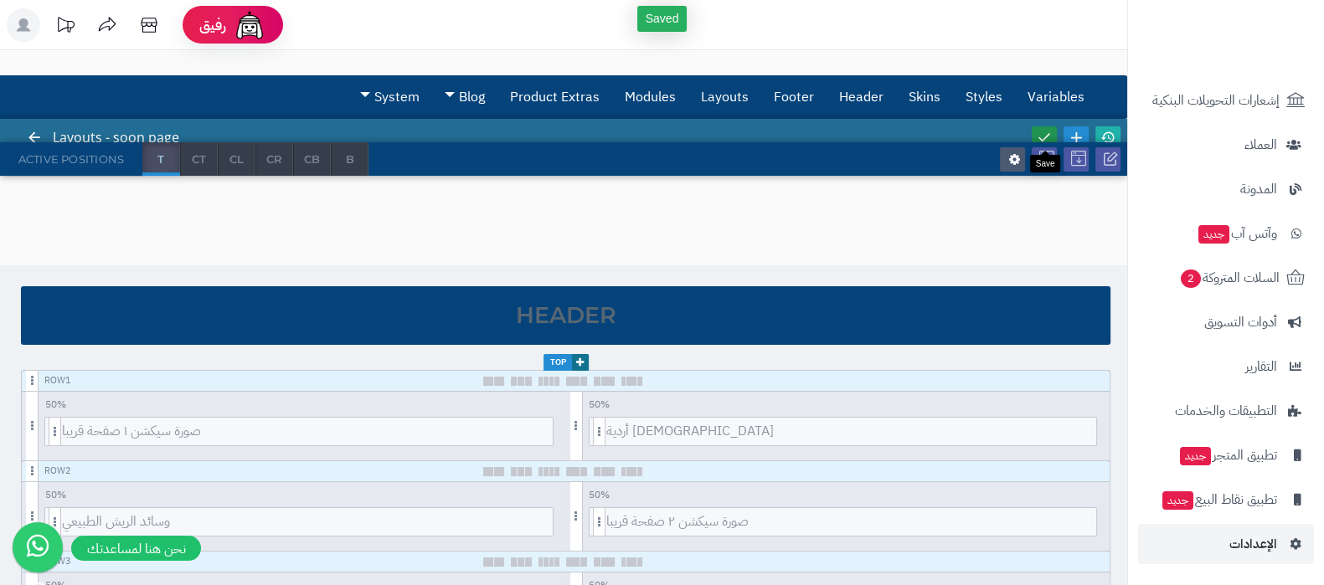
click at [1034, 127] on link at bounding box center [1044, 137] width 25 height 23
click at [1106, 133] on icon at bounding box center [1107, 137] width 15 height 15
click at [910, 97] on link "Skins" at bounding box center [924, 97] width 57 height 42
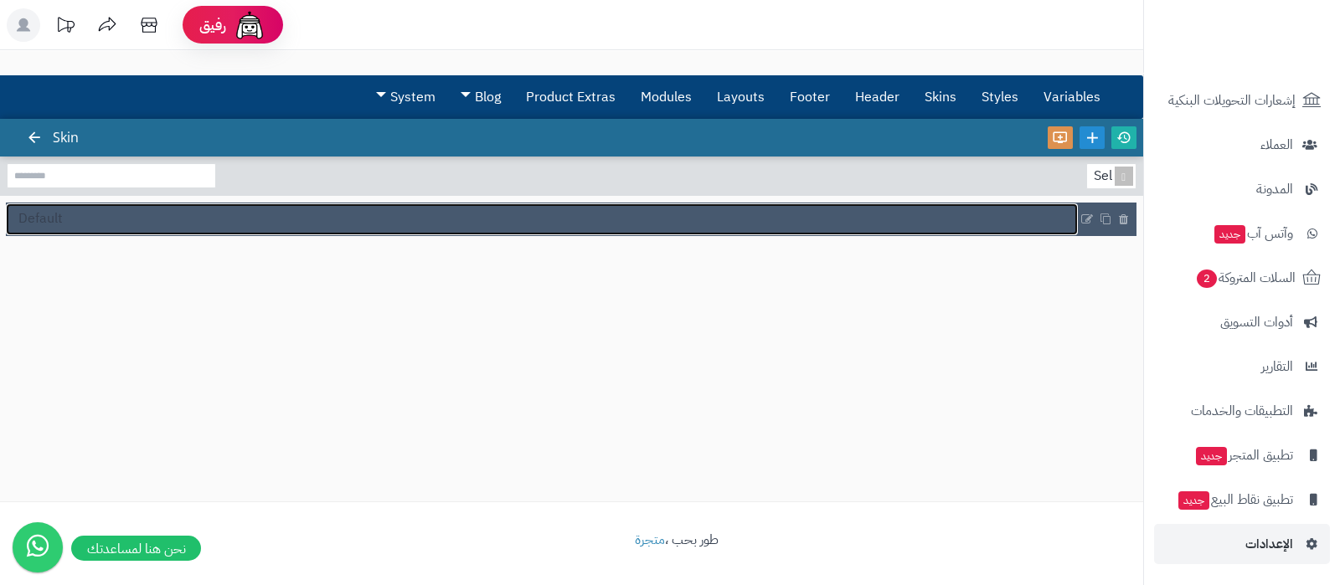
click at [147, 214] on link "Default" at bounding box center [542, 219] width 1072 height 32
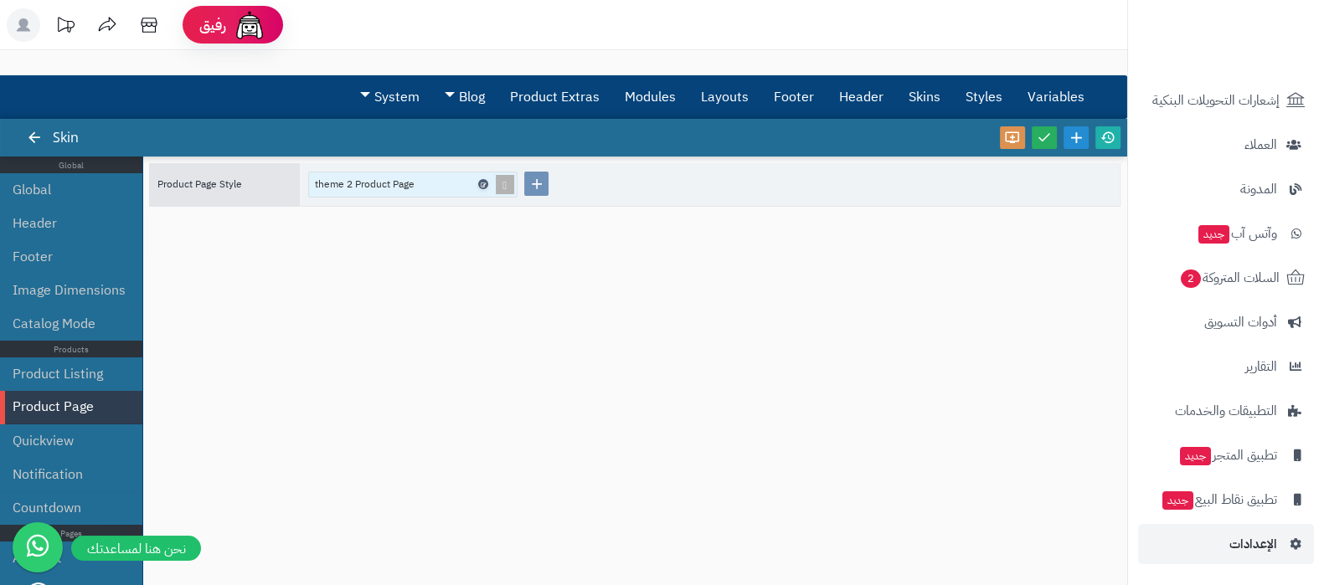
click at [482, 182] on icon at bounding box center [482, 185] width 5 height 8
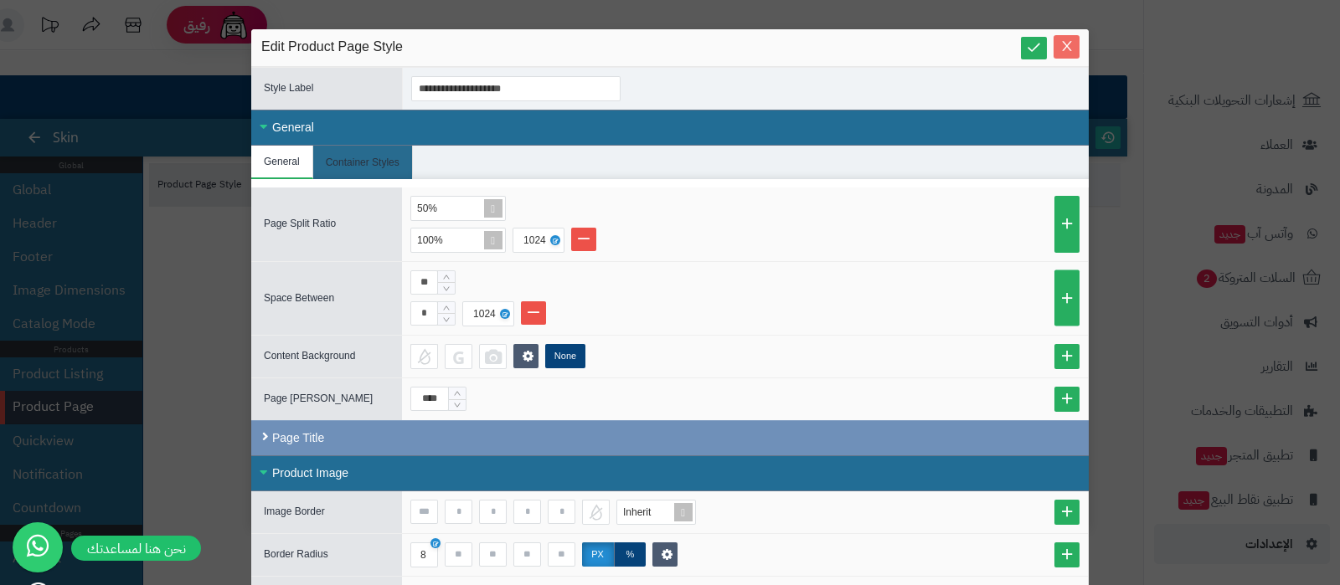
click at [1071, 48] on icon "Close" at bounding box center [1066, 47] width 9 height 10
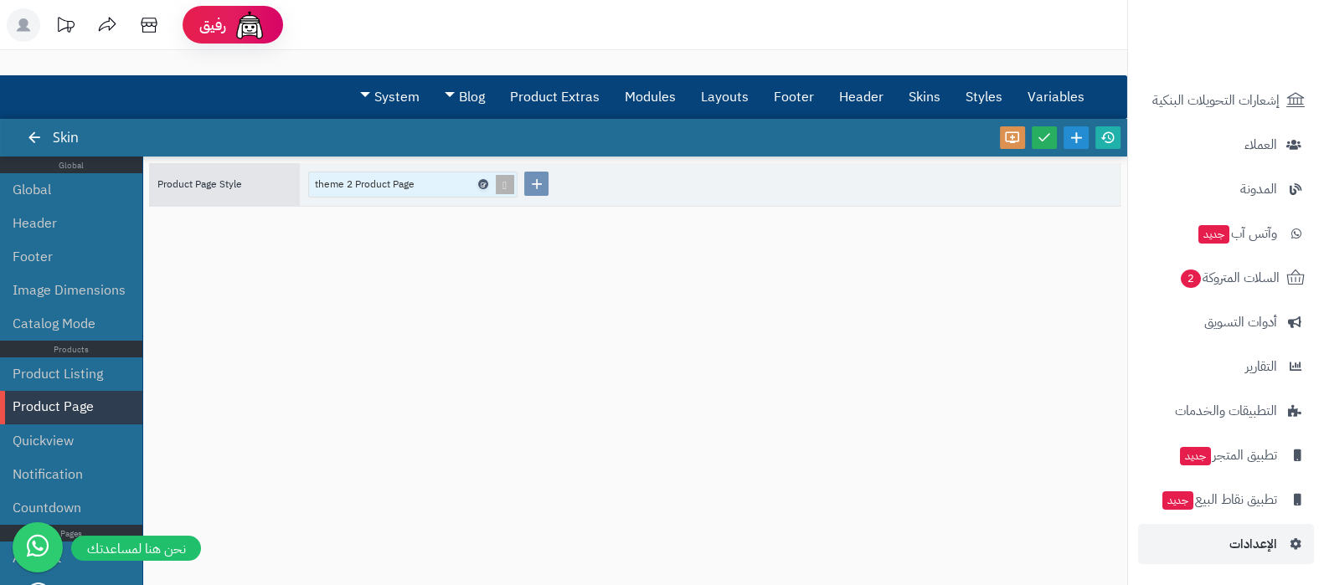
click at [480, 179] on link at bounding box center [483, 184] width 10 height 10
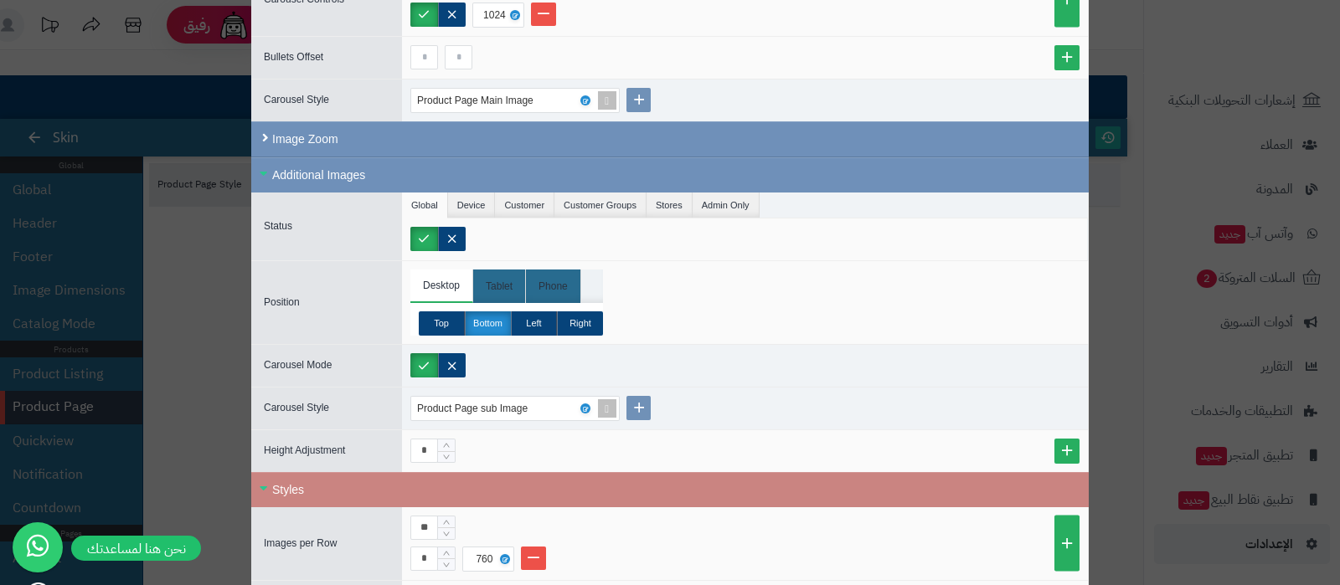
scroll to position [732, 0]
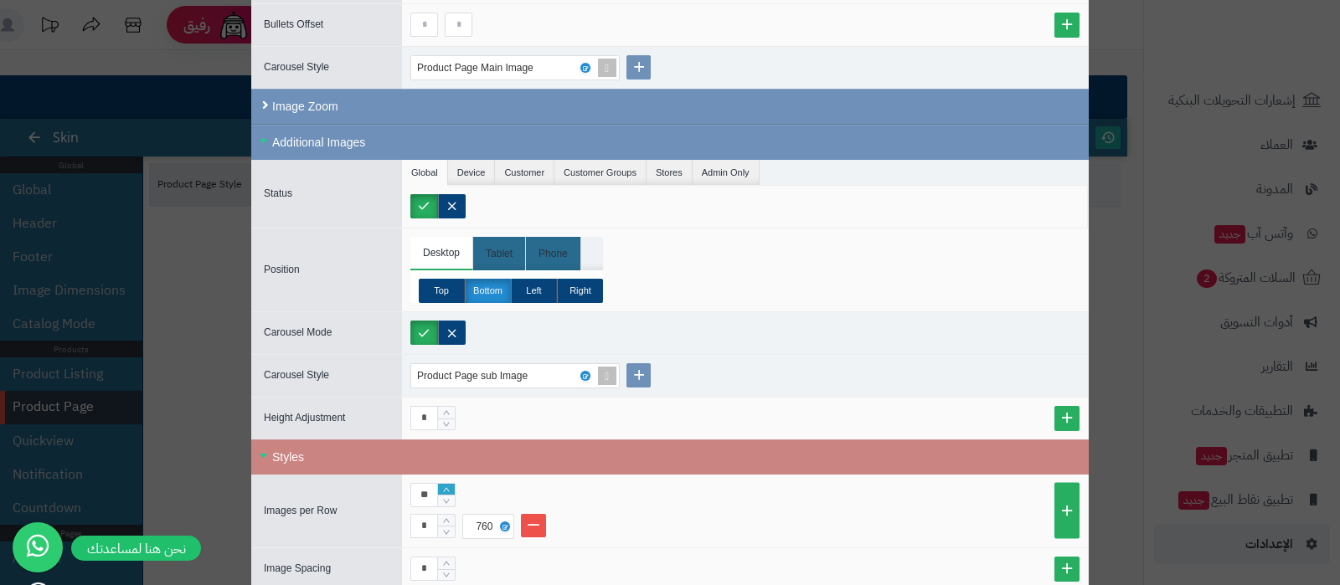
type input "**"
click at [450, 487] on icon "Increase Value" at bounding box center [447, 490] width 8 height 10
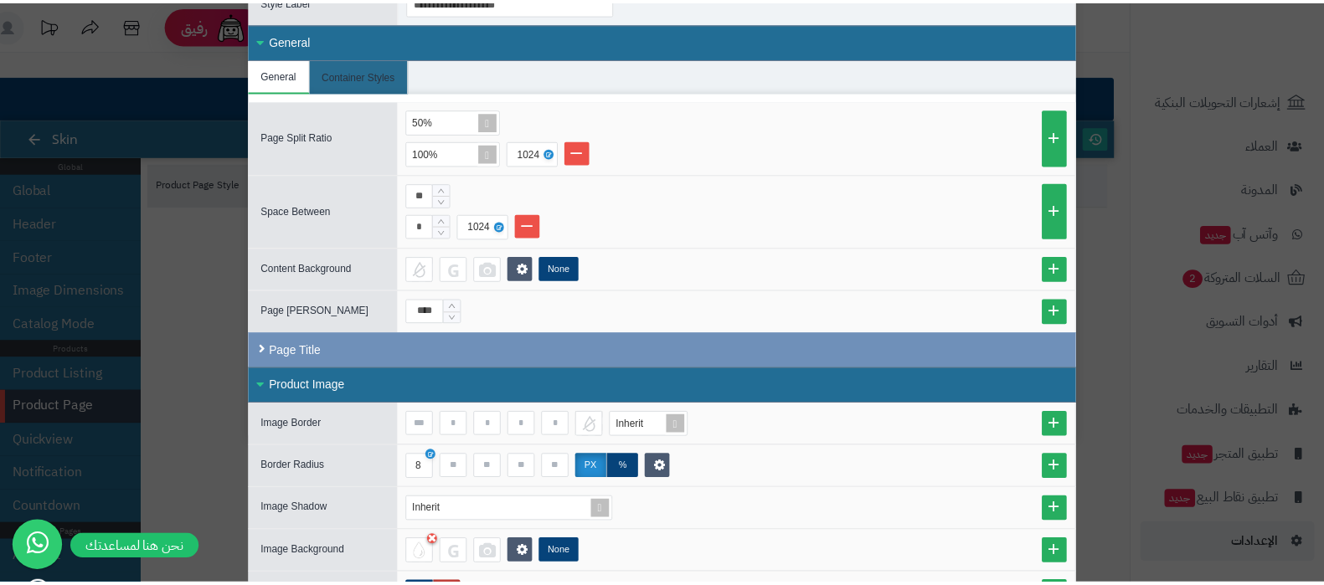
scroll to position [0, 0]
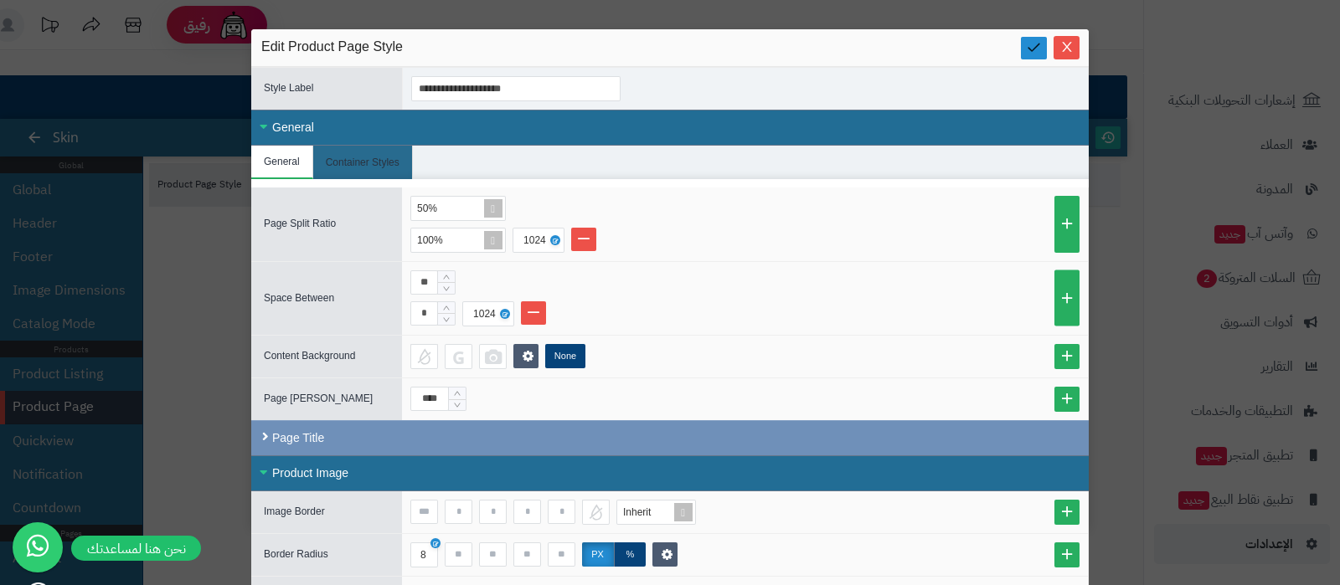
click at [1041, 44] on icon at bounding box center [1034, 47] width 16 height 16
click at [1073, 48] on icon "Close" at bounding box center [1066, 45] width 13 height 13
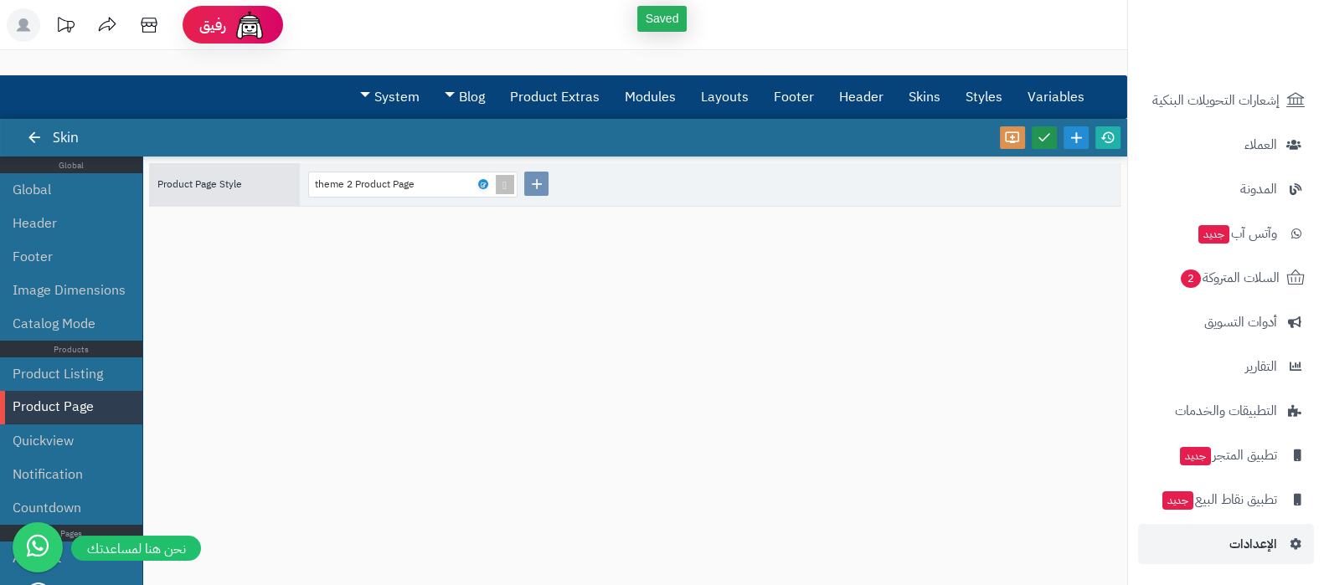
click at [1052, 142] on link at bounding box center [1044, 137] width 25 height 23
click at [1108, 140] on icon at bounding box center [1107, 137] width 15 height 15
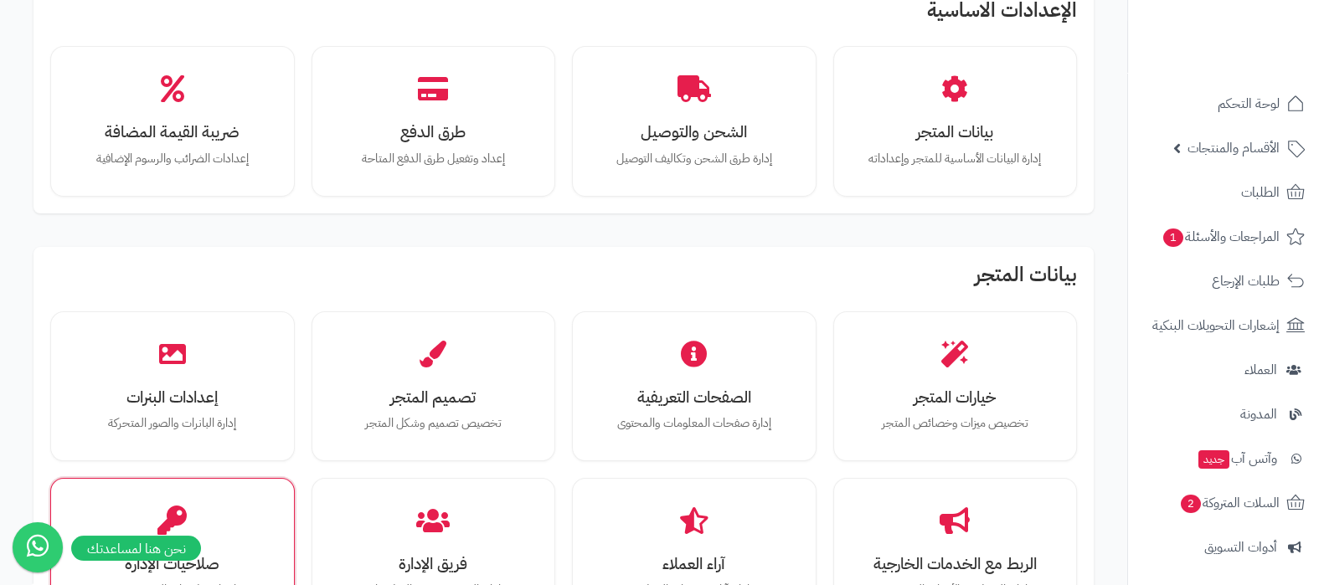
scroll to position [208, 0]
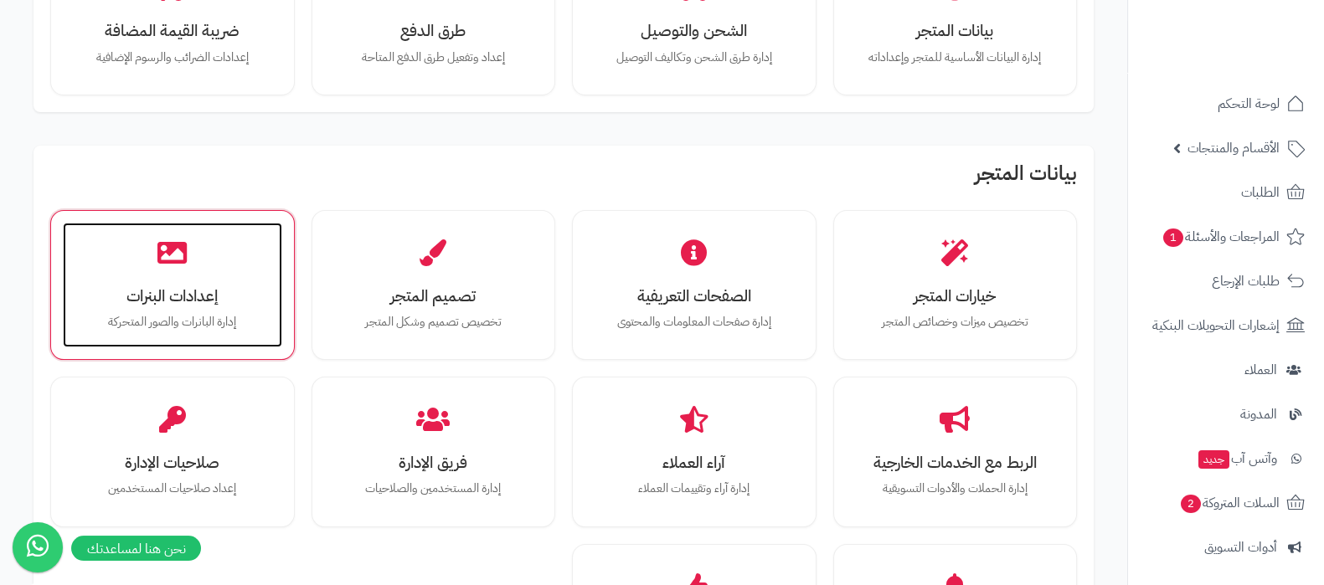
click at [182, 330] on div "إعدادات البنرات إدارة البانرات والصور المتحركة" at bounding box center [172, 286] width 219 height 126
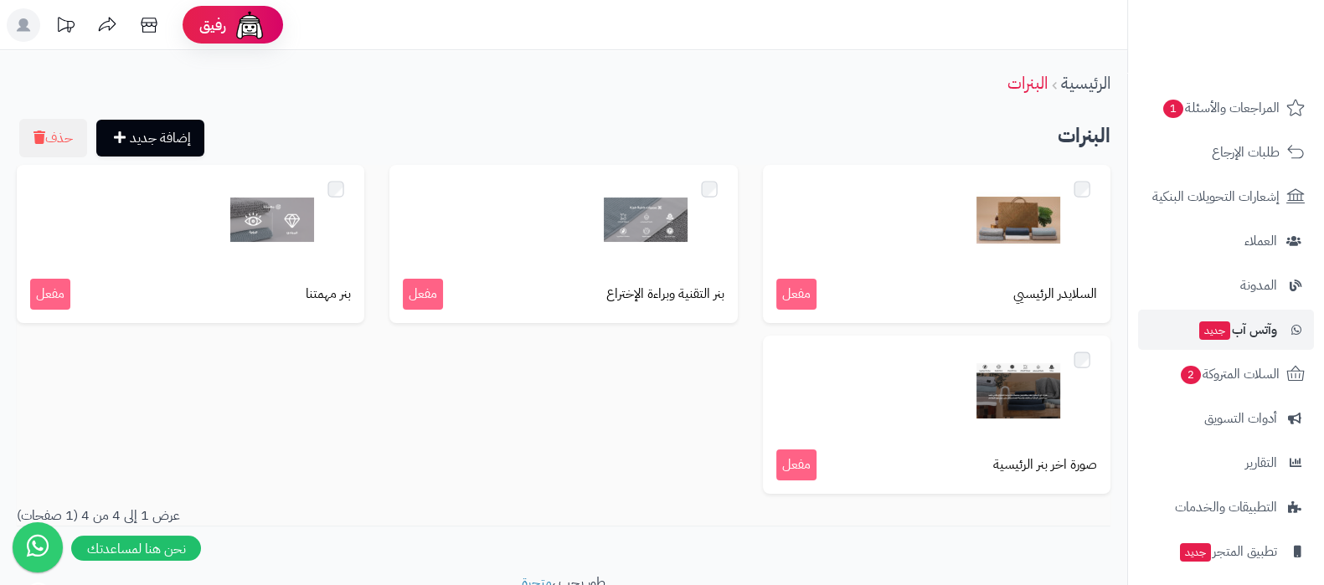
scroll to position [225, 0]
